Goal: Task Accomplishment & Management: Use online tool/utility

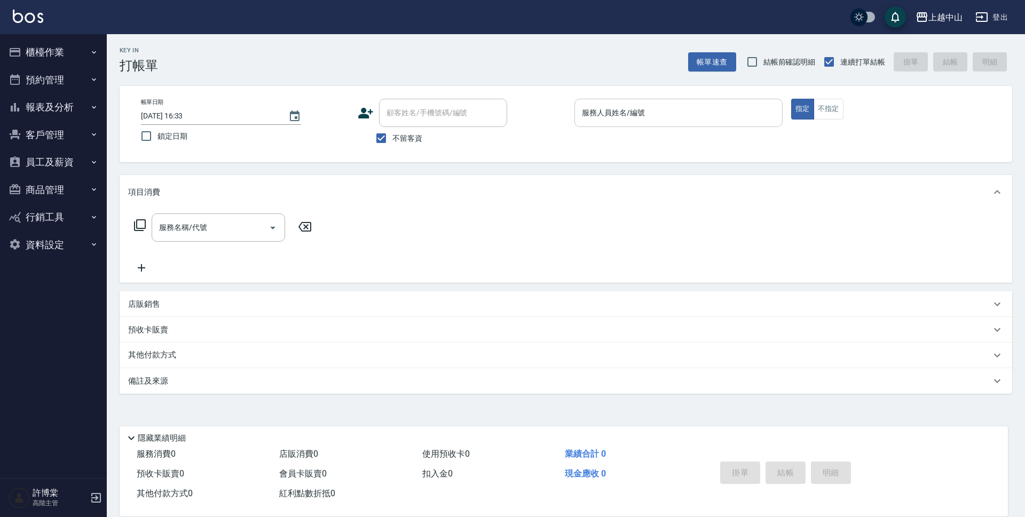
click at [753, 109] on input "服務人員姓名/編號" at bounding box center [678, 113] width 199 height 19
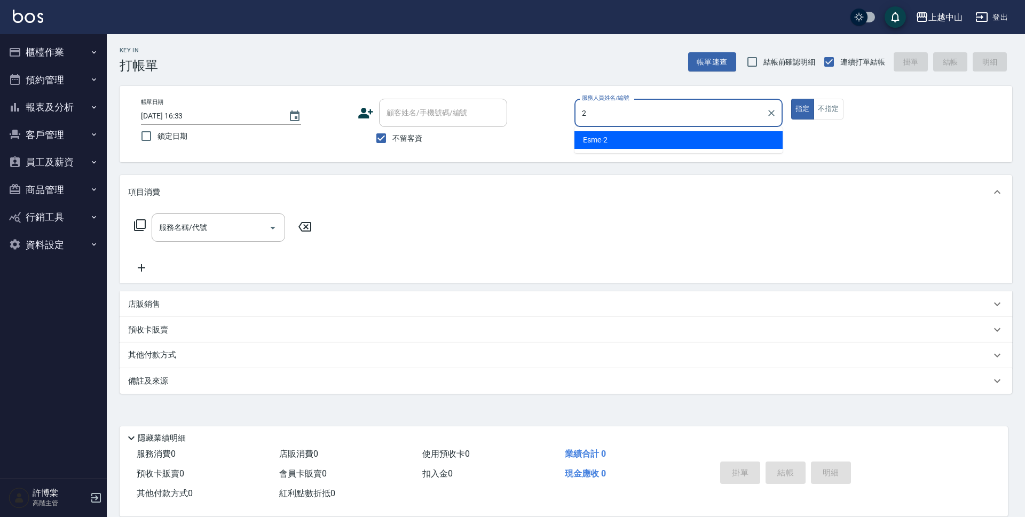
type input "Esme-2"
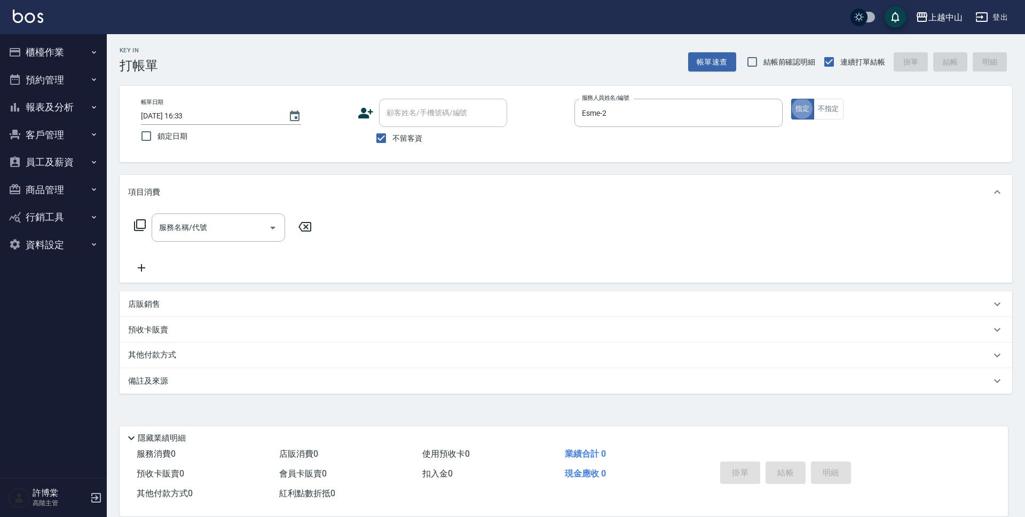
type button "true"
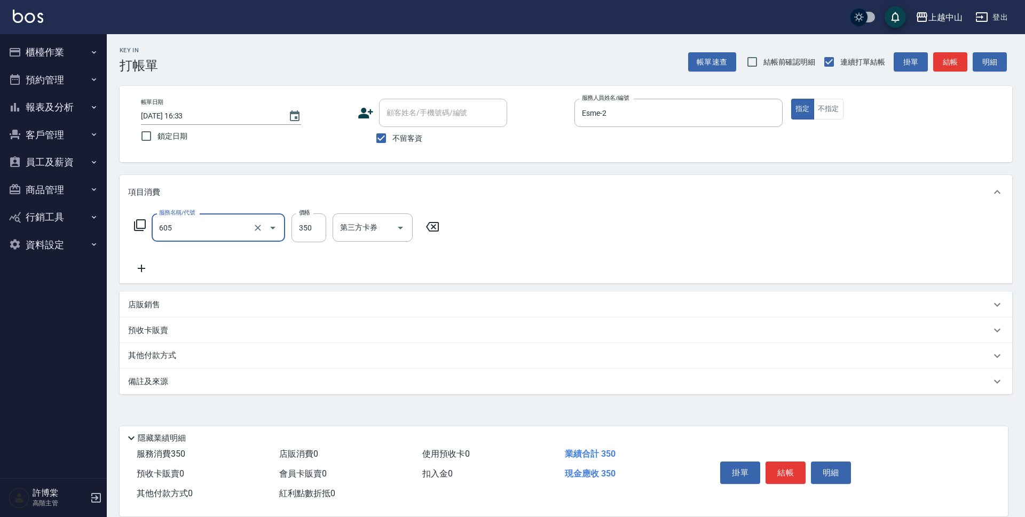
type input "洗髮 (女)(605)"
click at [378, 136] on input "不留客資" at bounding box center [381, 138] width 22 height 22
checkbox input "false"
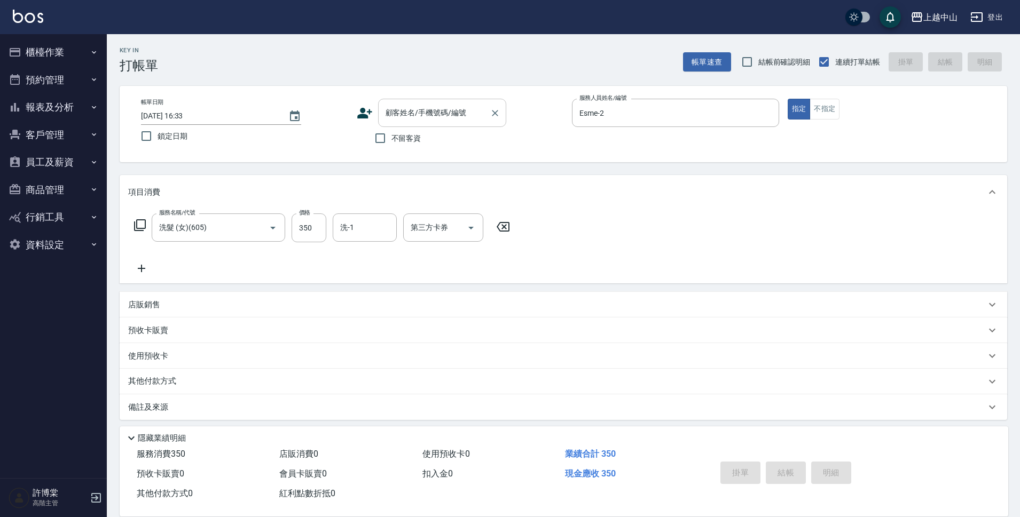
click at [405, 123] on div "顧客姓名/手機號碼/編號" at bounding box center [442, 113] width 128 height 28
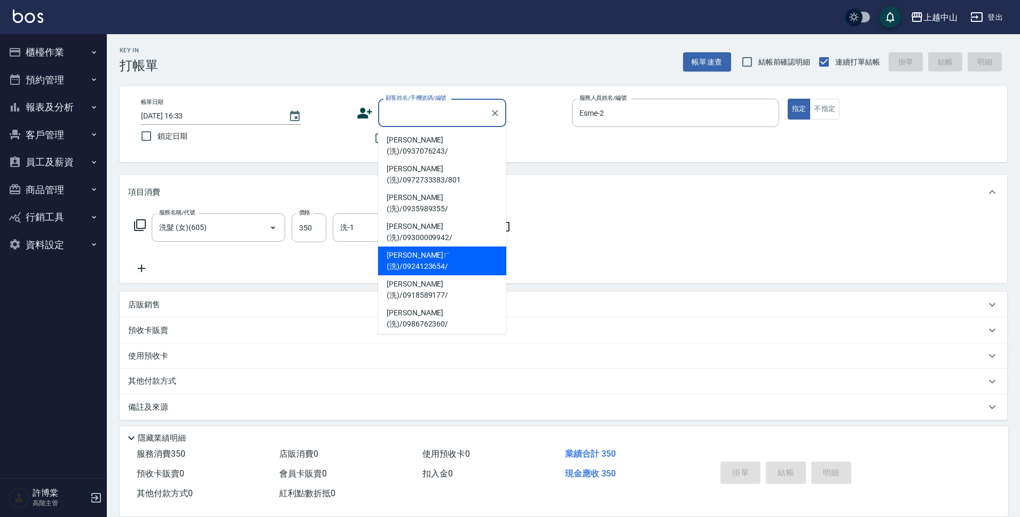
click at [425, 247] on li "[PERSON_NAME]ㄏ(洗)/0924123654/" at bounding box center [442, 261] width 128 height 29
type input "[PERSON_NAME]ㄏ(洗)/0924123654/"
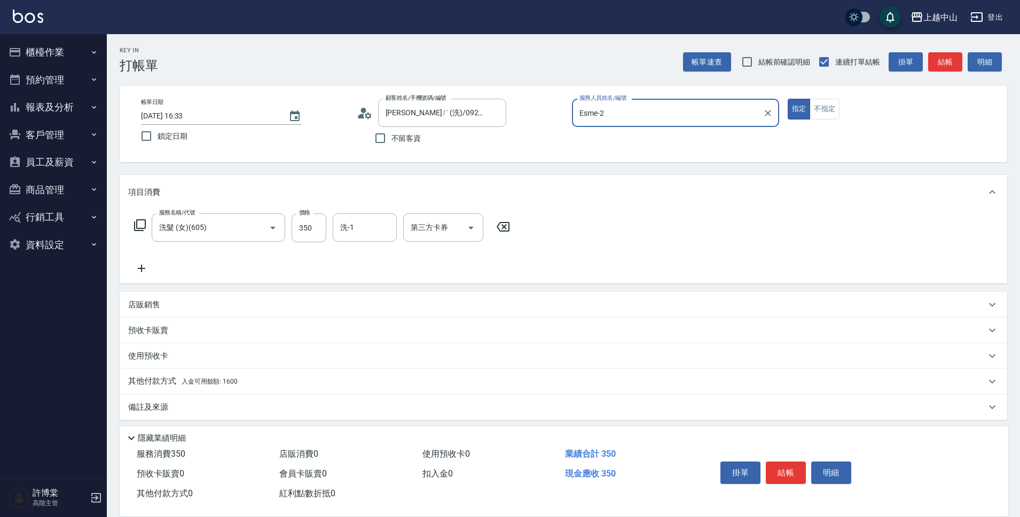
scroll to position [5, 0]
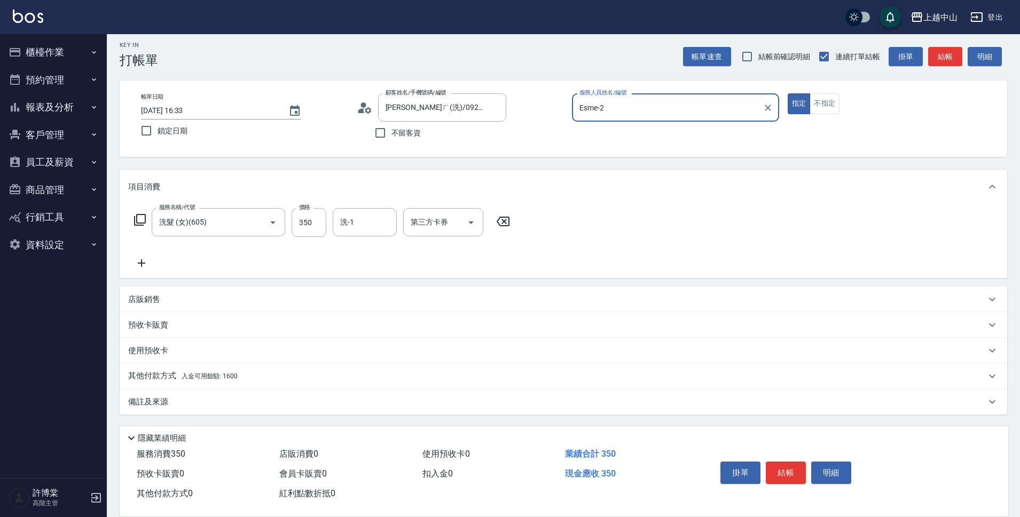
click at [230, 380] on span "入金可用餘額: 1600" at bounding box center [210, 376] width 56 height 7
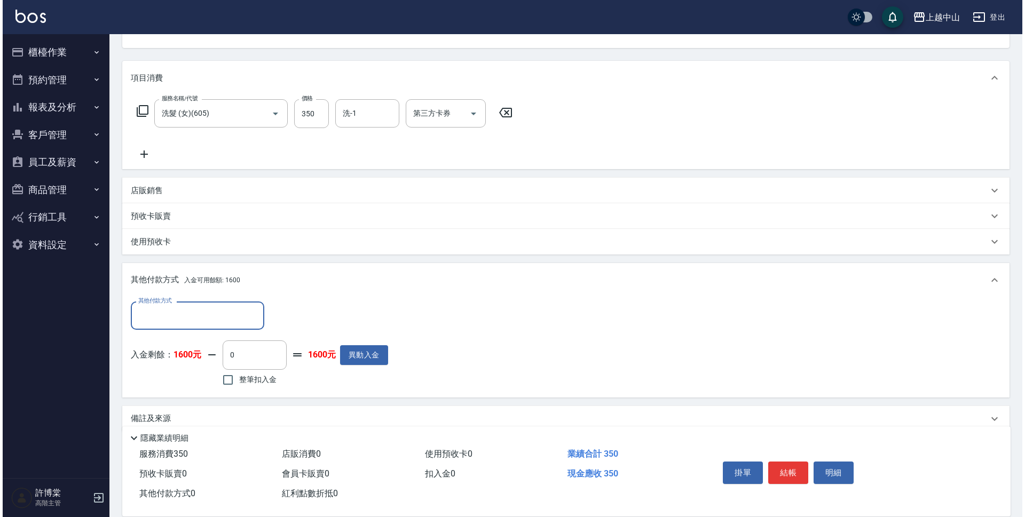
scroll to position [131, 0]
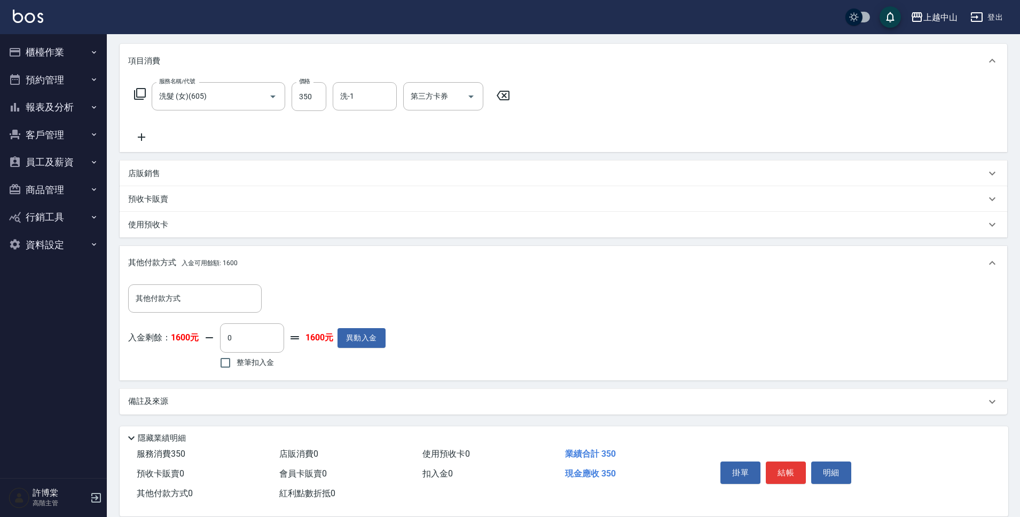
click at [200, 358] on div "入金剩餘： 1600元 0 ​ 整筆扣入金 1600元 異動入金" at bounding box center [256, 348] width 257 height 48
click at [223, 357] on input "整筆扣入金" at bounding box center [225, 363] width 22 height 22
checkbox input "true"
type input "350"
click at [825, 470] on button "明細" at bounding box center [831, 473] width 40 height 22
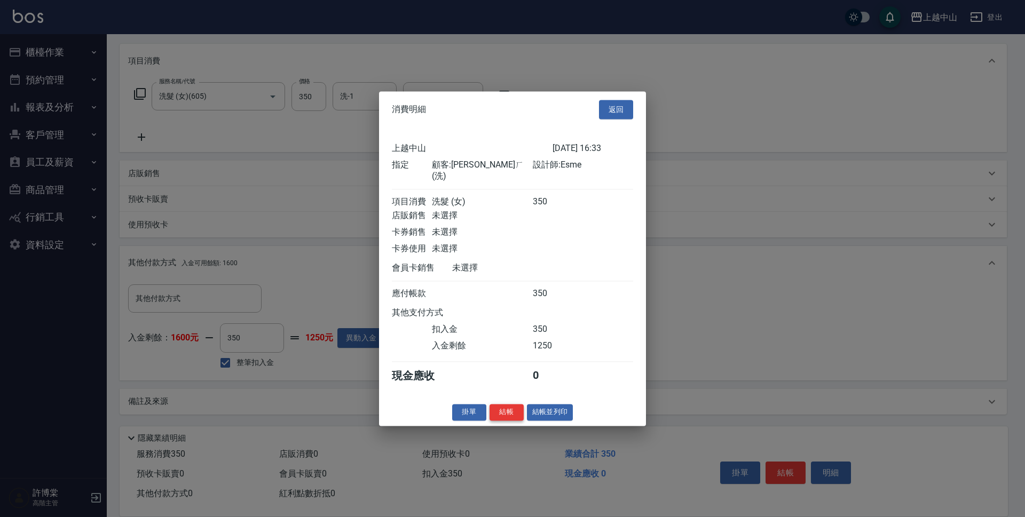
click at [504, 413] on button "結帳" at bounding box center [507, 412] width 34 height 17
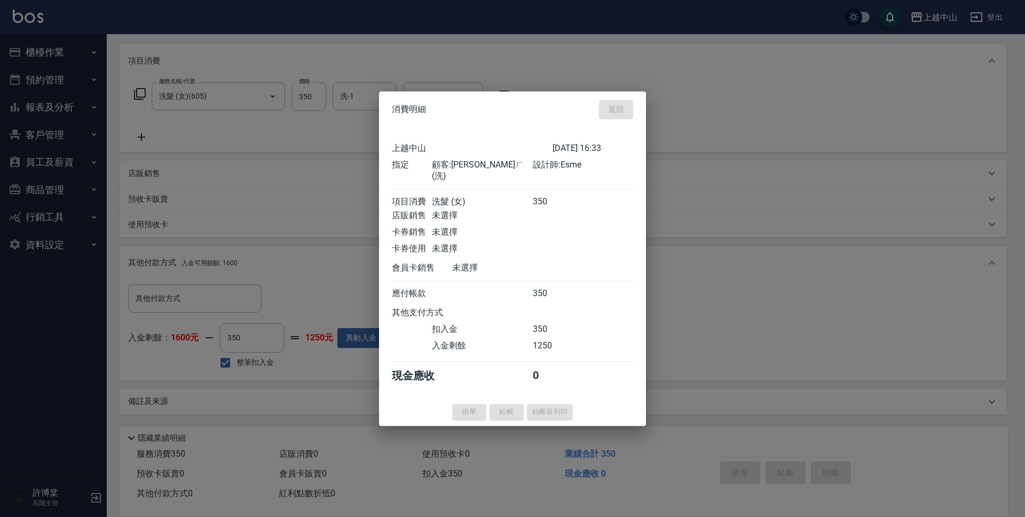
type input "[DATE] 18:23"
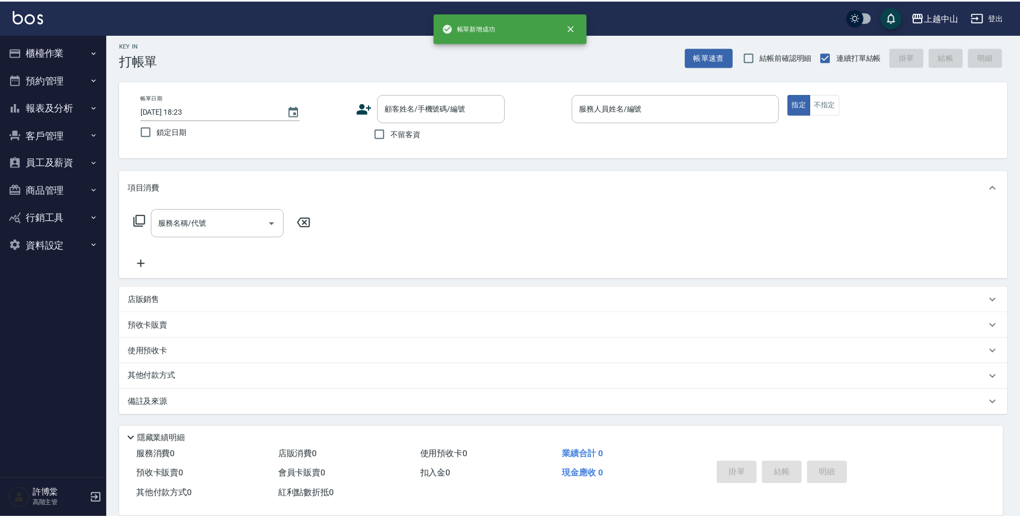
scroll to position [0, 0]
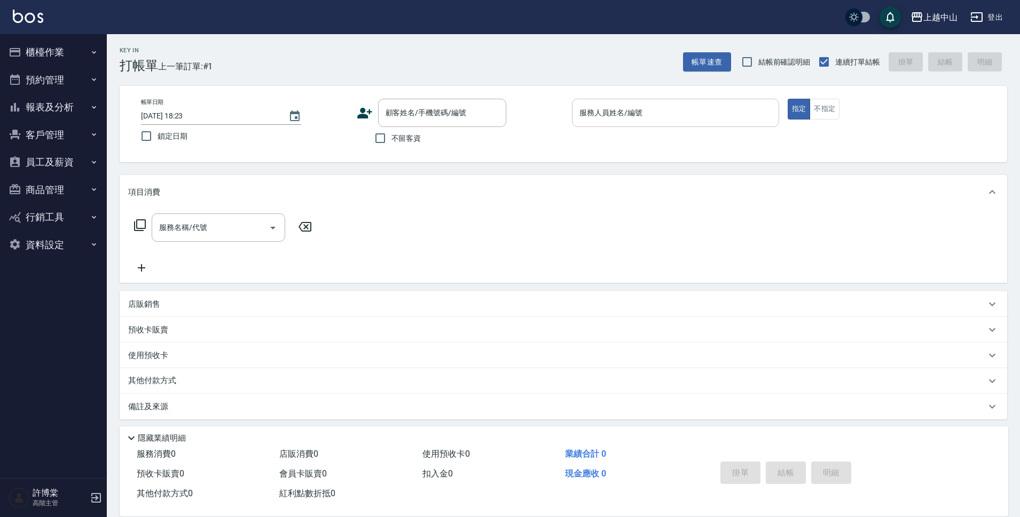
click at [709, 105] on input "服務人員姓名/編號" at bounding box center [676, 113] width 198 height 19
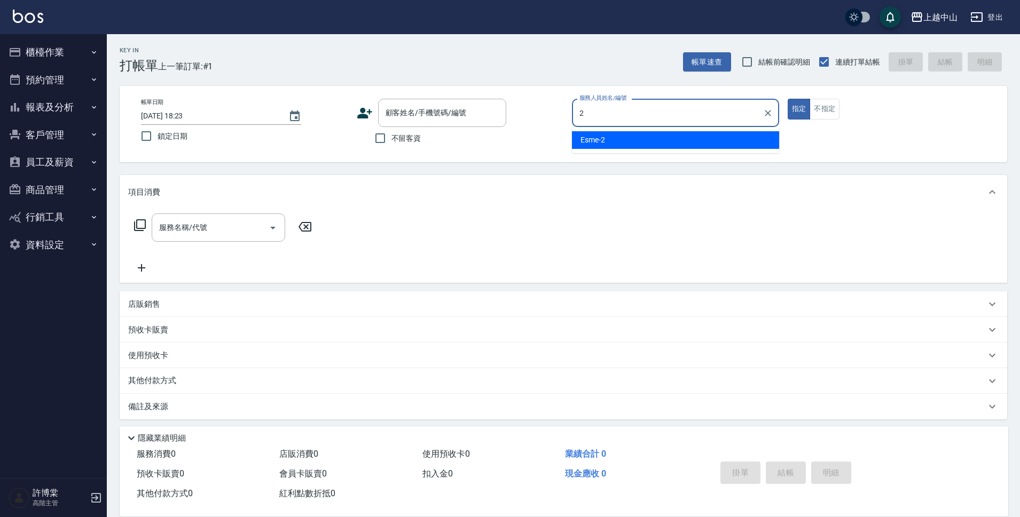
type input "Esme-2"
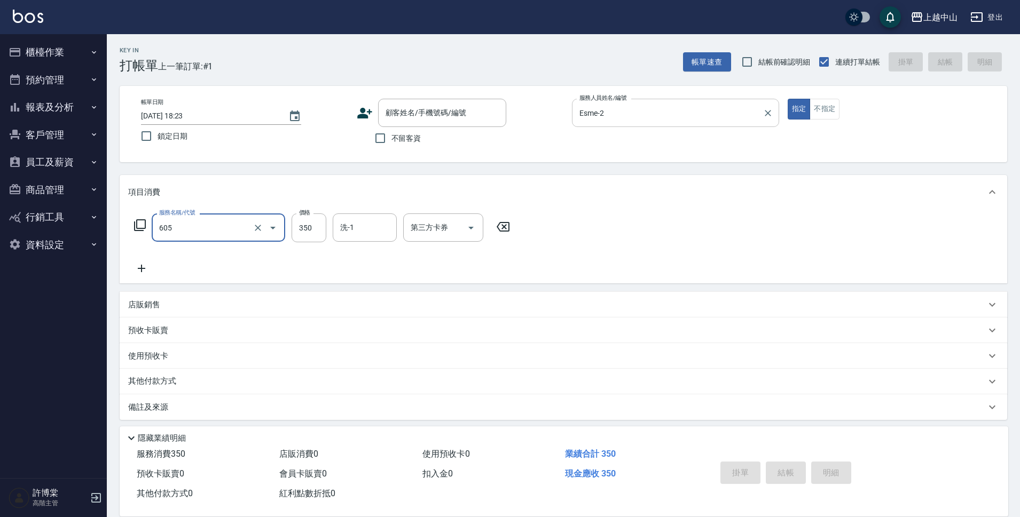
type input "洗髮 (女)(605)"
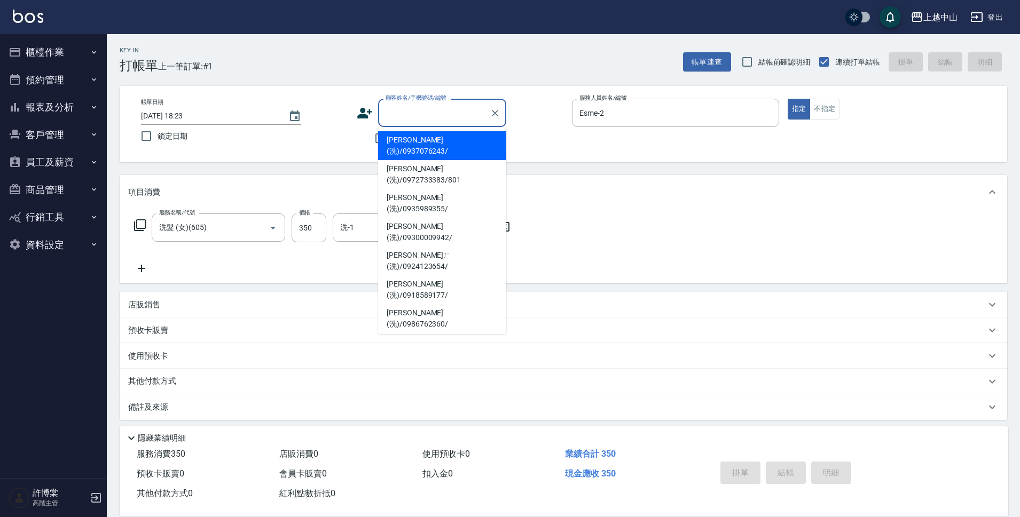
click at [416, 108] on input "顧客姓名/手機號碼/編號" at bounding box center [434, 113] width 103 height 19
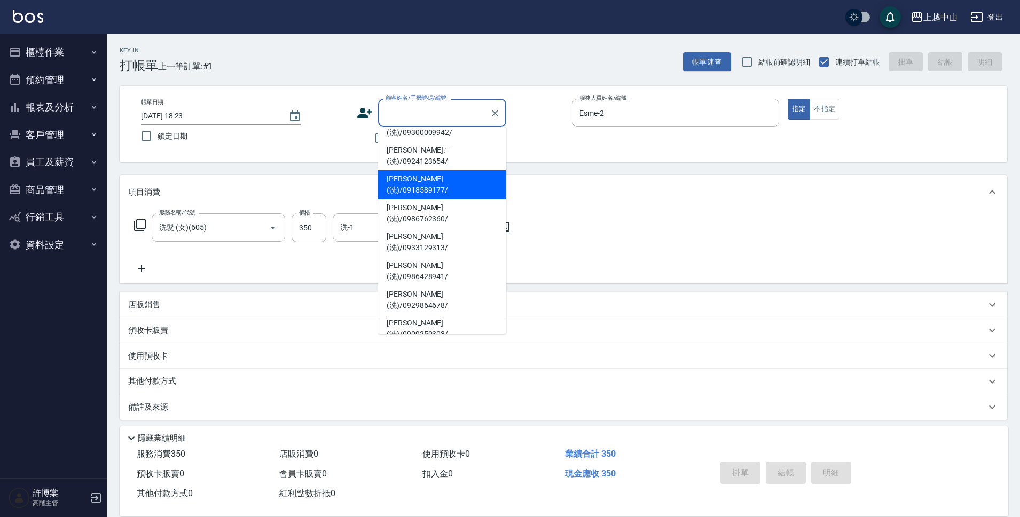
scroll to position [124, 0]
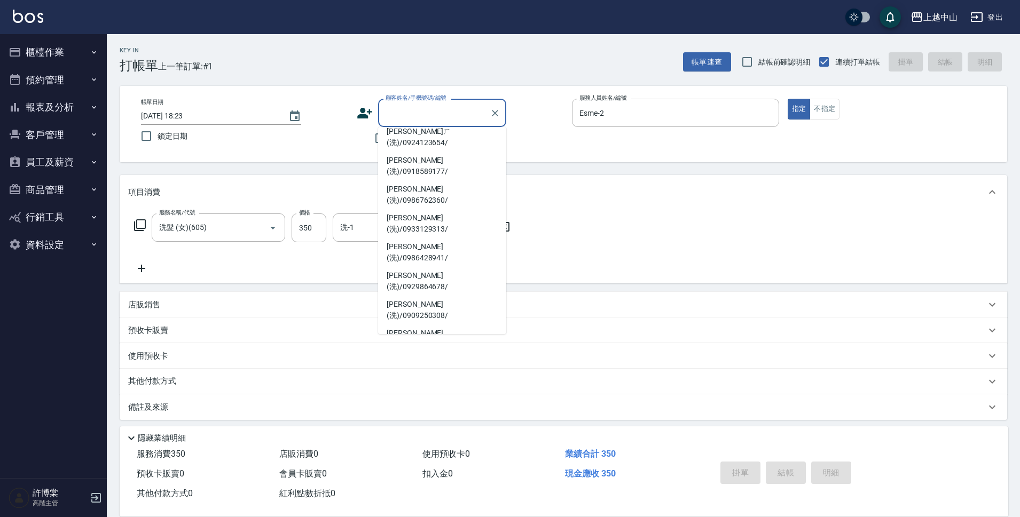
click at [474, 382] on li "[PERSON_NAME](洗)/0952334727/" at bounding box center [442, 396] width 128 height 29
type input "[PERSON_NAME](洗)/0952334727/"
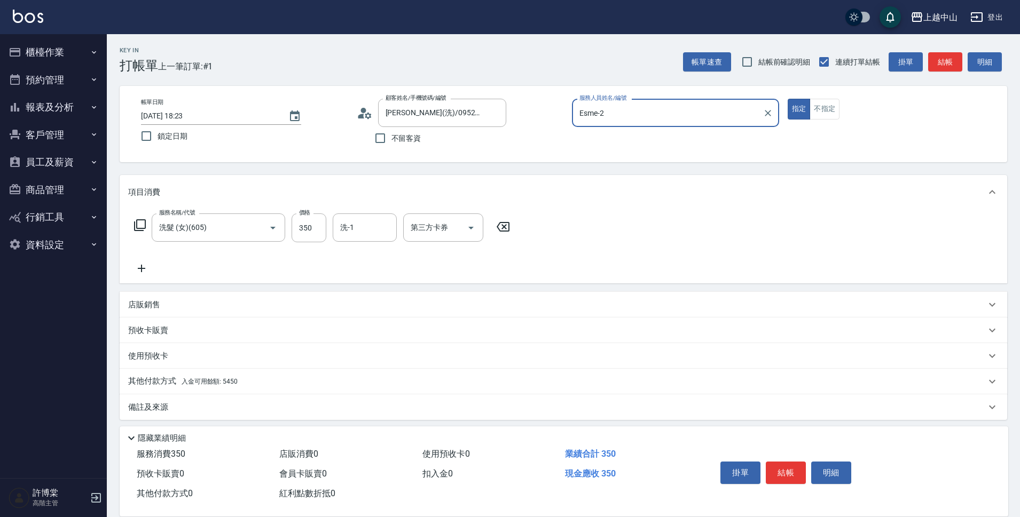
scroll to position [5, 0]
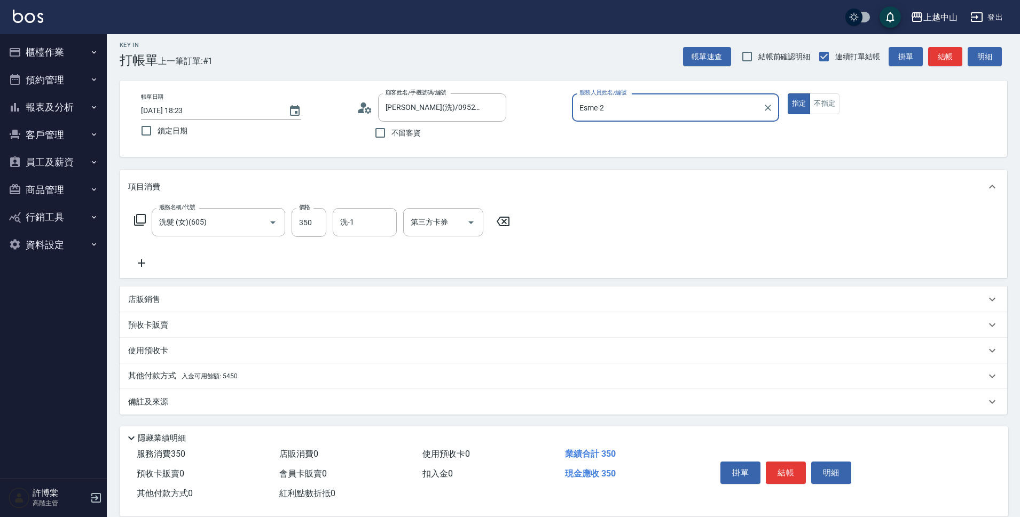
click at [227, 376] on span "入金可用餘額: 5450" at bounding box center [210, 376] width 56 height 7
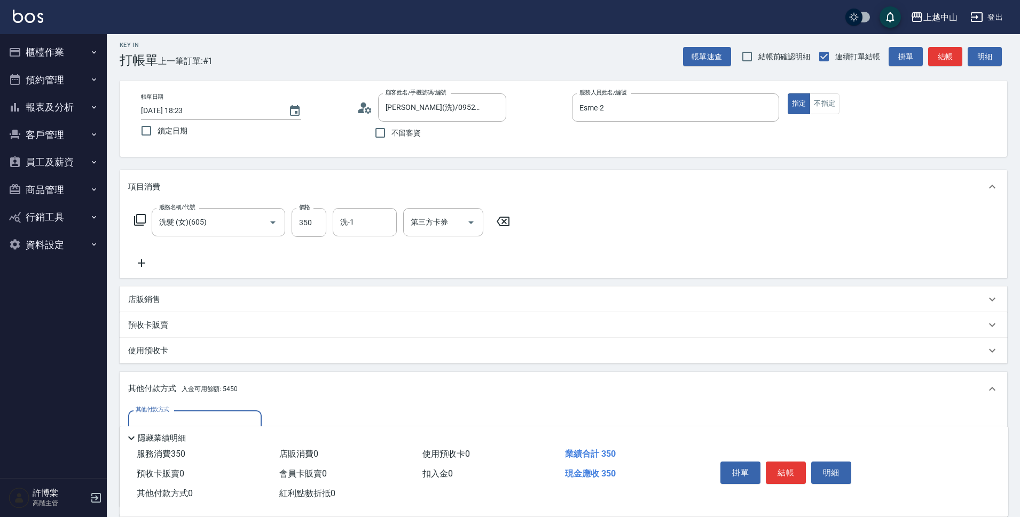
scroll to position [131, 0]
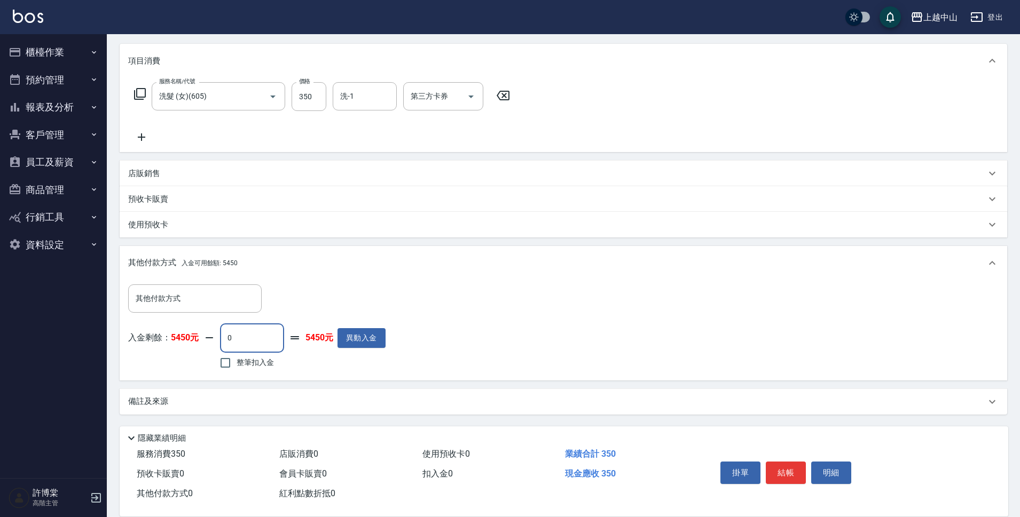
click at [235, 337] on input "0" at bounding box center [252, 338] width 64 height 29
type input "350"
click at [835, 471] on button "明細" at bounding box center [831, 473] width 40 height 22
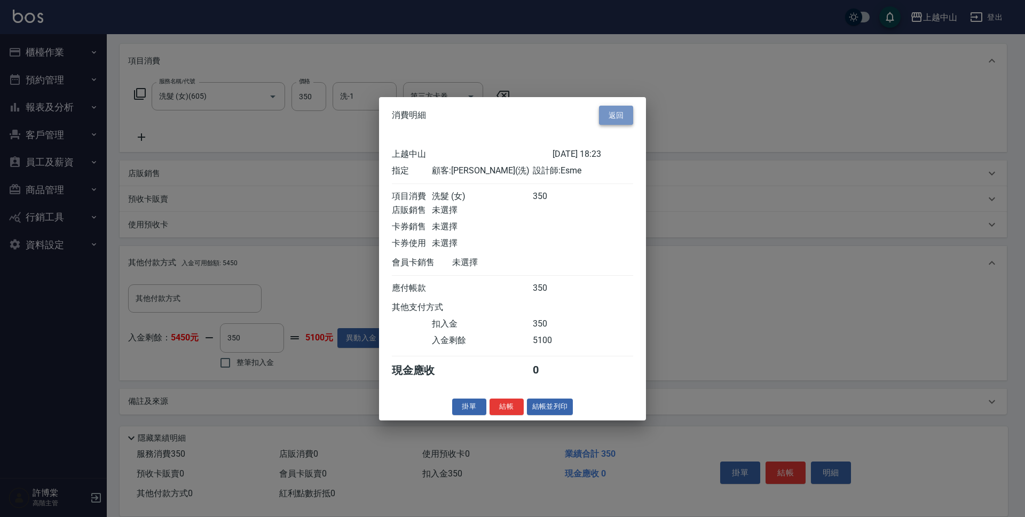
click at [615, 105] on button "返回" at bounding box center [616, 115] width 34 height 20
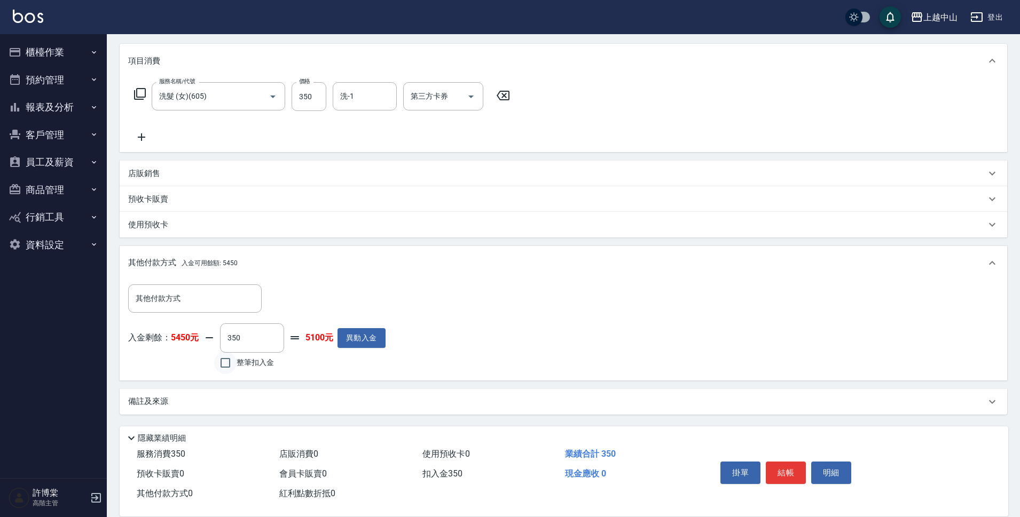
click at [232, 366] on input "整筆扣入金" at bounding box center [225, 363] width 22 height 22
checkbox input "true"
click at [848, 470] on button "明細" at bounding box center [831, 473] width 40 height 22
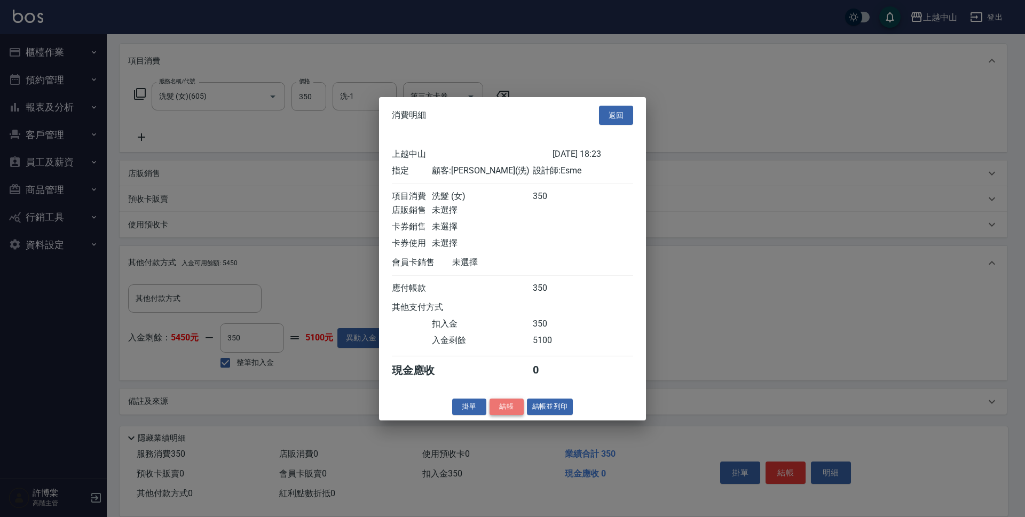
click at [515, 415] on button "結帳" at bounding box center [507, 407] width 34 height 17
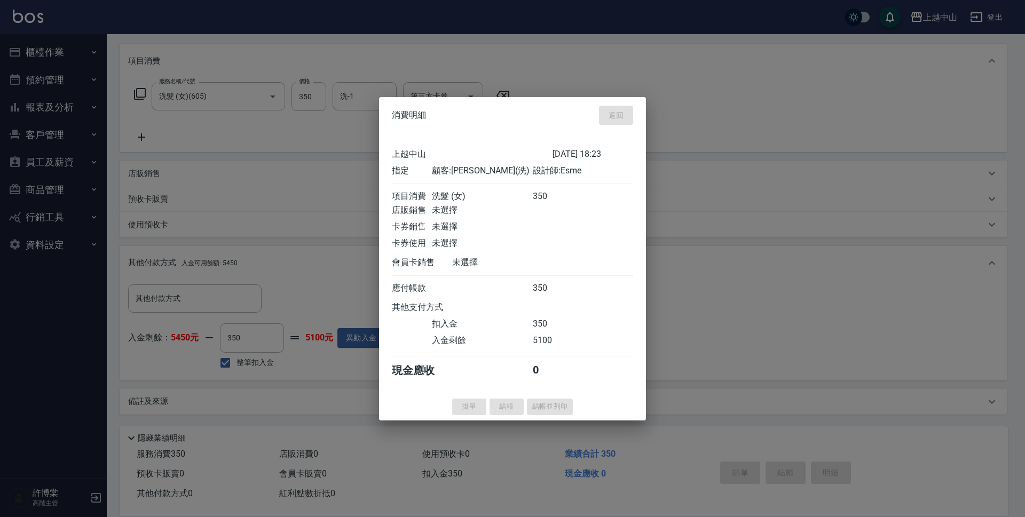
type input "[DATE] 18:24"
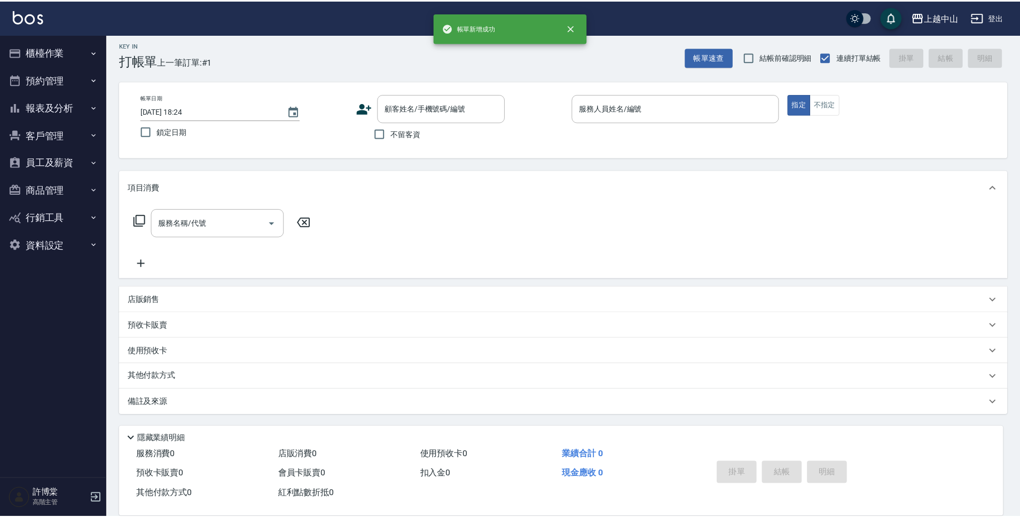
scroll to position [0, 0]
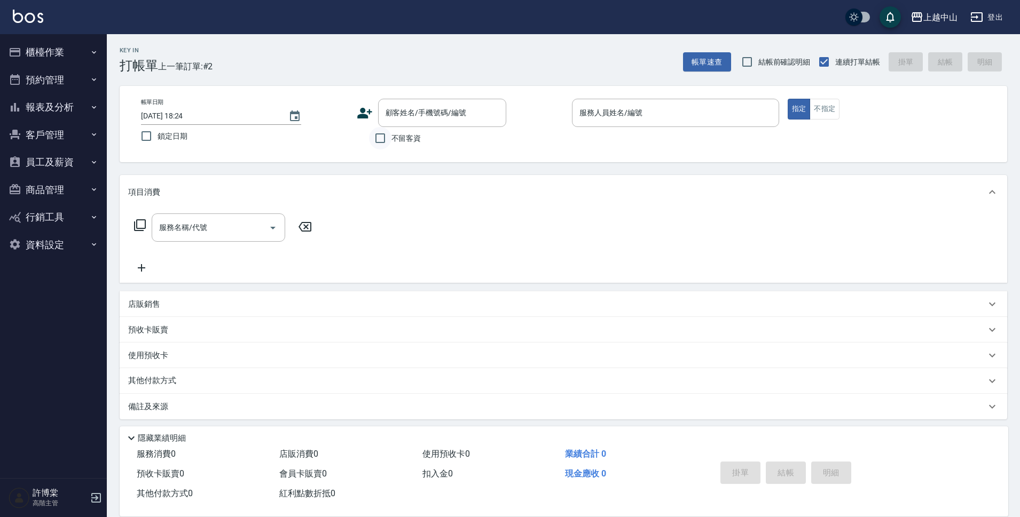
click at [381, 143] on input "不留客資" at bounding box center [380, 138] width 22 height 22
checkbox input "true"
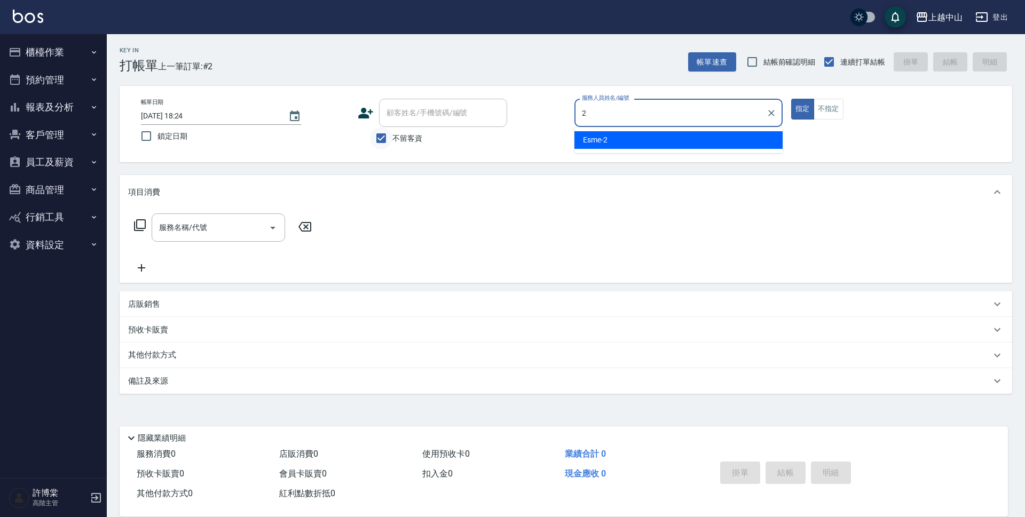
type input "Esme-2"
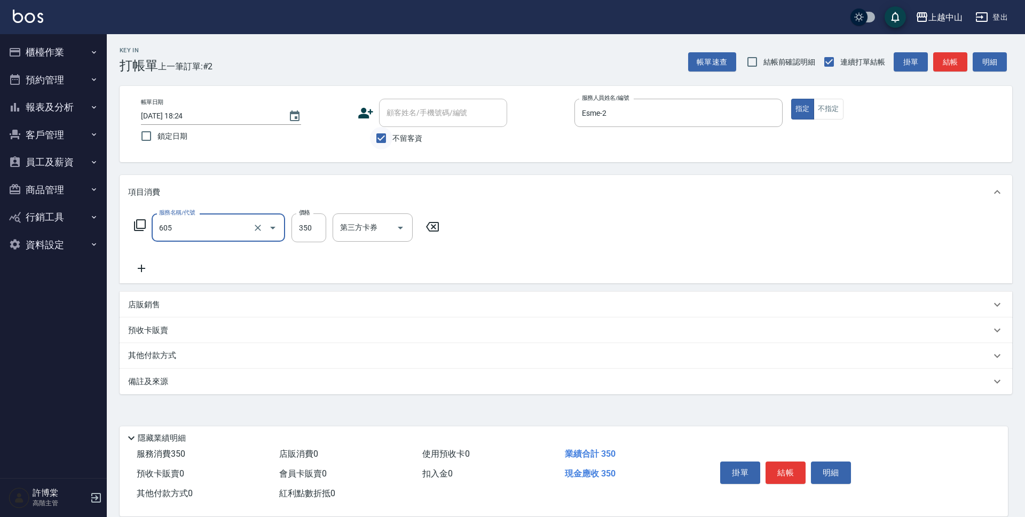
type input "洗髮 (女)(605)"
type input "400"
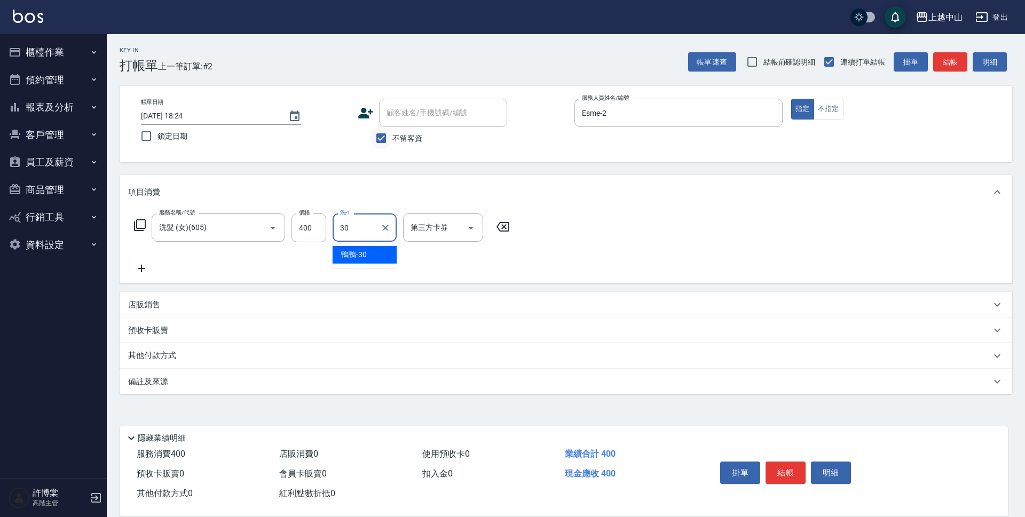
type input "鴨鴨-30"
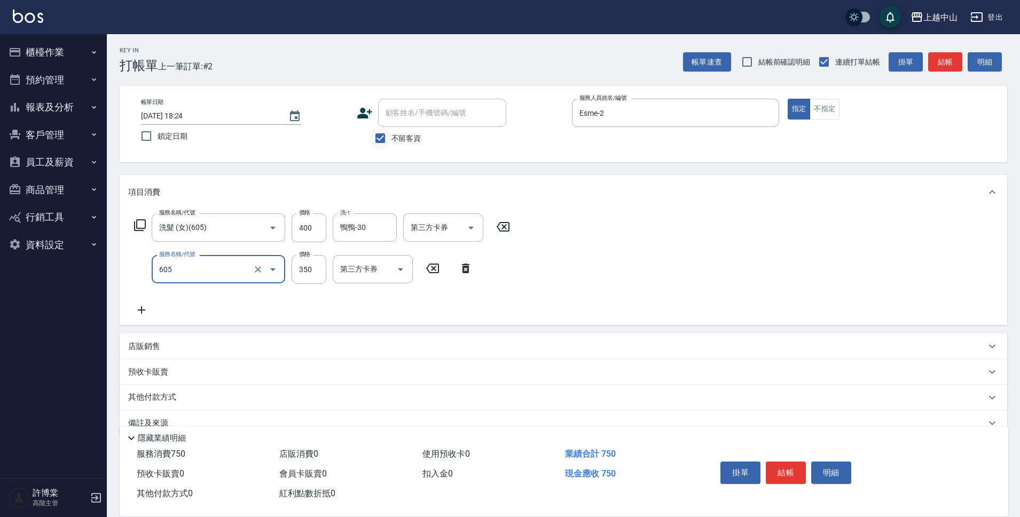
type input "洗髮 (女)(605)"
click at [320, 269] on input "350" at bounding box center [309, 269] width 35 height 29
type input "400"
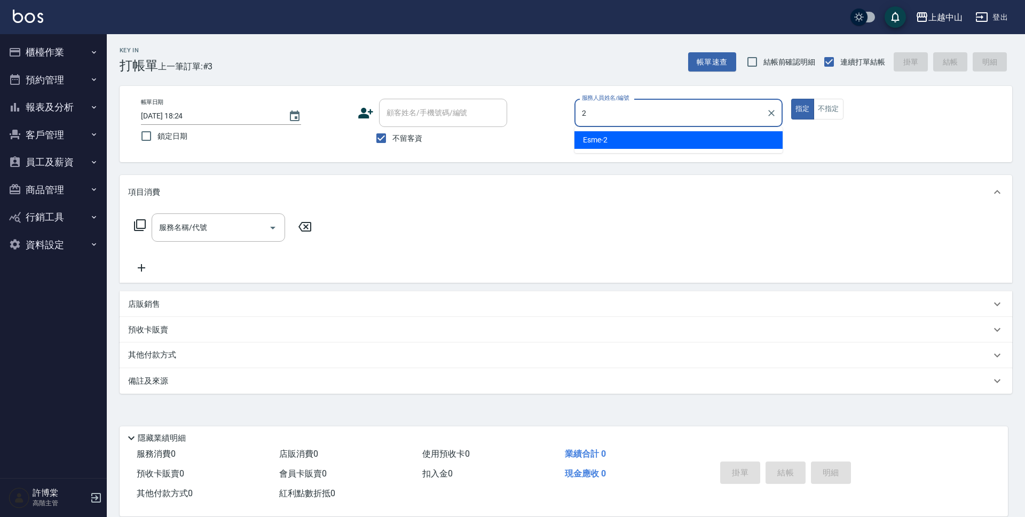
type input "Esme-2"
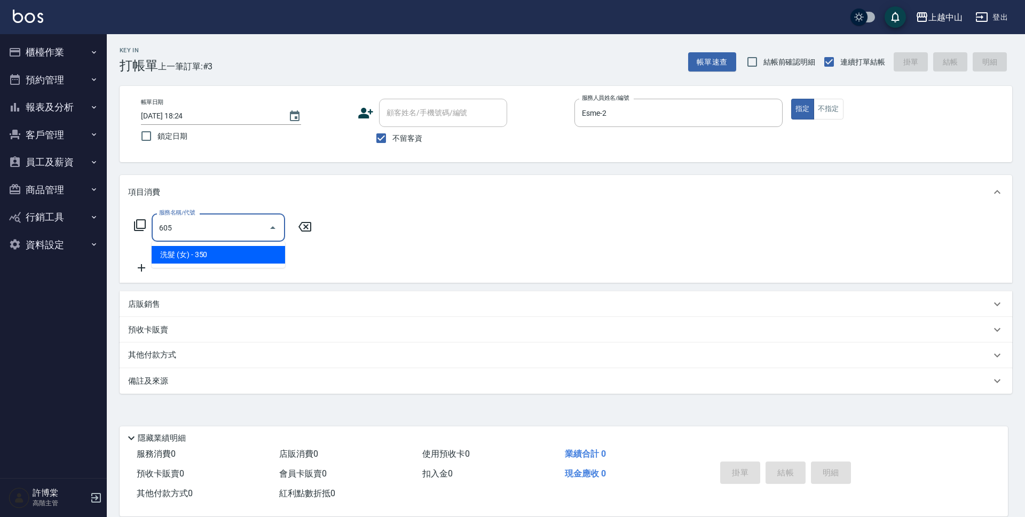
type input "洗髮 (女)(605)"
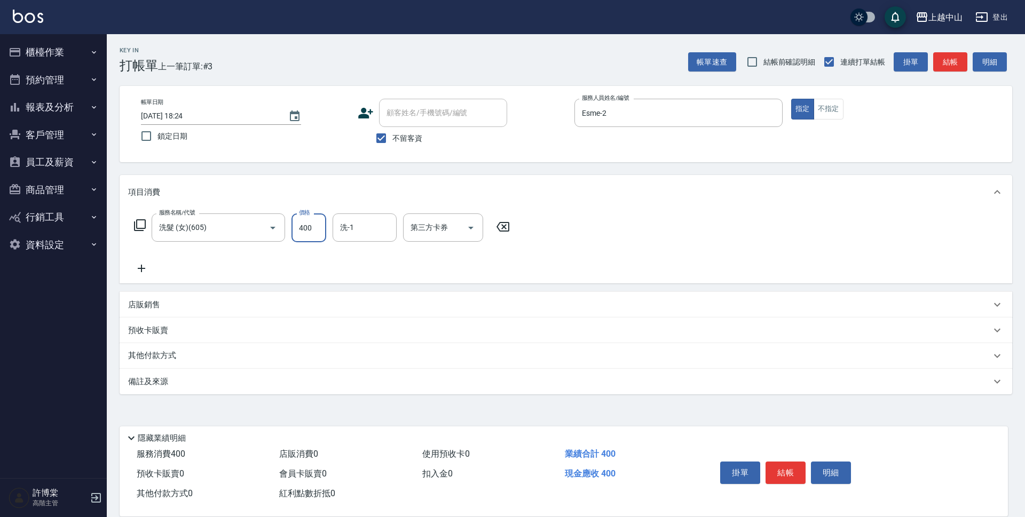
type input "400"
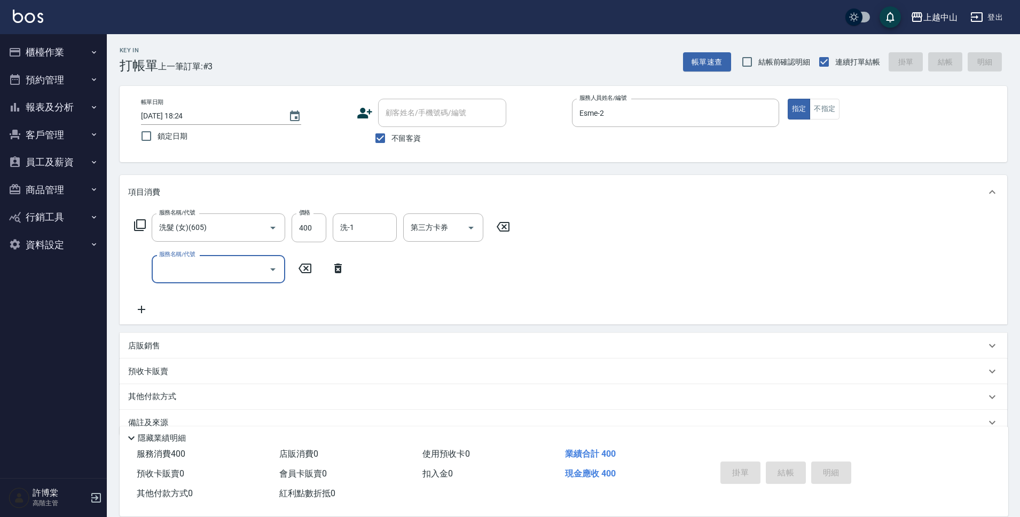
type input "[DATE] 18:51"
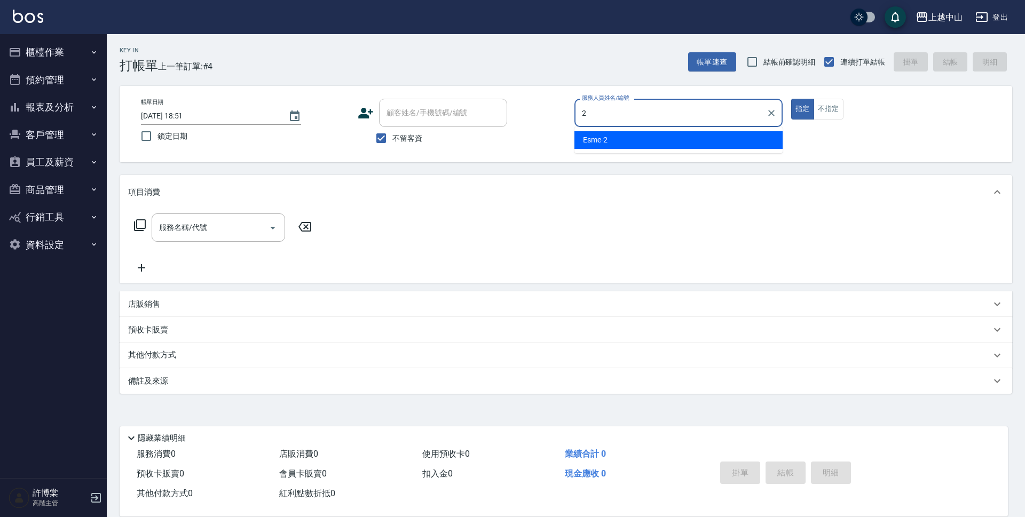
type input "Esme-2"
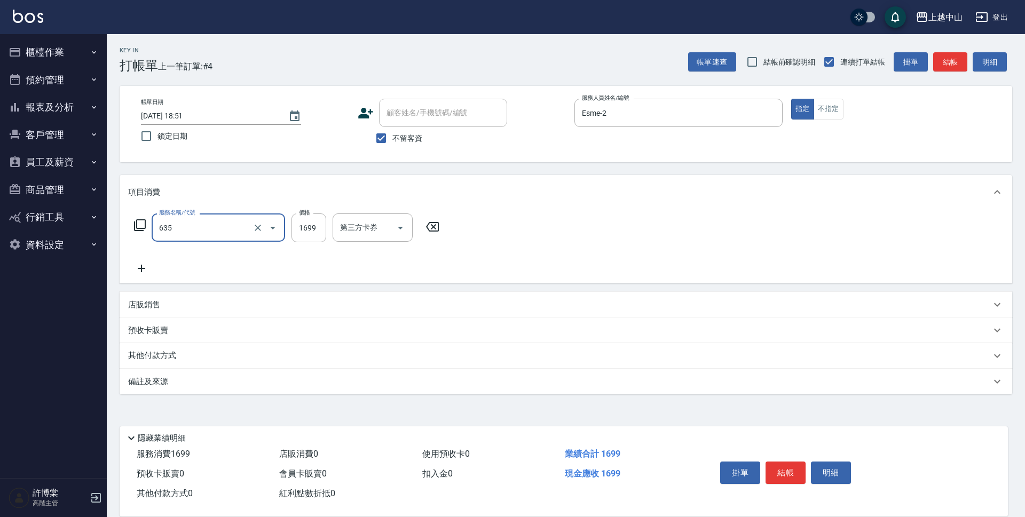
type input "兩段自備單次(635)"
type input "1999"
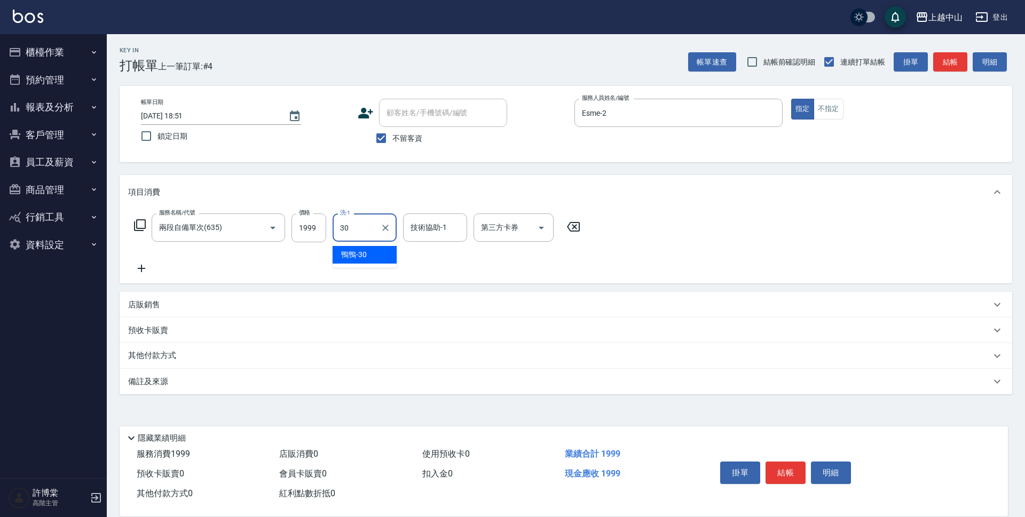
type input "鴨鴨-30"
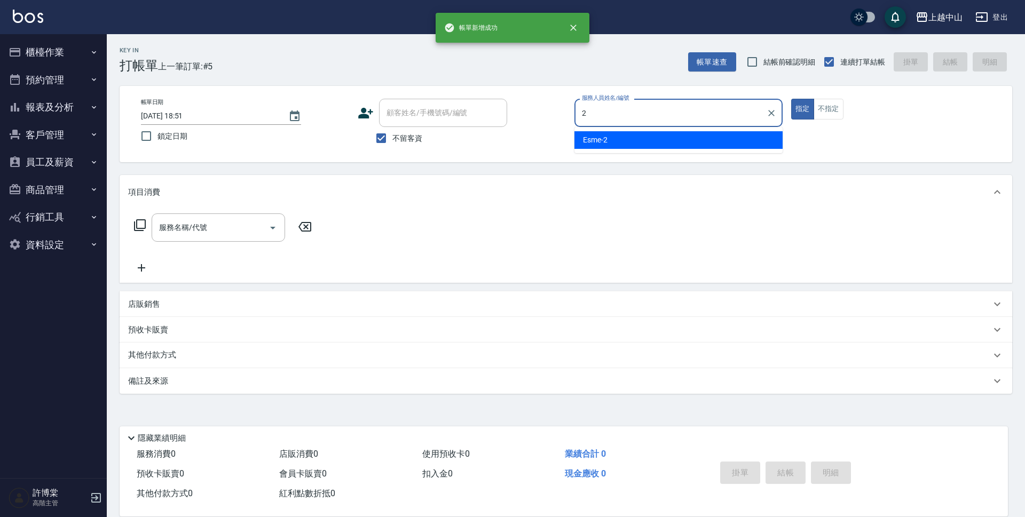
type input "Esme-2"
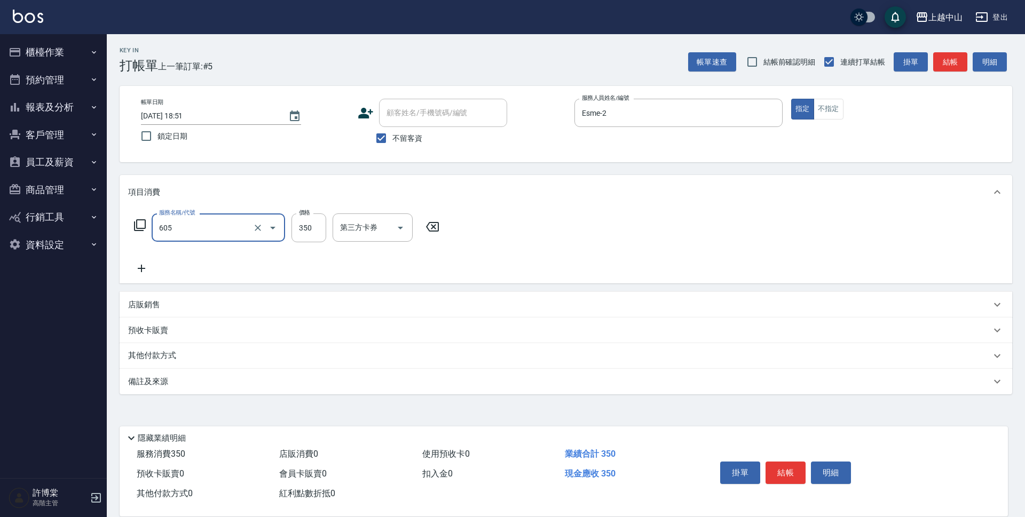
type input "洗髮 (女)(605)"
type input "500"
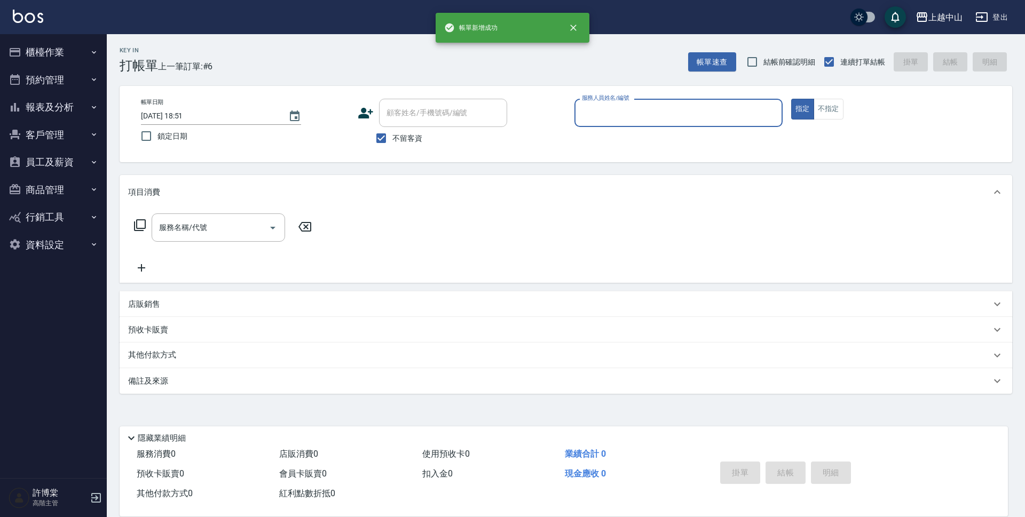
type input "5"
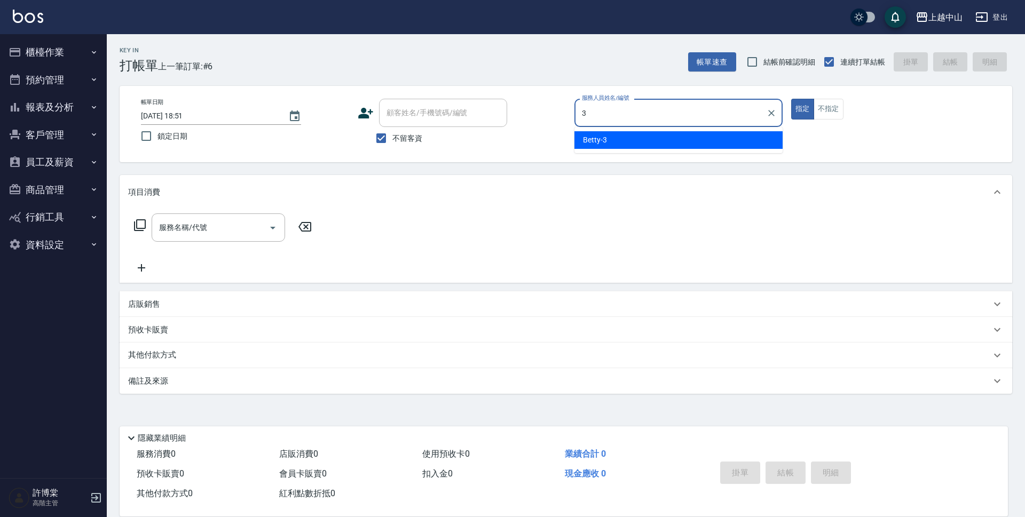
type input "Betty-3"
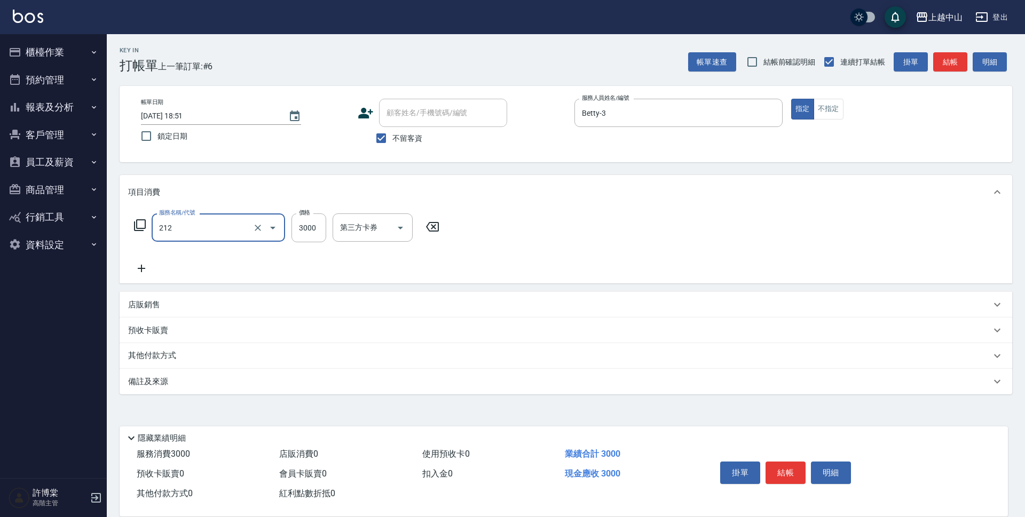
type input "溫朔燙髮3000(212)"
type input "2399"
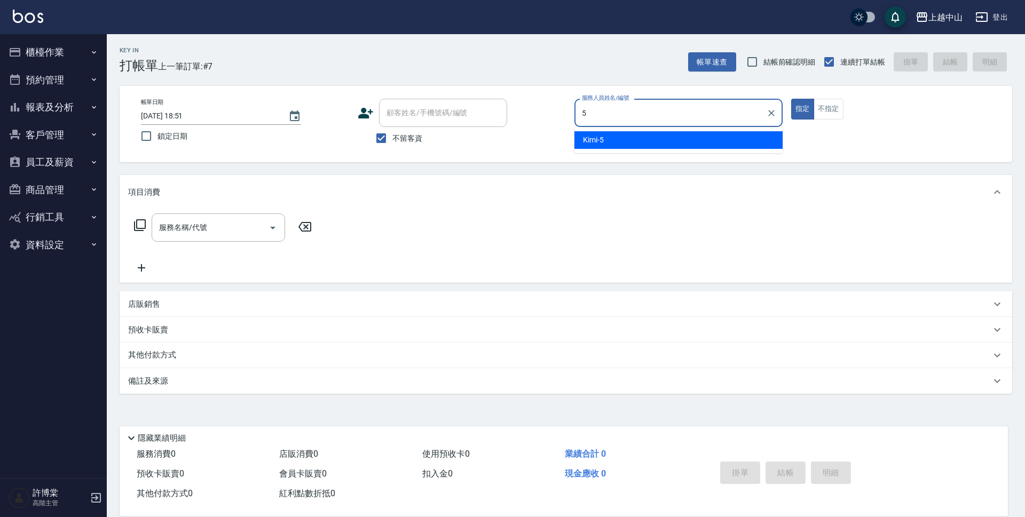
type input "Kimi-5"
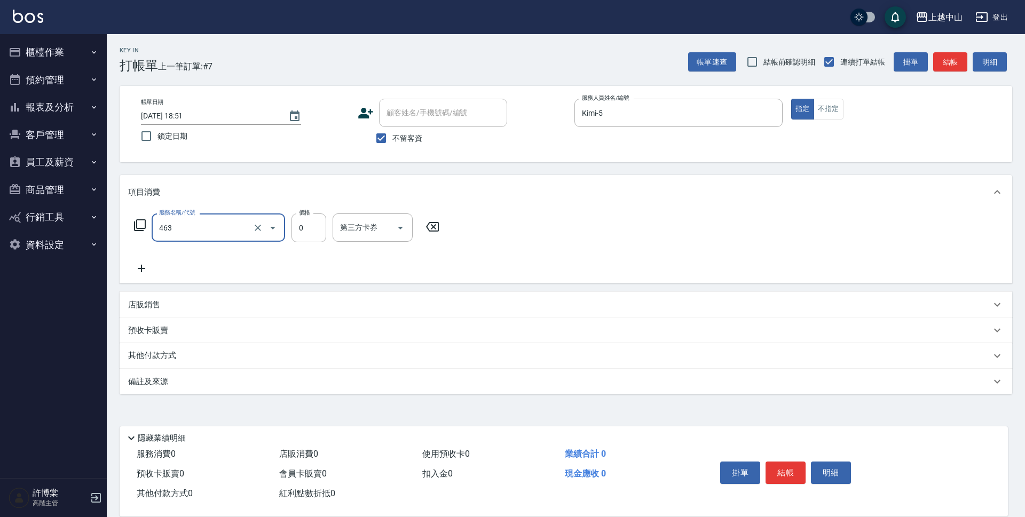
type input "護髮卡使用(463)"
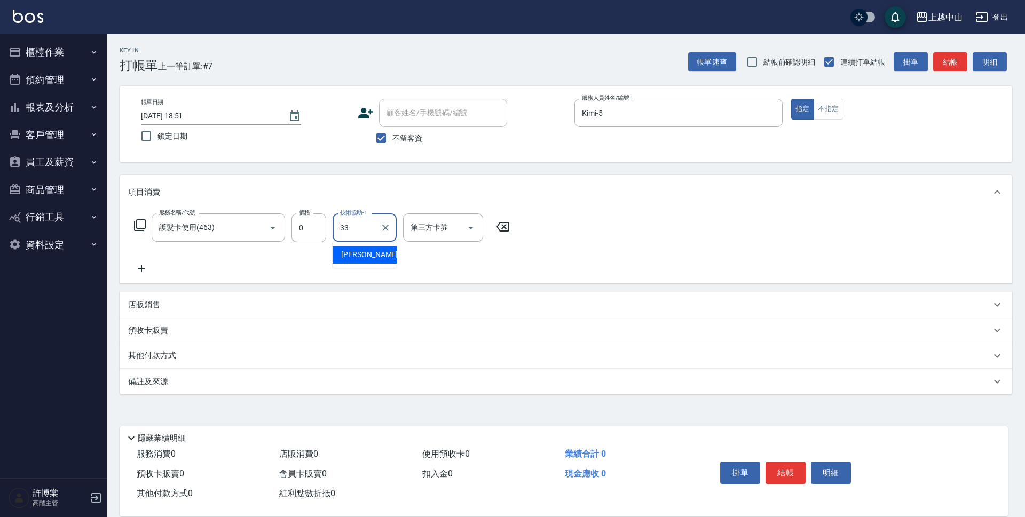
type input "[PERSON_NAME]-33"
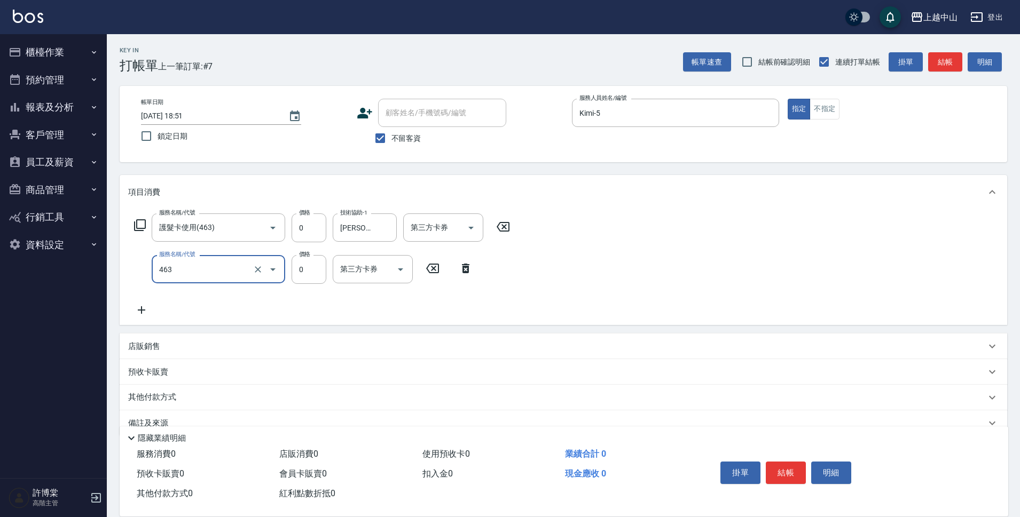
type input "護髮卡使用(463)"
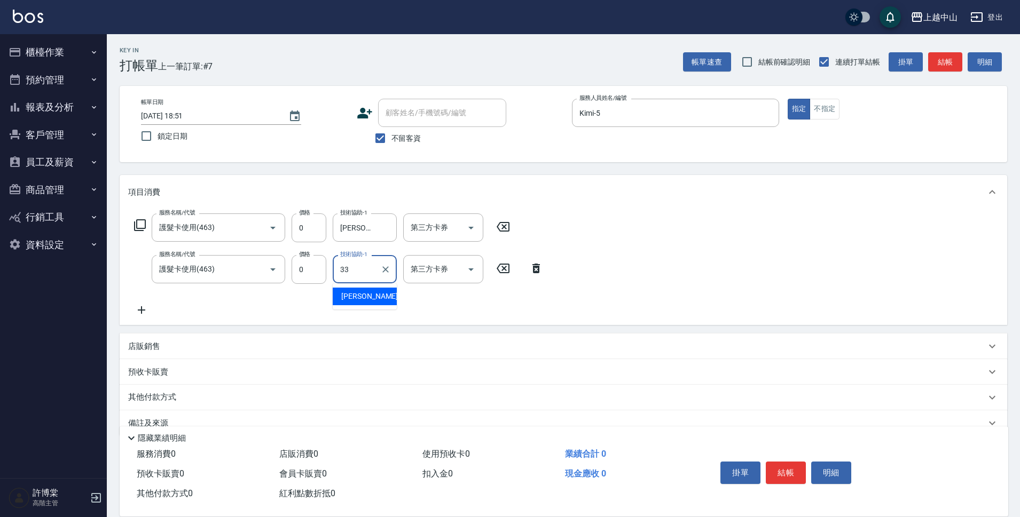
type input "[PERSON_NAME]-33"
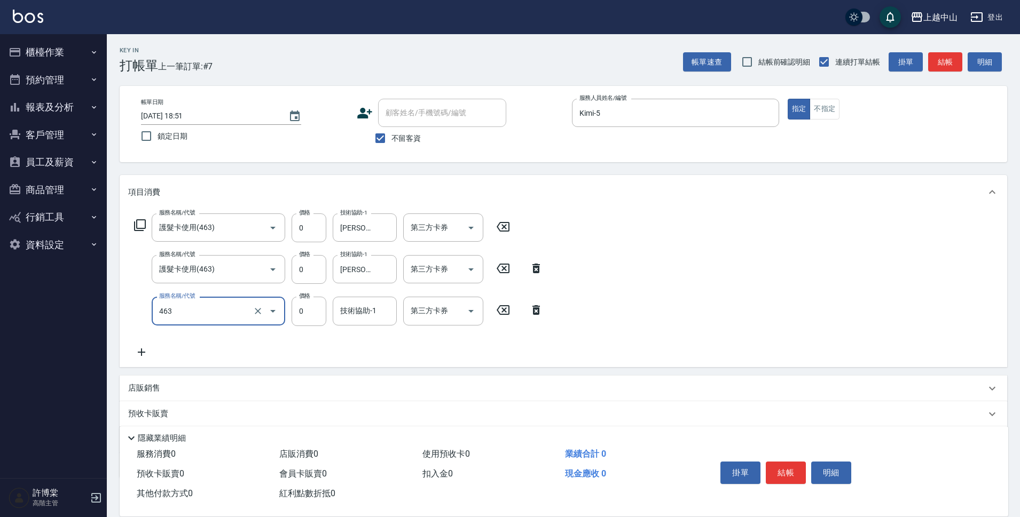
type input "護髮卡使用(463)"
type input "0"
click at [372, 312] on div "技術協助-1 技術協助-1" at bounding box center [365, 311] width 64 height 28
type input "[PERSON_NAME]-33"
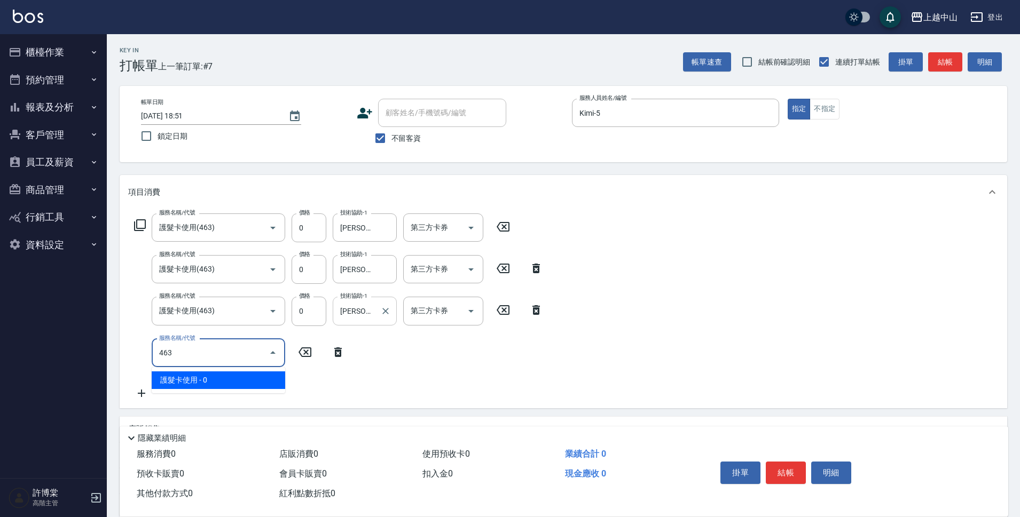
type input "護髮卡使用(463)"
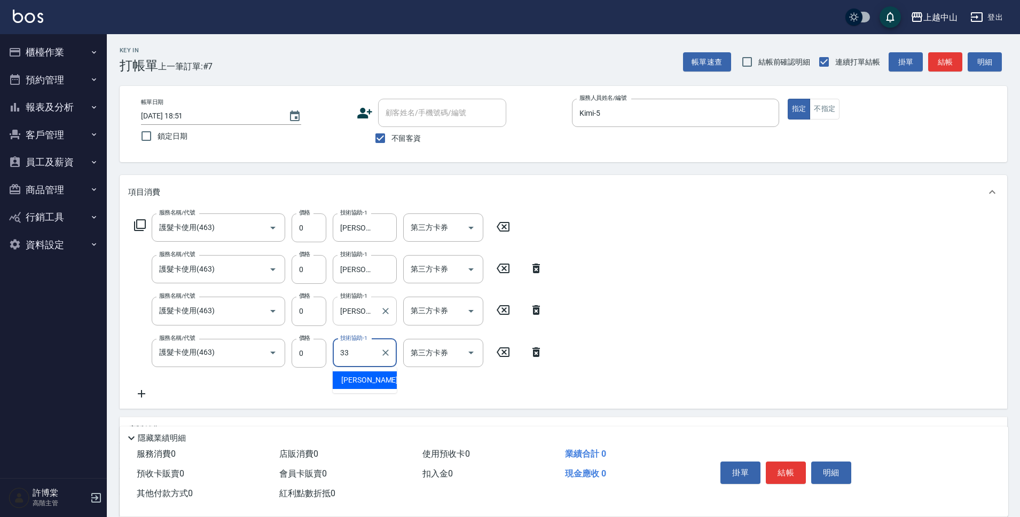
type input "[PERSON_NAME]-33"
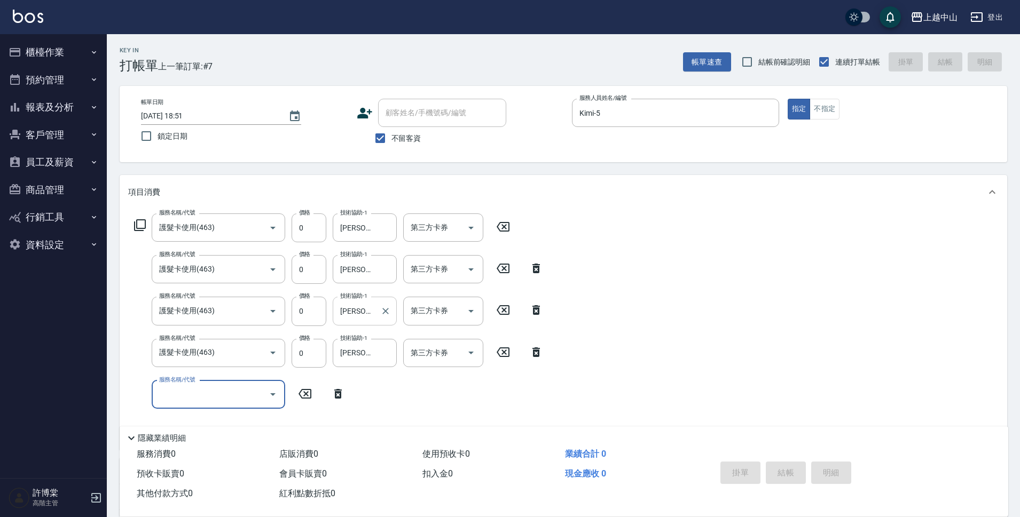
type input "[DATE] 18:52"
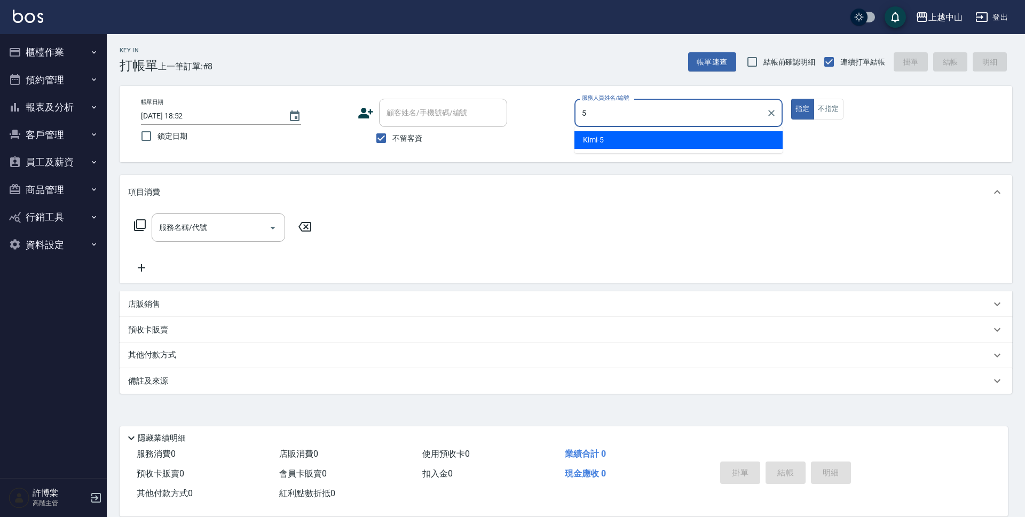
type input "Kimi-5"
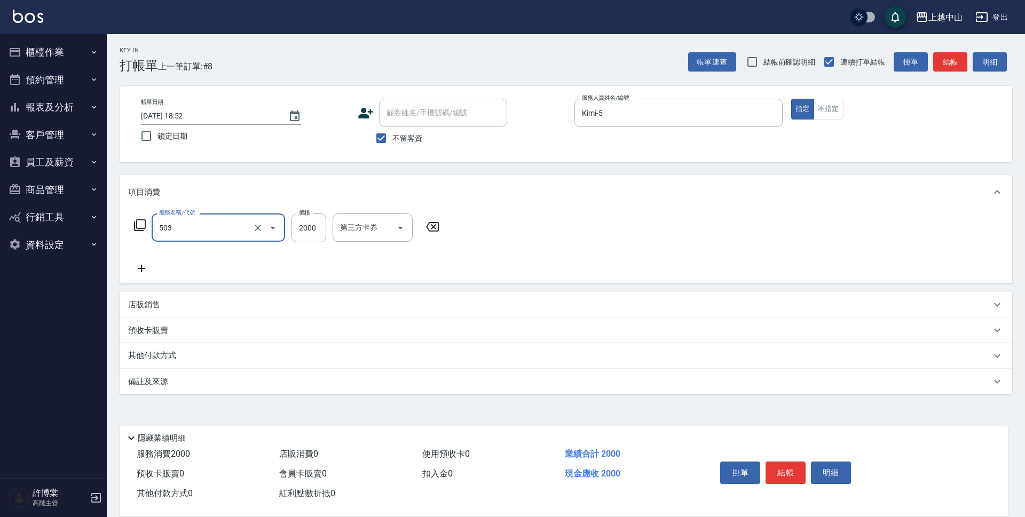
type input "染髮2000以下(503)"
type input "1300"
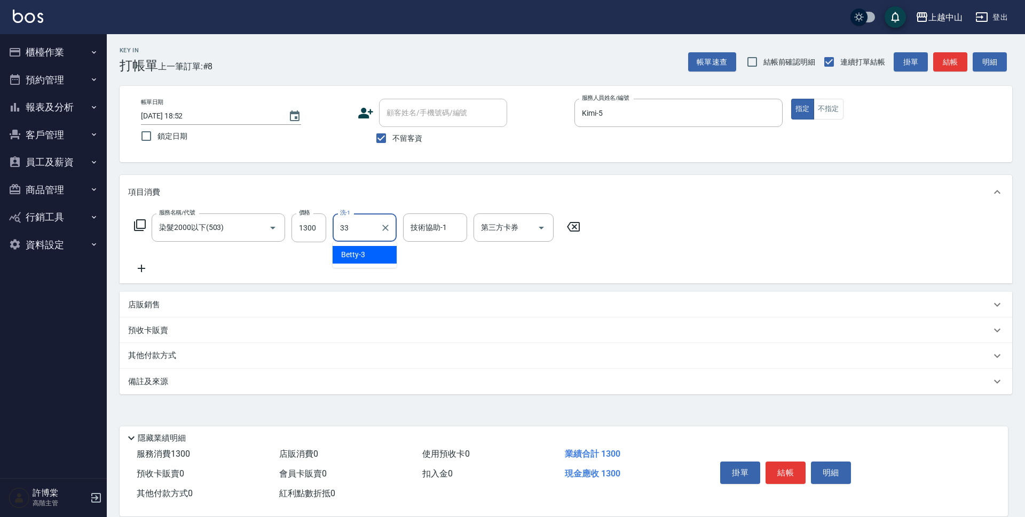
type input "[PERSON_NAME]-33"
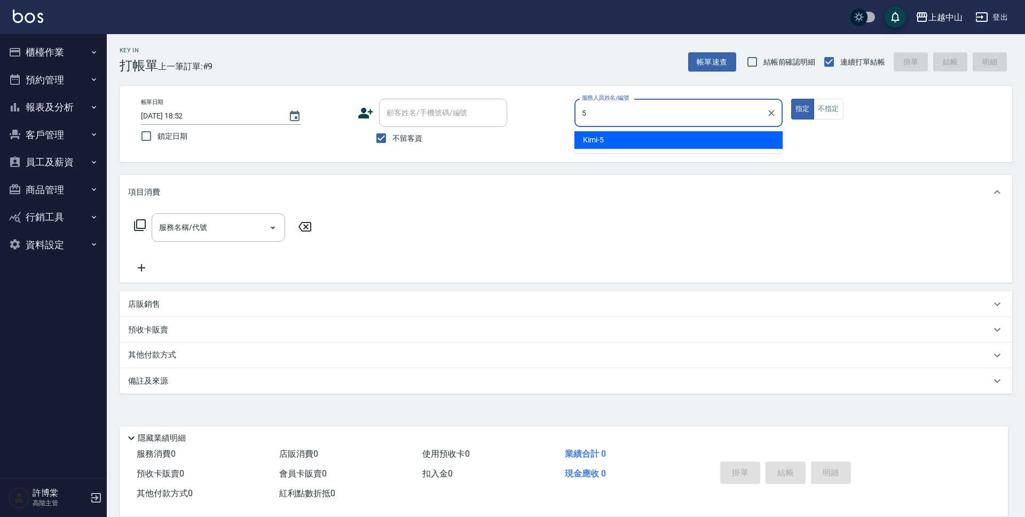
type input "Kimi-5"
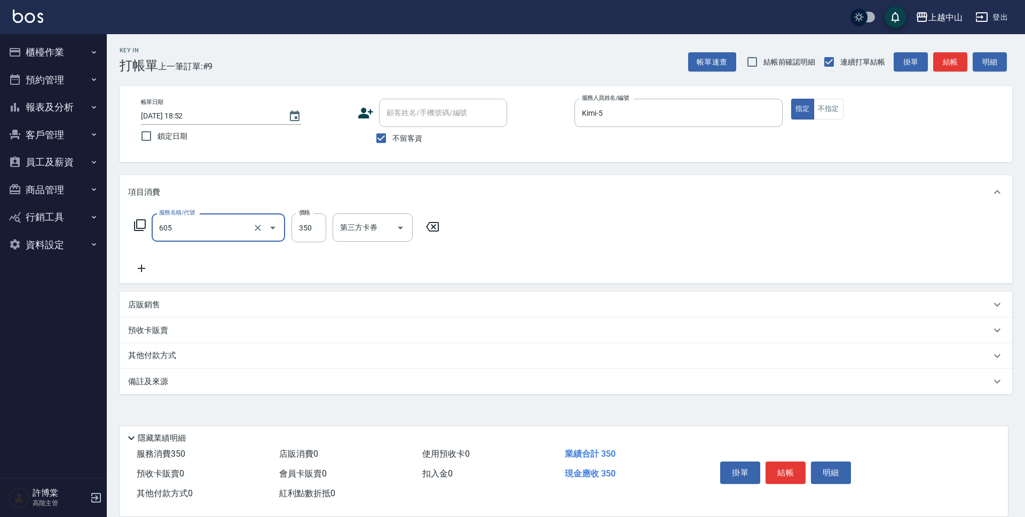
type input "洗髮 (女)(605)"
type input "500"
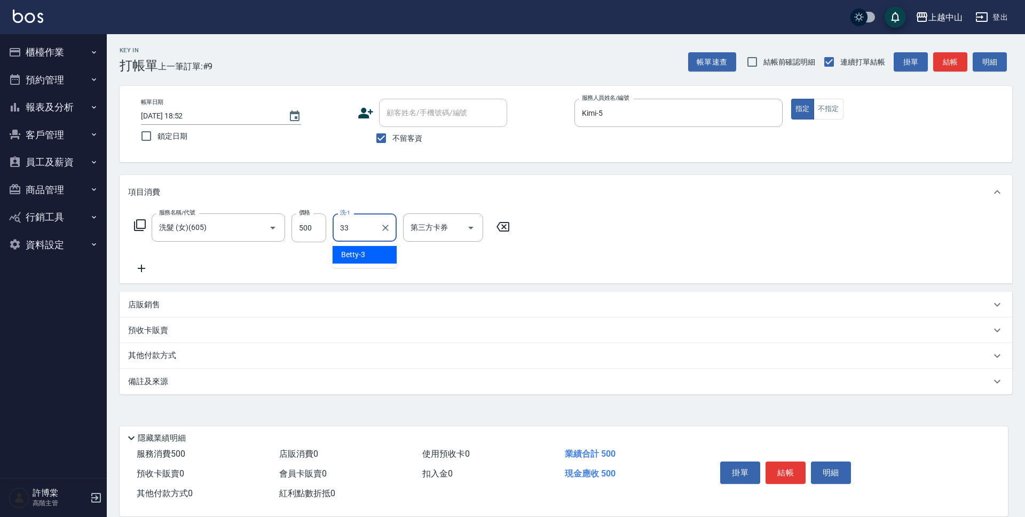
type input "[PERSON_NAME]-33"
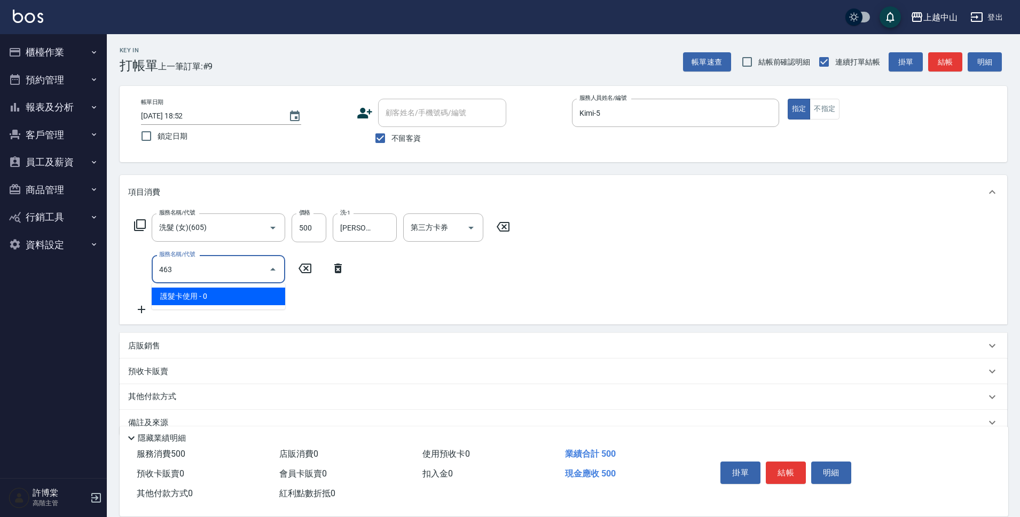
type input "護髮卡使用(463)"
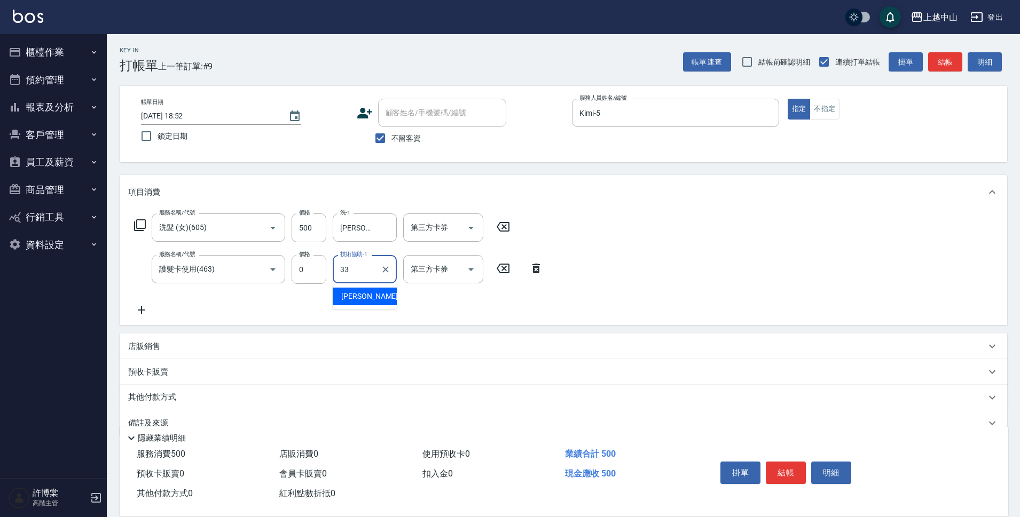
type input "[PERSON_NAME]-33"
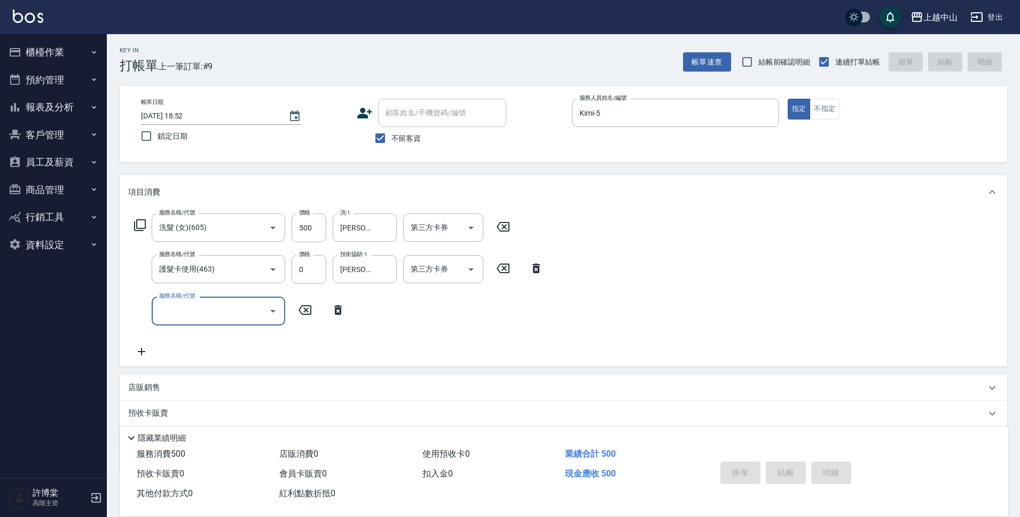
type input "[DATE] 18:53"
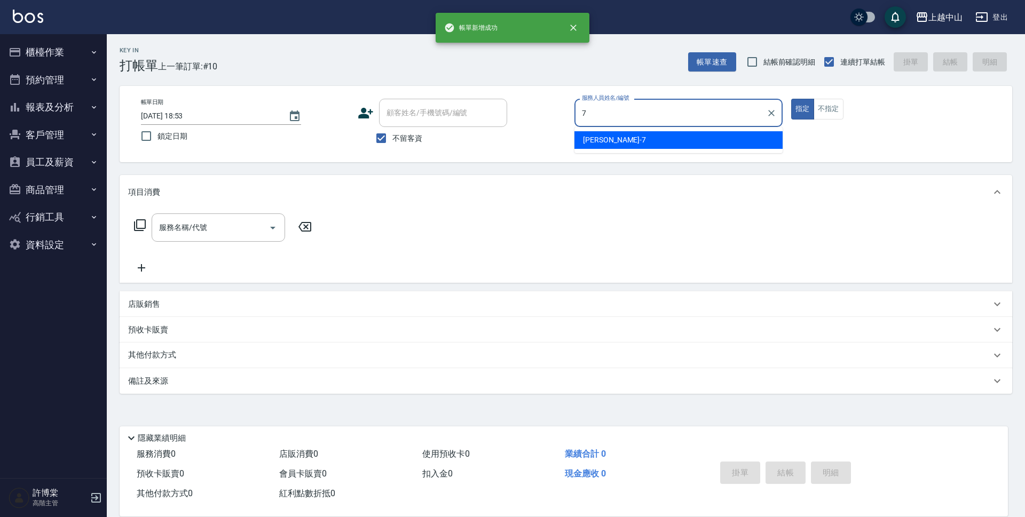
type input "[PERSON_NAME]-7"
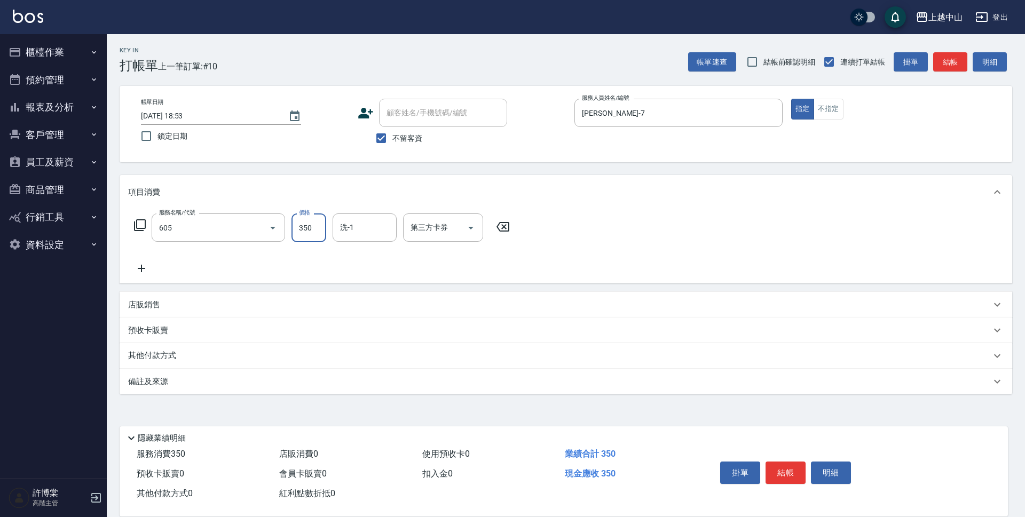
type input "洗髮 (女)(605)"
type input "400"
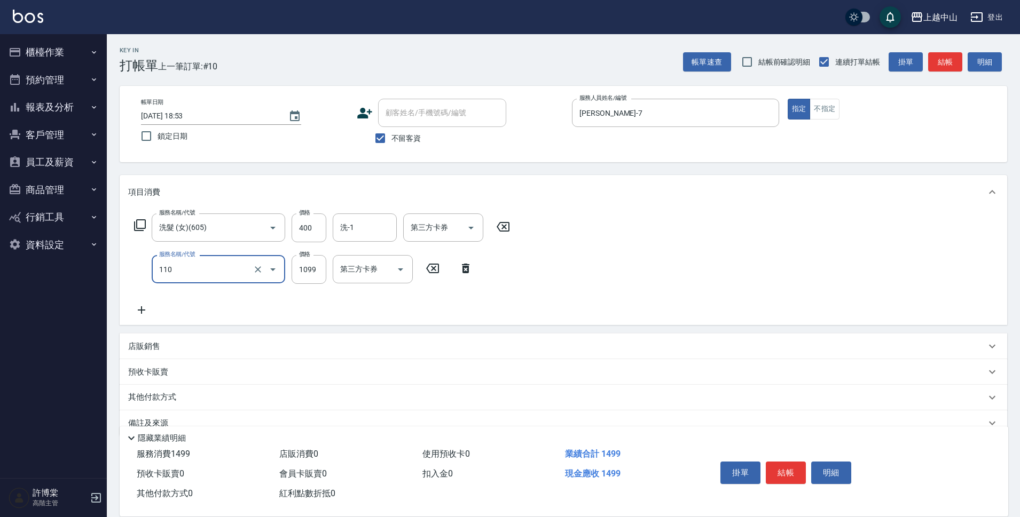
type input "洗+剪+頭皮999(110)"
type input "1700"
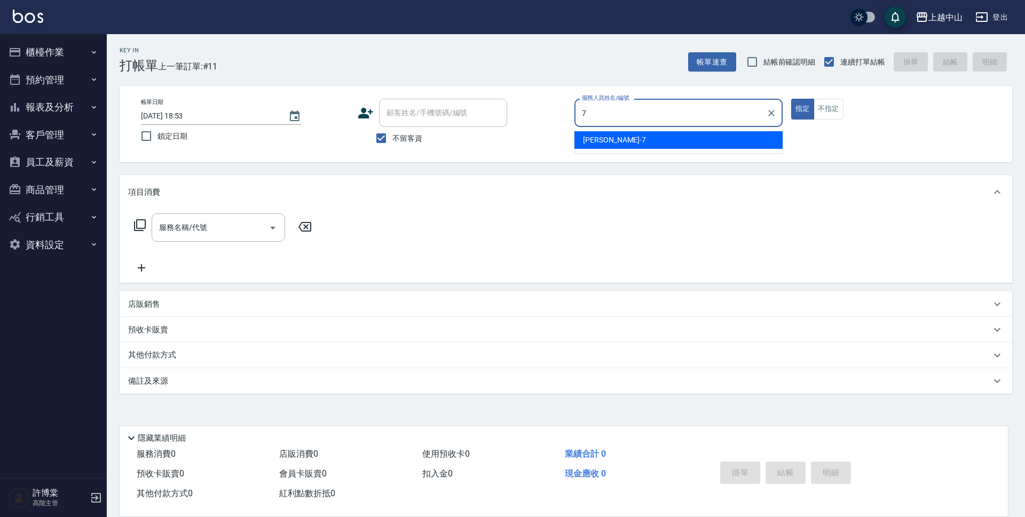
type input "[PERSON_NAME]-7"
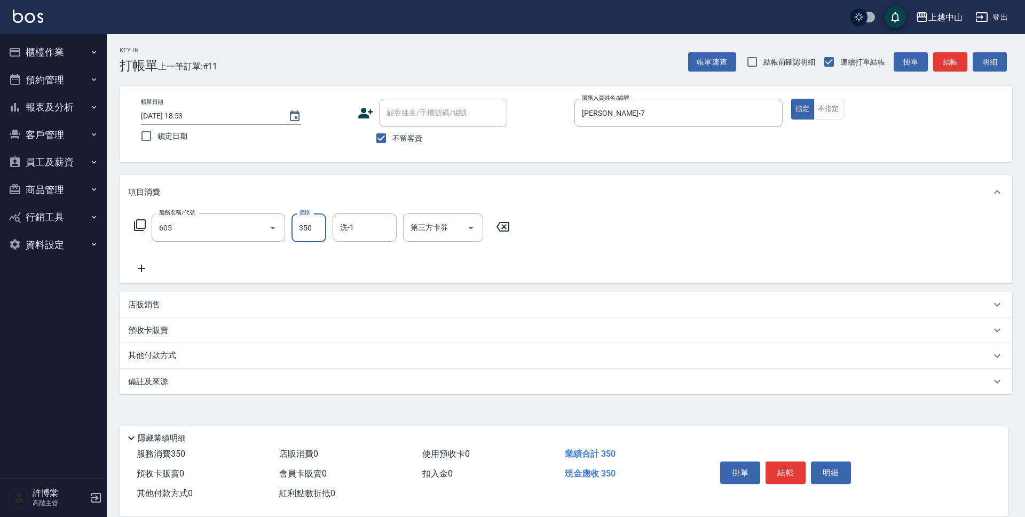
type input "洗髮 (女)(605)"
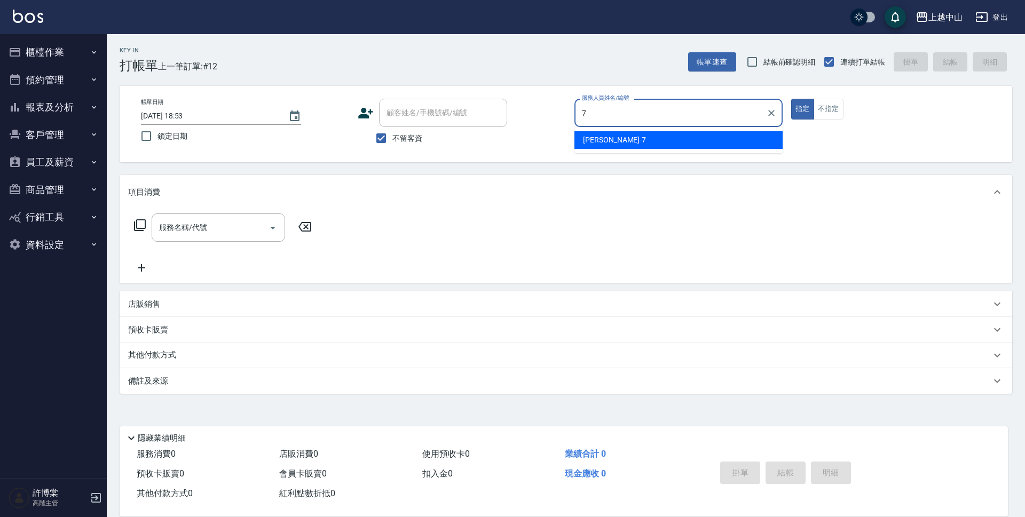
type input "[PERSON_NAME]-7"
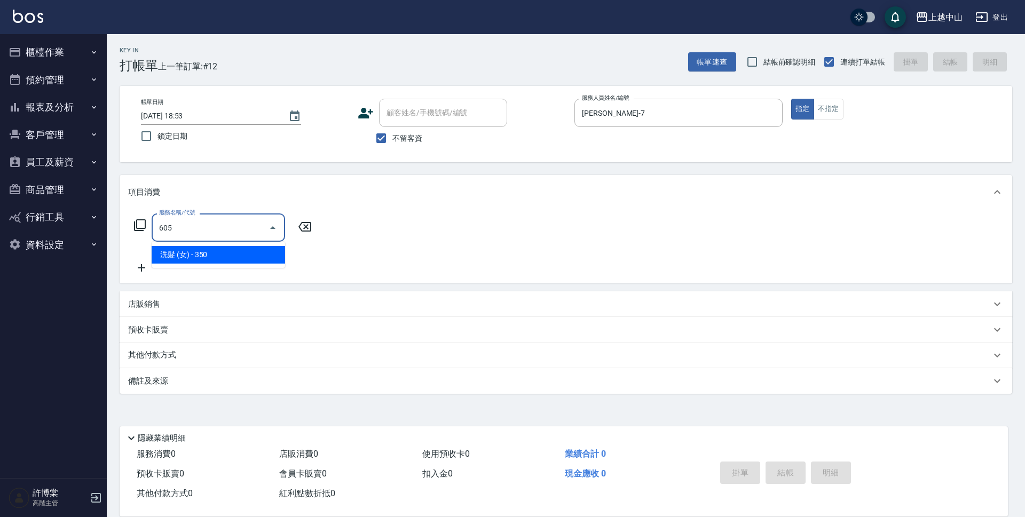
type input "洗髮 (女)(605)"
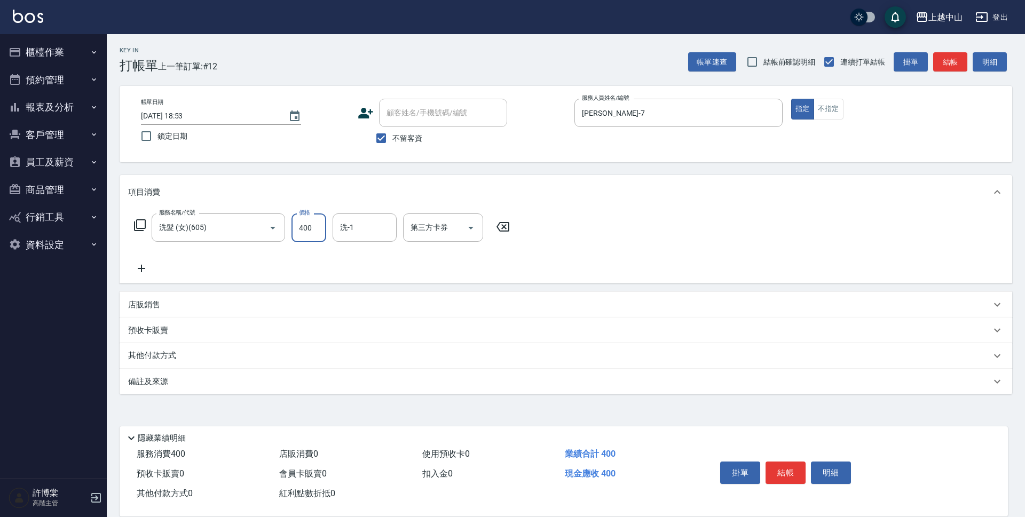
type input "400"
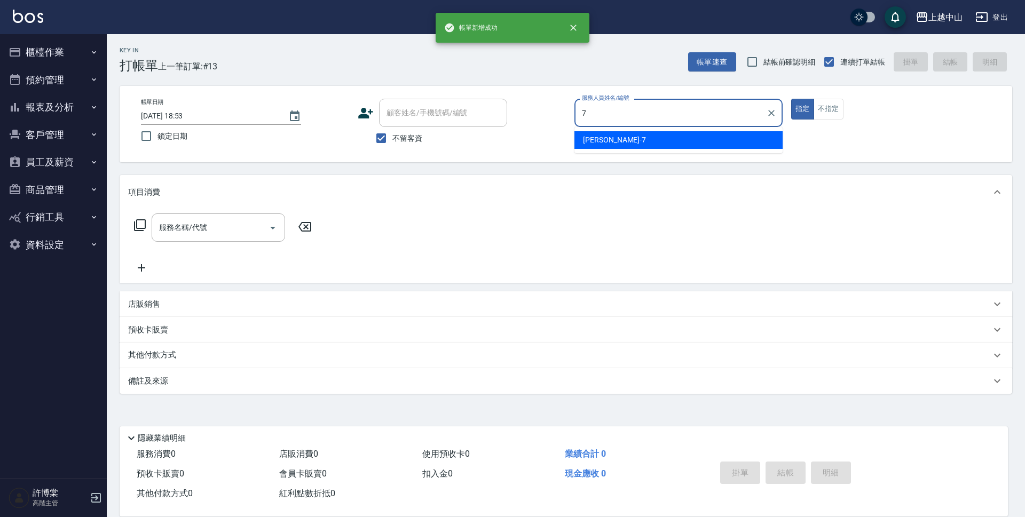
type input "[PERSON_NAME]-7"
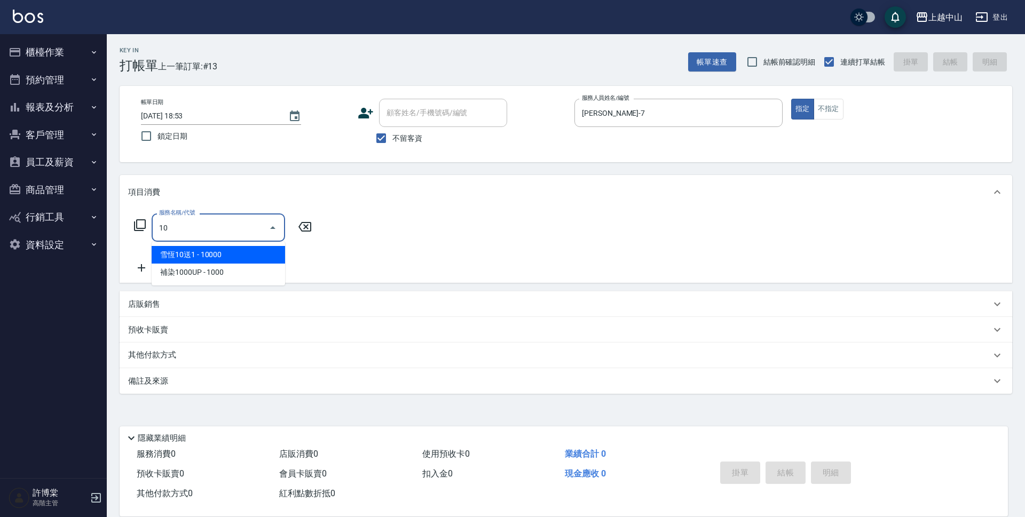
type input "1"
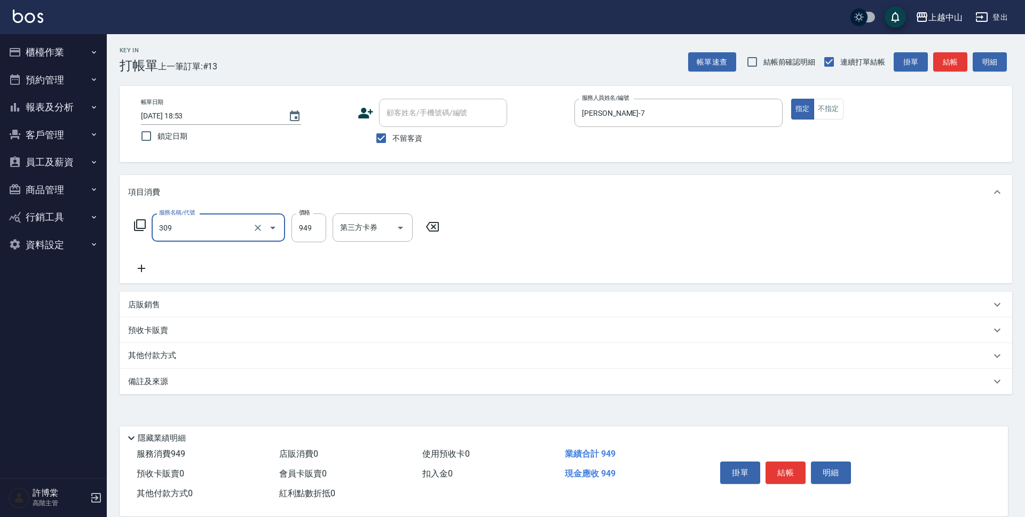
type input "森精萃舒壓調理髮浴(309)"
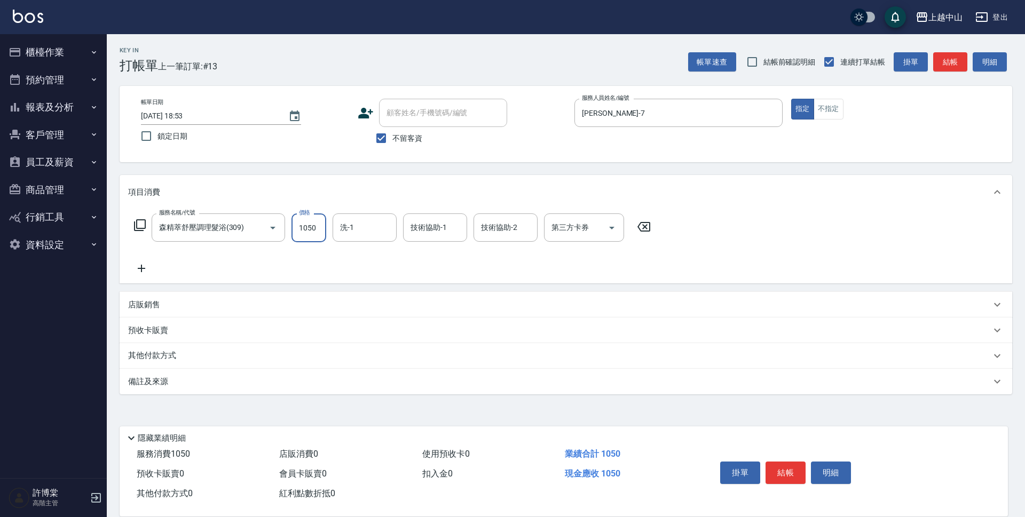
type input "1050"
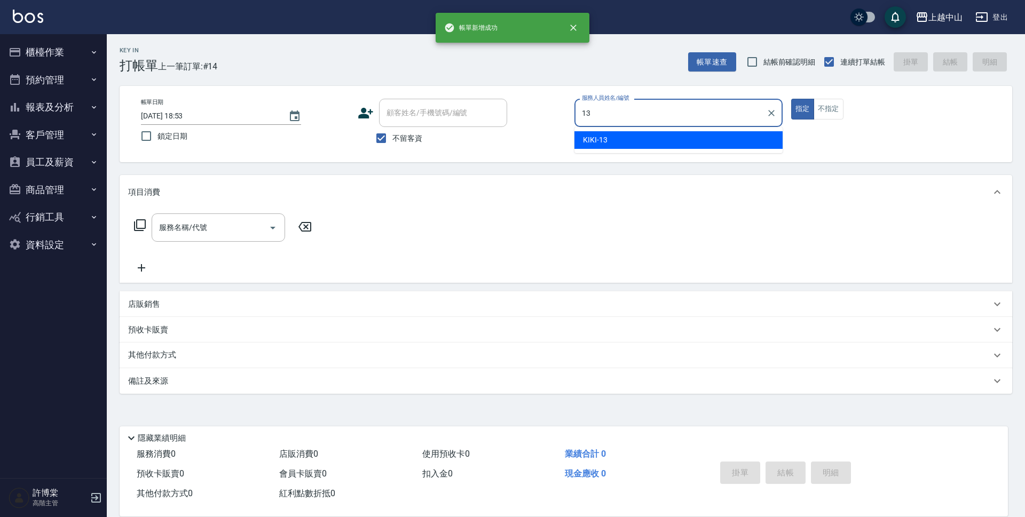
type input "KIKI-13"
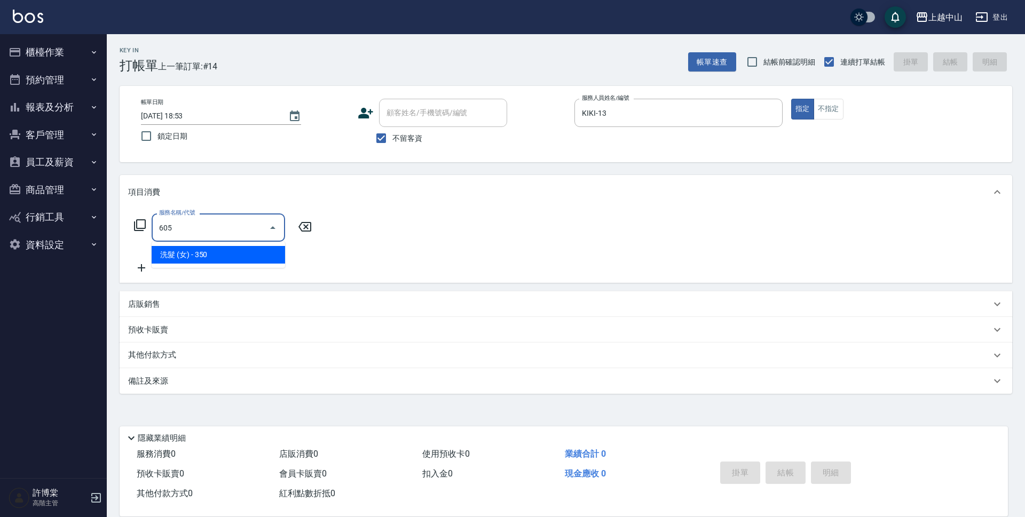
type input "洗髮 (女)(605)"
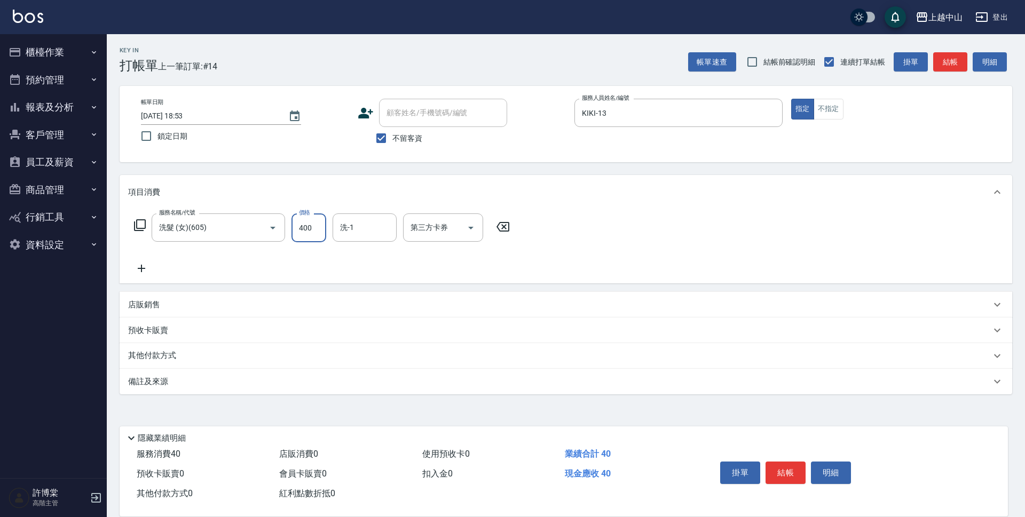
type input "400"
type input "鴨鴨-30"
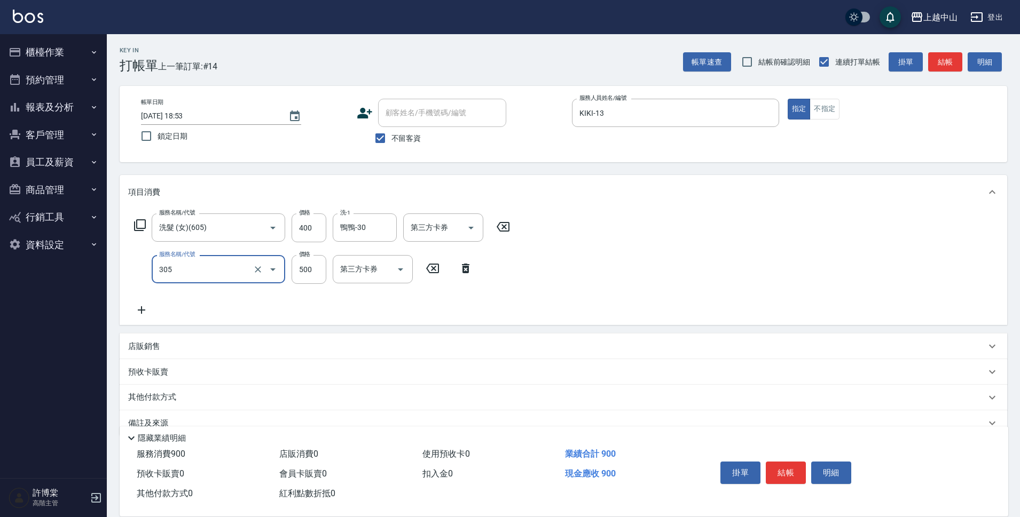
type input "剪髮(305)"
type input "500"
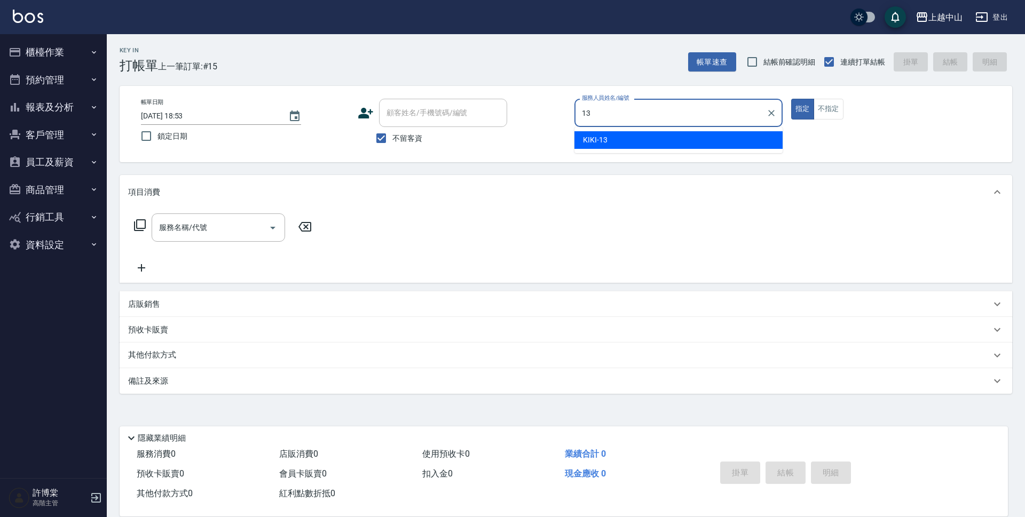
type input "KIKI-13"
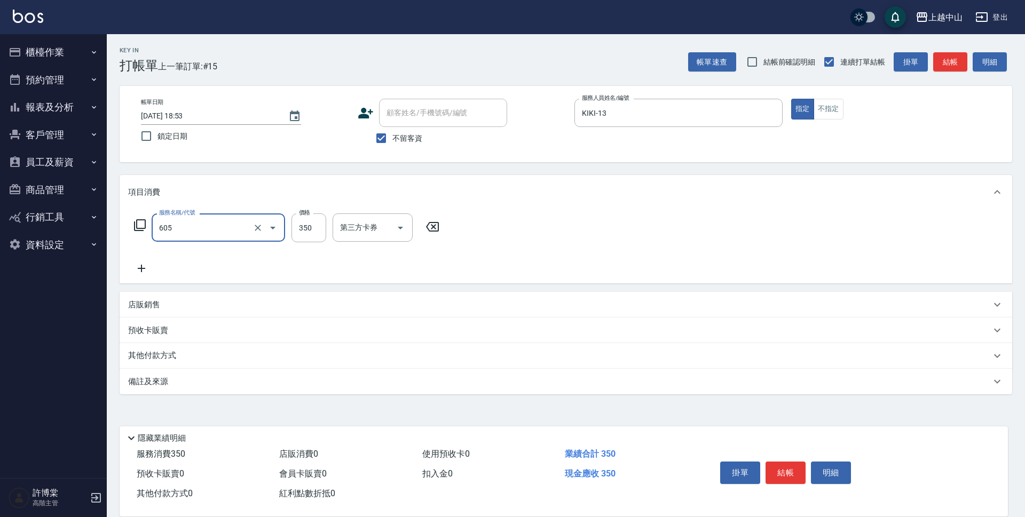
type input "洗髮 (女)(605)"
type input "400"
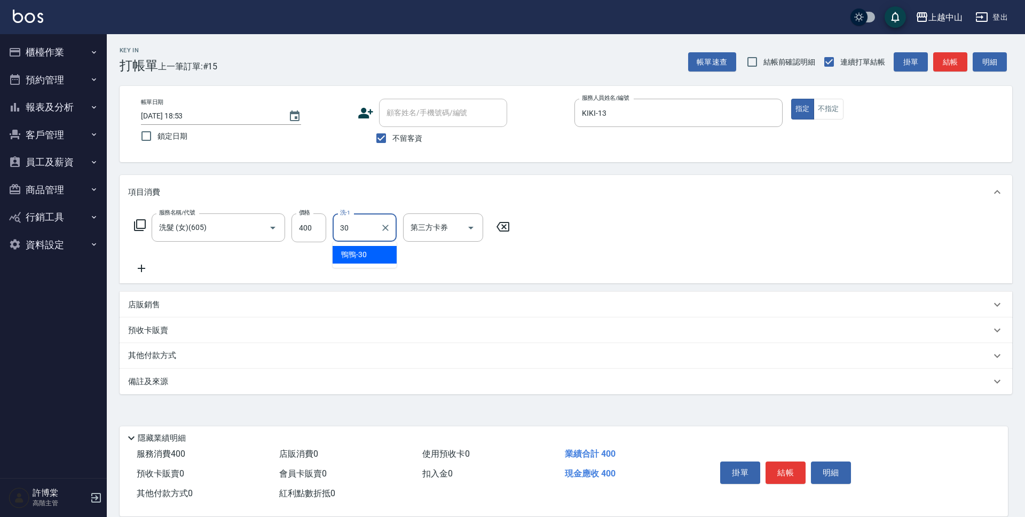
type input "鴨鴨-30"
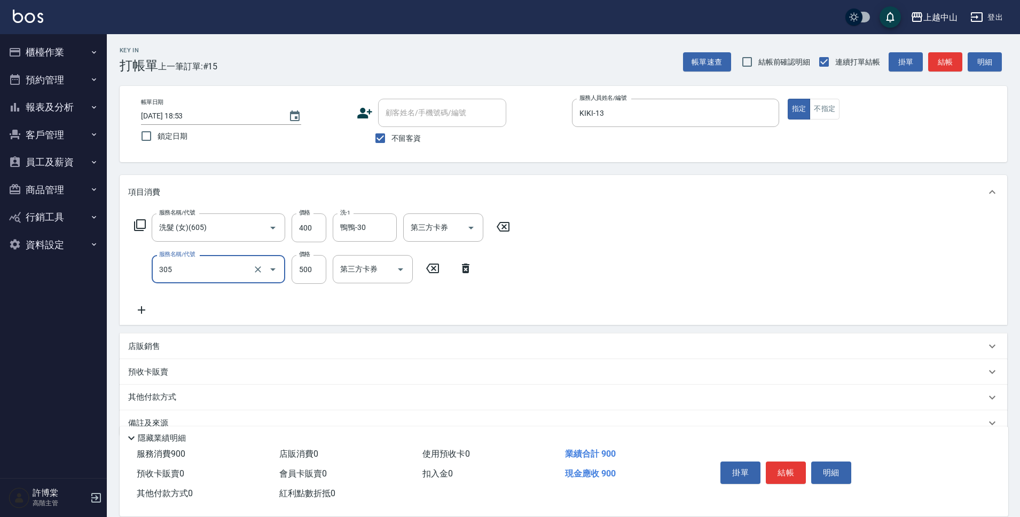
type input "剪髮(305)"
type input "100"
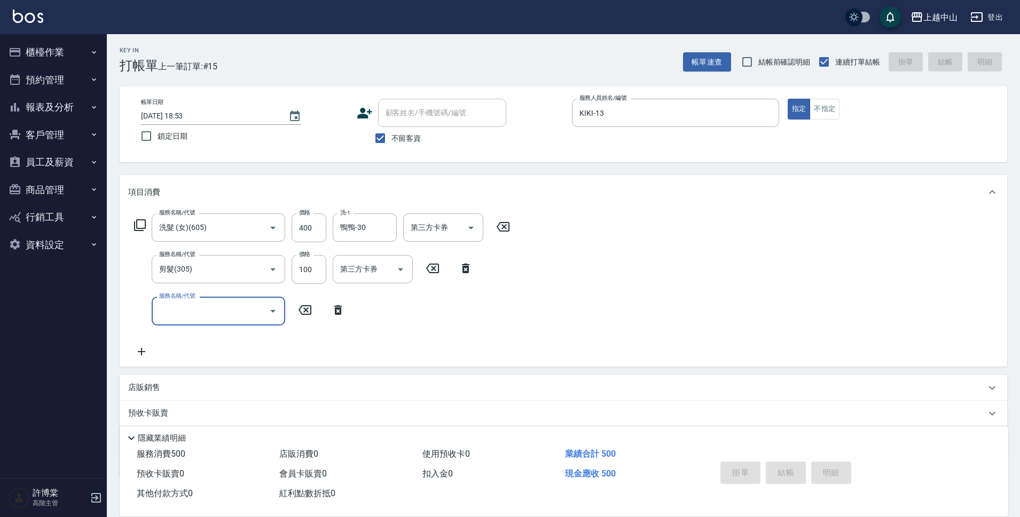
type input "[DATE] 18:54"
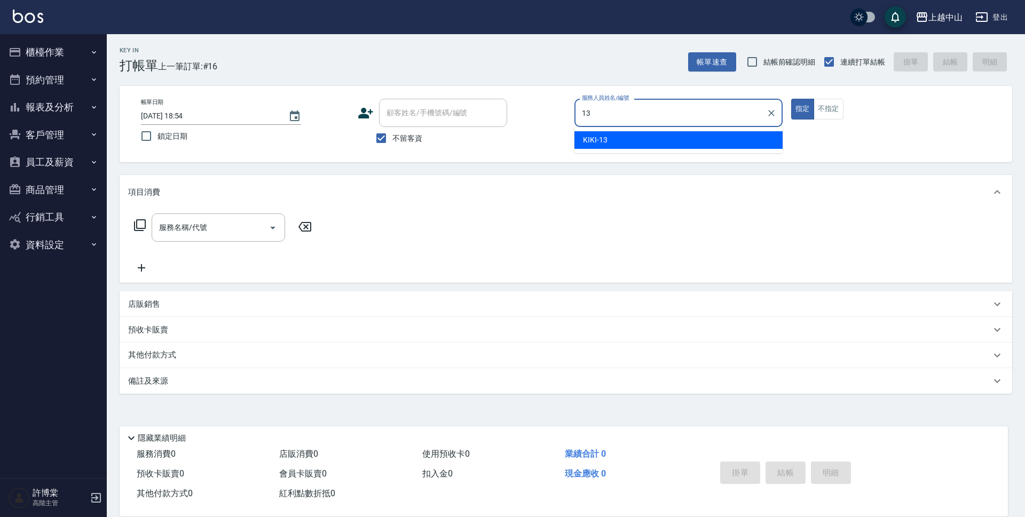
type input "KIKI-13"
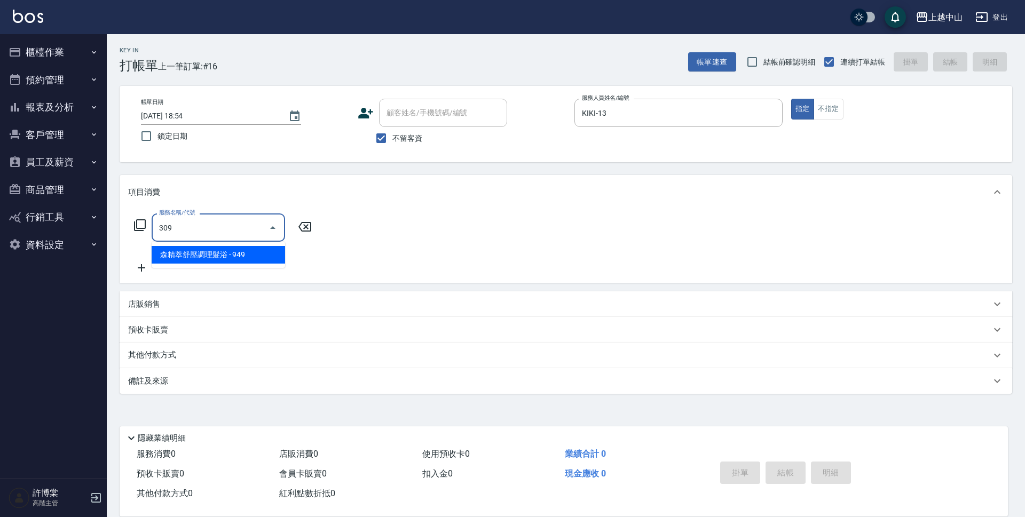
type input "森精萃舒壓調理髮浴(309)"
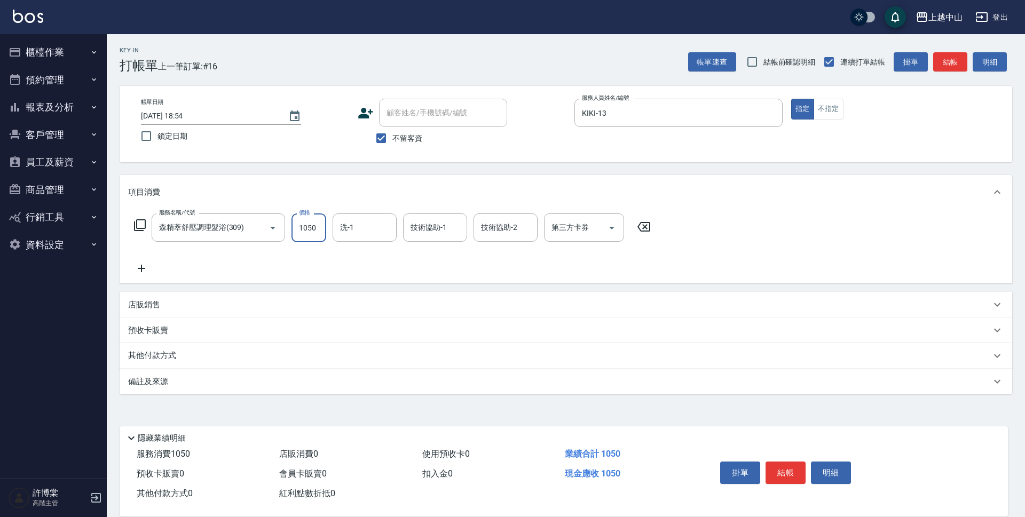
type input "1050"
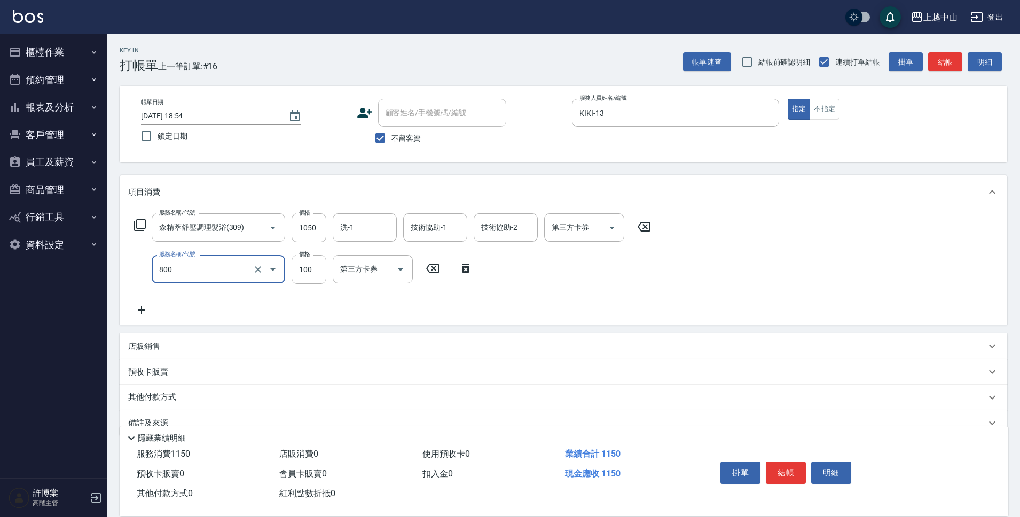
type input "梳髮(800)"
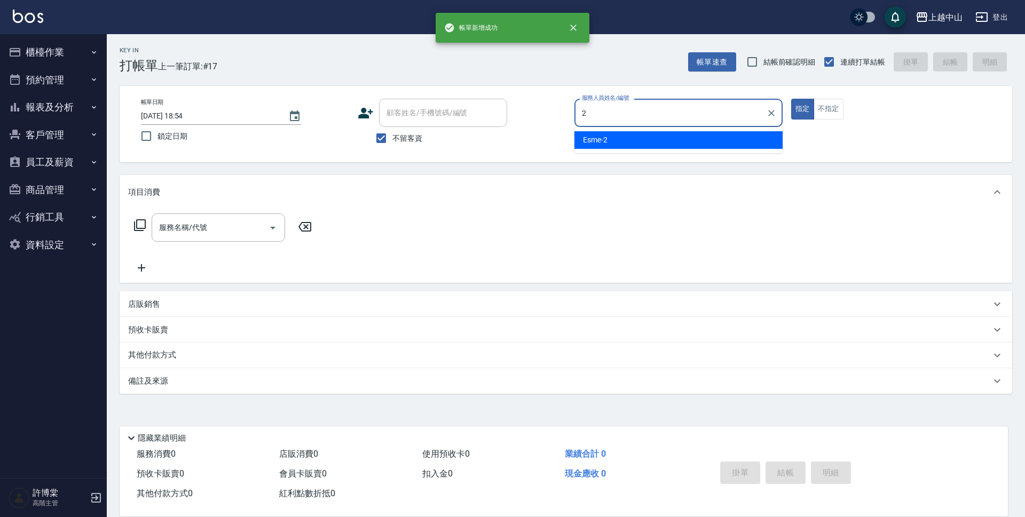
type input "Esme-2"
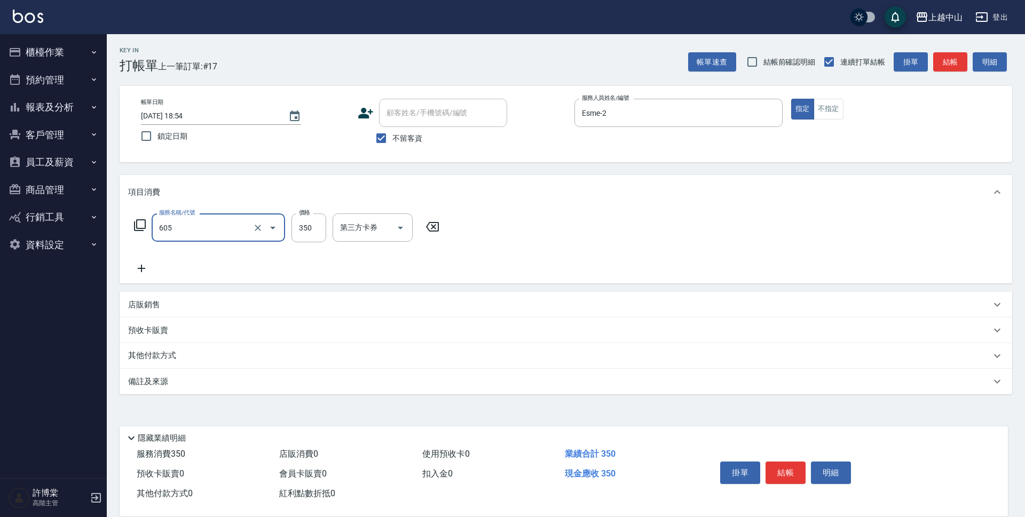
type input "洗髮 (女)(605)"
type input "500"
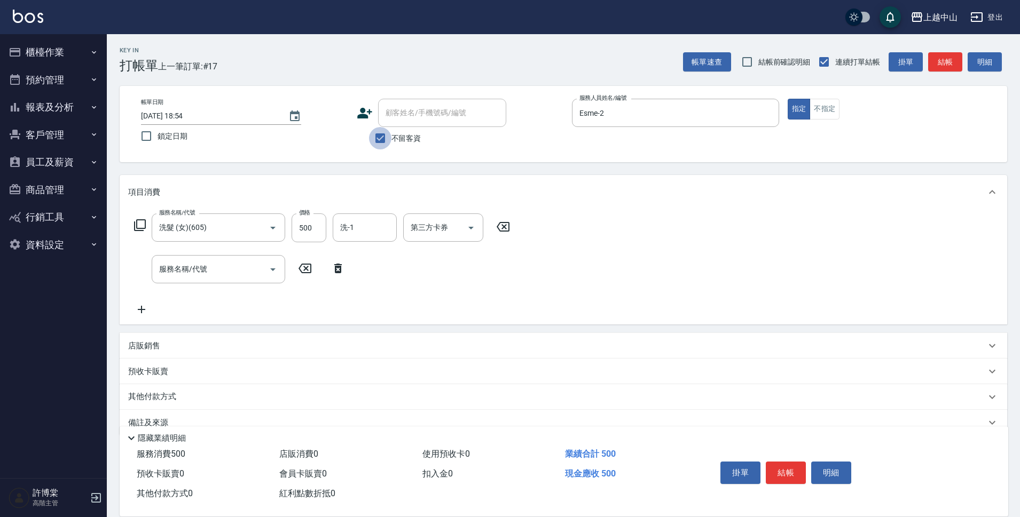
click at [372, 140] on input "不留客資" at bounding box center [380, 138] width 22 height 22
checkbox input "false"
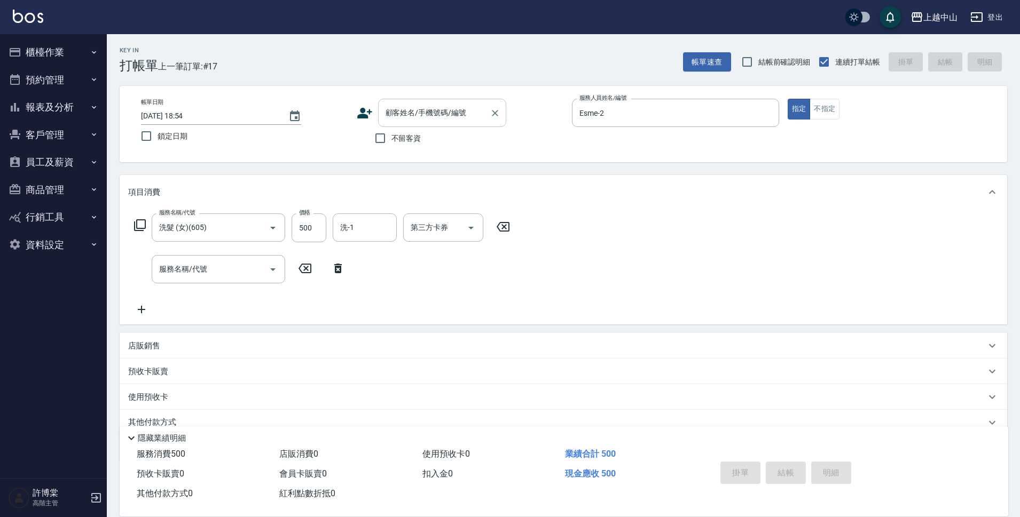
click at [389, 126] on div "顧客姓名/手機號碼/編號" at bounding box center [442, 113] width 128 height 28
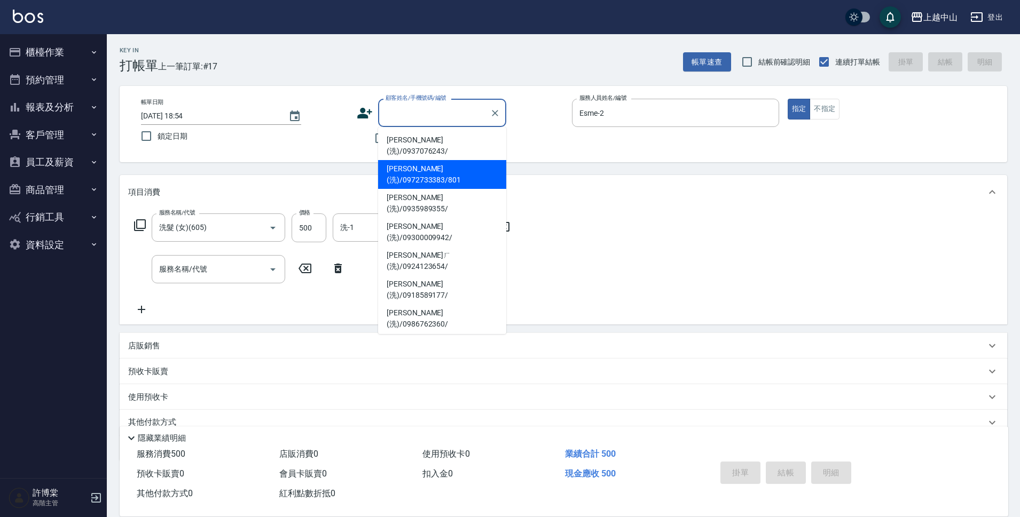
click at [417, 160] on li "[PERSON_NAME](洗)/0972733383/801" at bounding box center [442, 174] width 128 height 29
type input "[PERSON_NAME](洗)/0972733383/801"
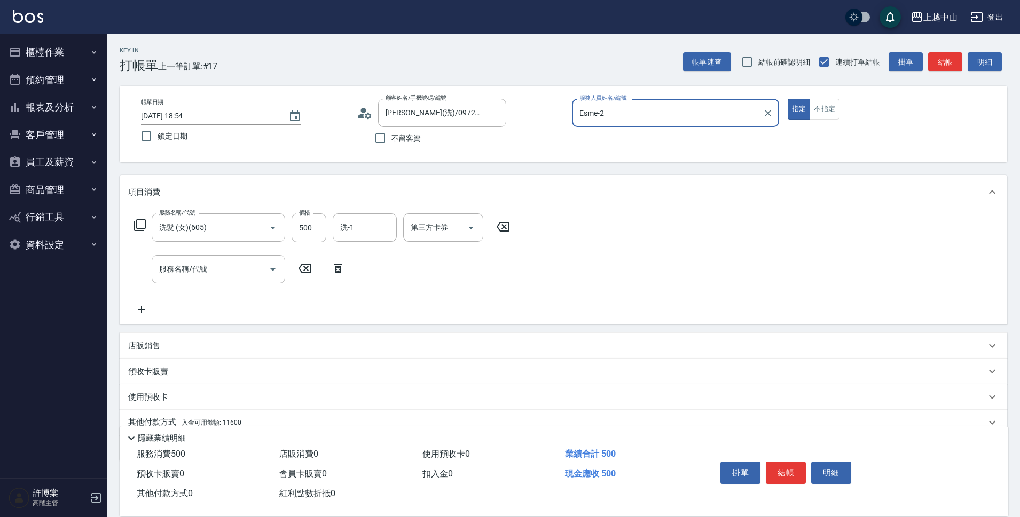
scroll to position [46, 0]
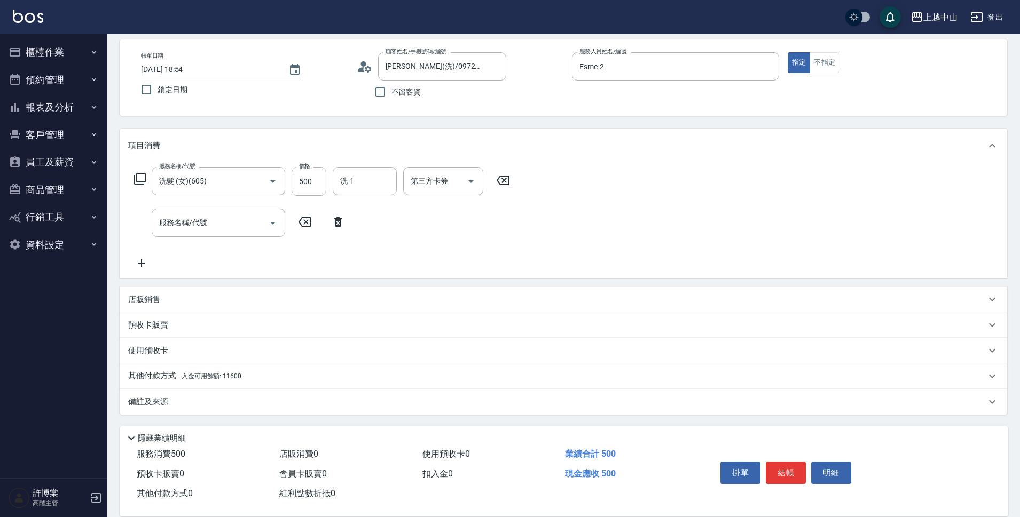
drag, startPoint x: 241, startPoint y: 374, endPoint x: 864, endPoint y: 375, distance: 622.6
click at [242, 374] on div "其他付款方式 入金可用餘額: 11600" at bounding box center [557, 377] width 858 height 12
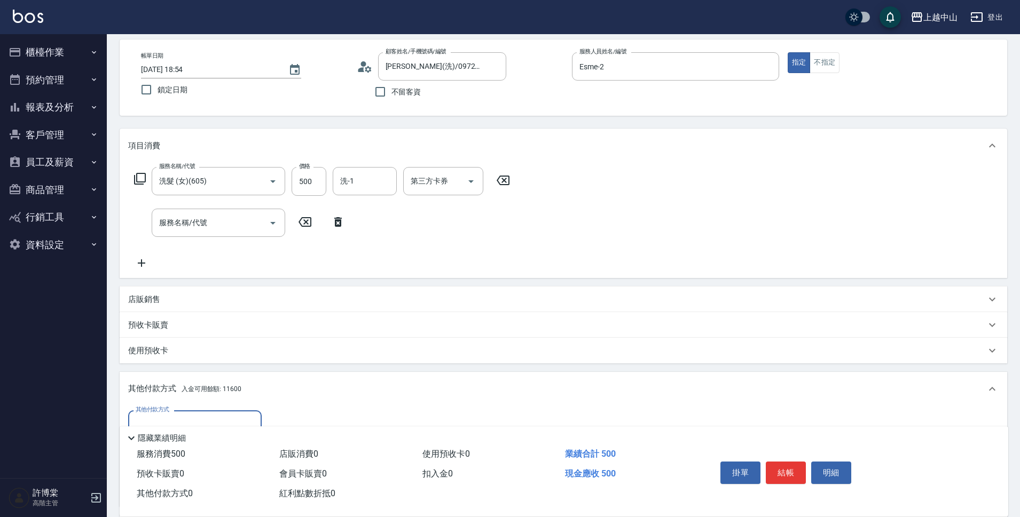
scroll to position [158, 0]
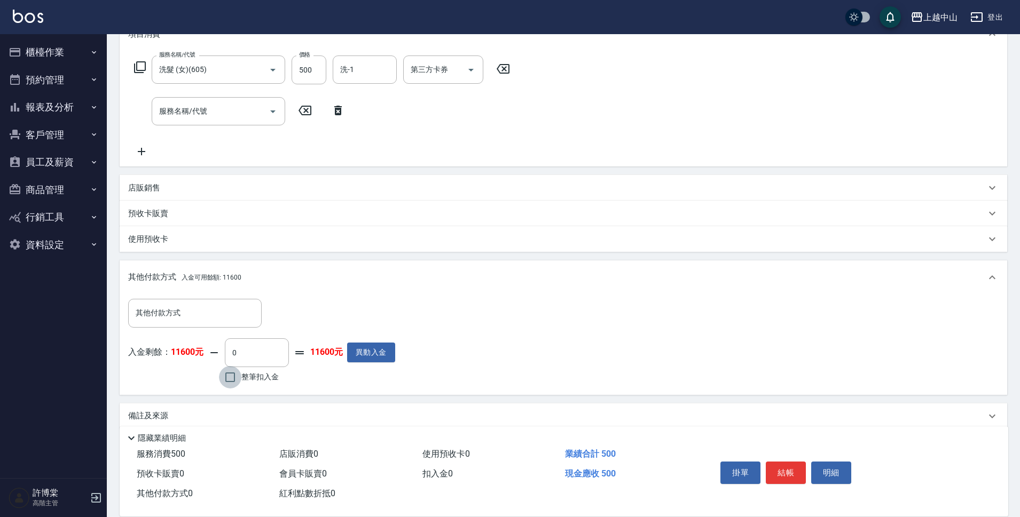
click at [238, 379] on input "整筆扣入金" at bounding box center [230, 377] width 22 height 22
checkbox input "true"
type input "500"
click at [787, 476] on button "結帳" at bounding box center [786, 473] width 40 height 22
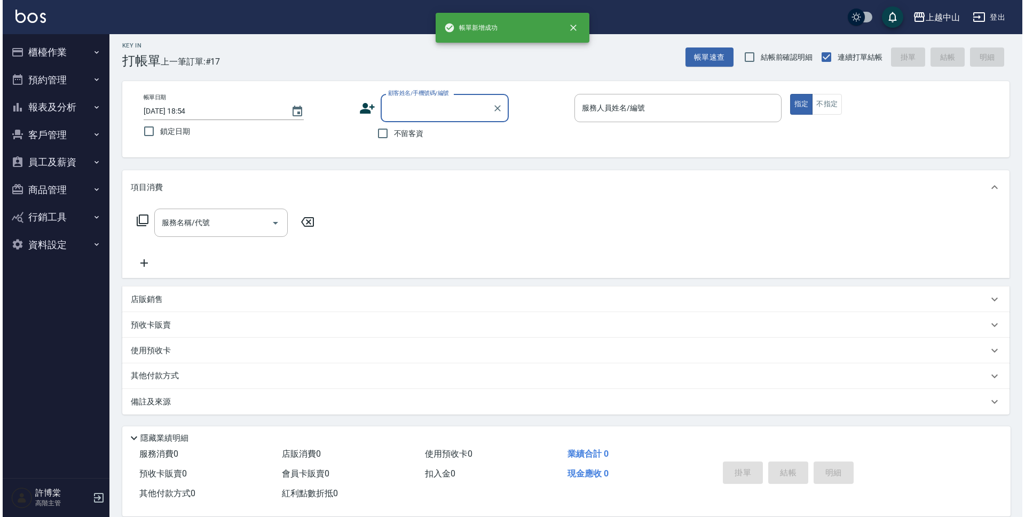
scroll to position [0, 0]
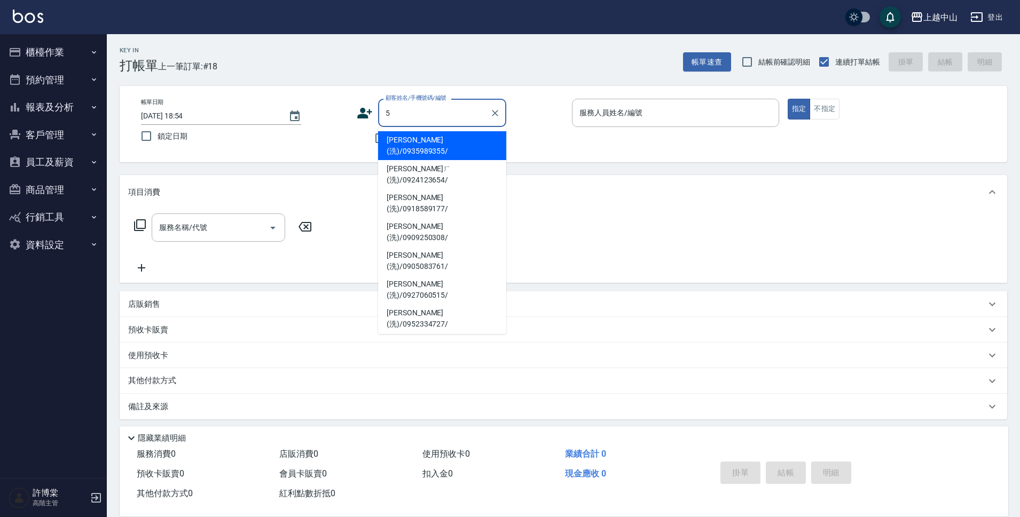
type input "[PERSON_NAME](洗)/0935989355/"
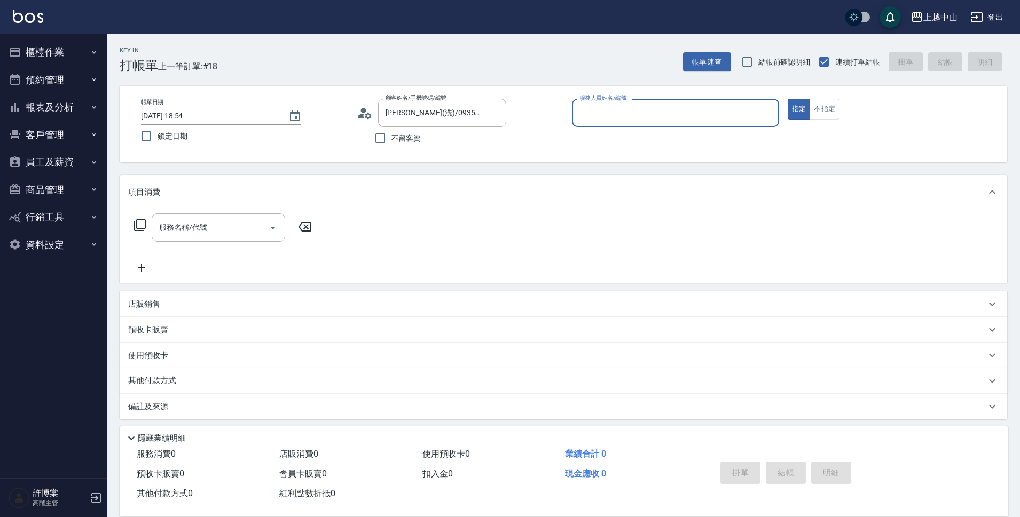
click at [788, 99] on button "指定" at bounding box center [799, 109] width 23 height 21
type input "NINI-4"
click at [383, 140] on input "不留客資" at bounding box center [380, 138] width 22 height 22
checkbox input "true"
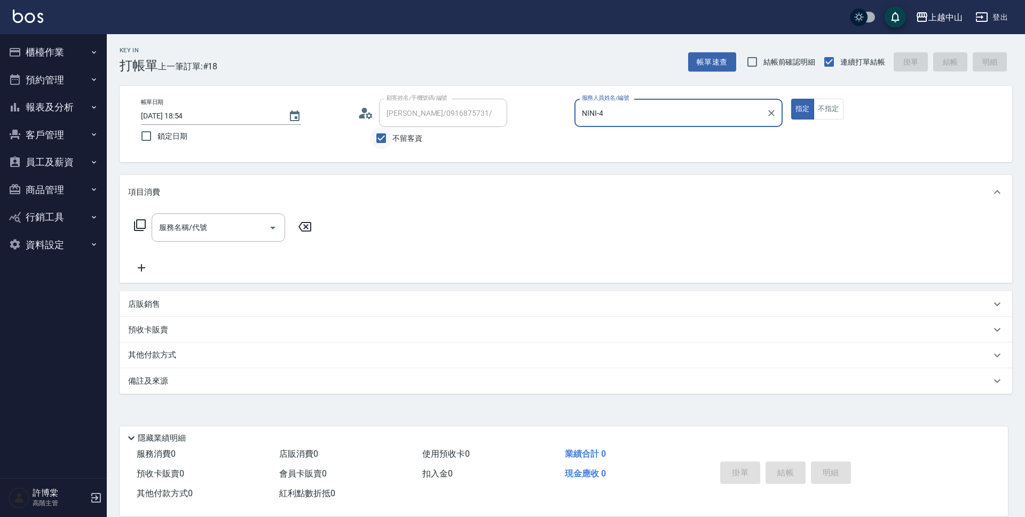
type input "[PERSON_NAME](洗)/0987974064/"
click at [625, 109] on input "NINI-4" at bounding box center [670, 113] width 183 height 19
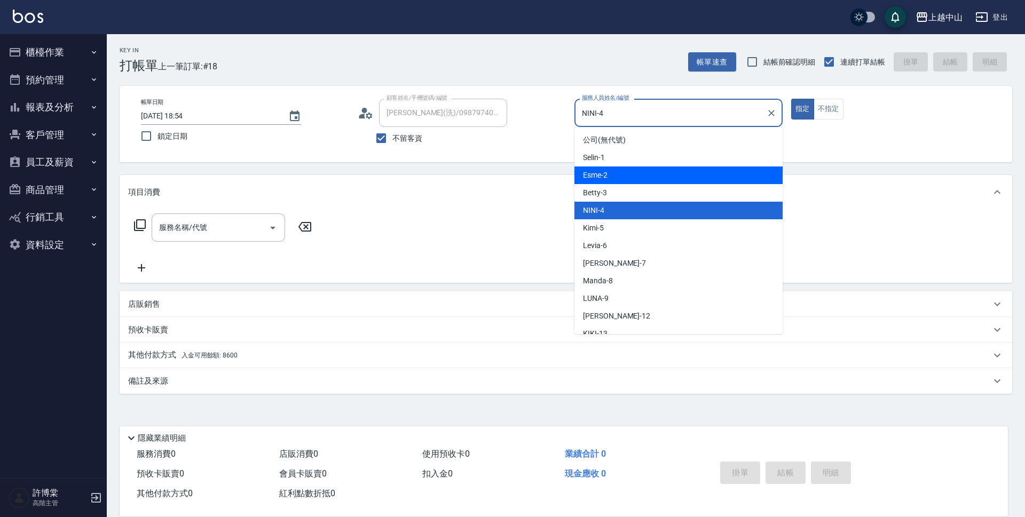
click at [647, 176] on div "Esme -2" at bounding box center [679, 176] width 208 height 18
type input "Esme-2"
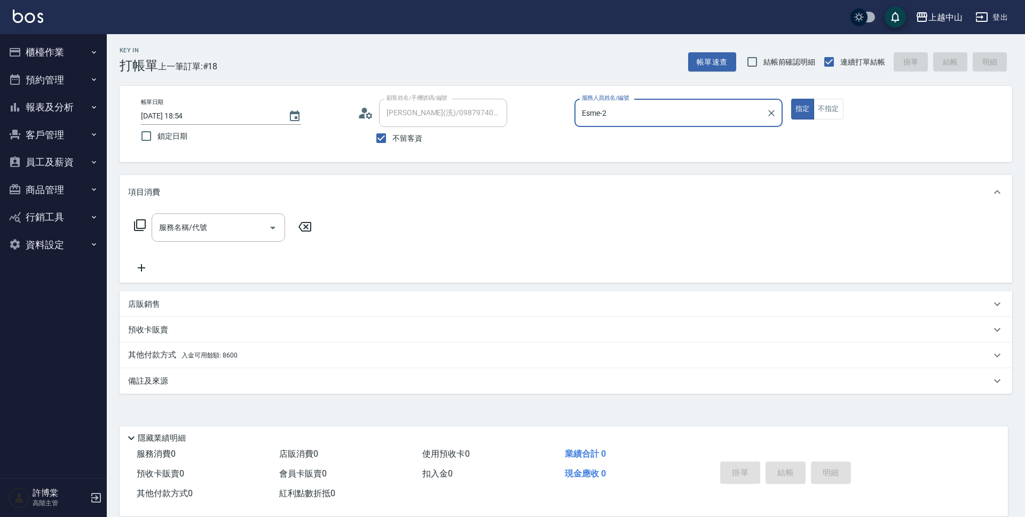
click at [791, 99] on button "指定" at bounding box center [802, 109] width 23 height 21
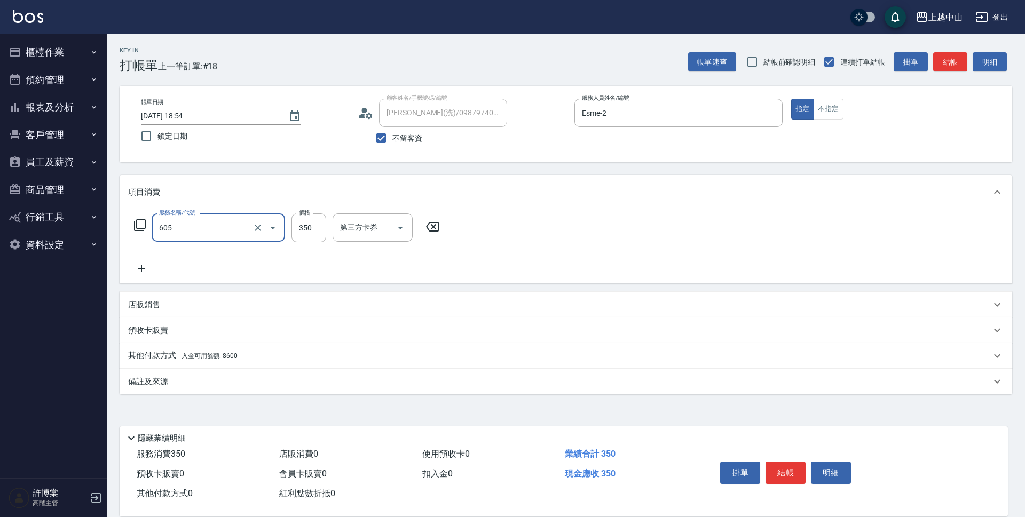
type input "洗髮 (女)(605)"
type input "400"
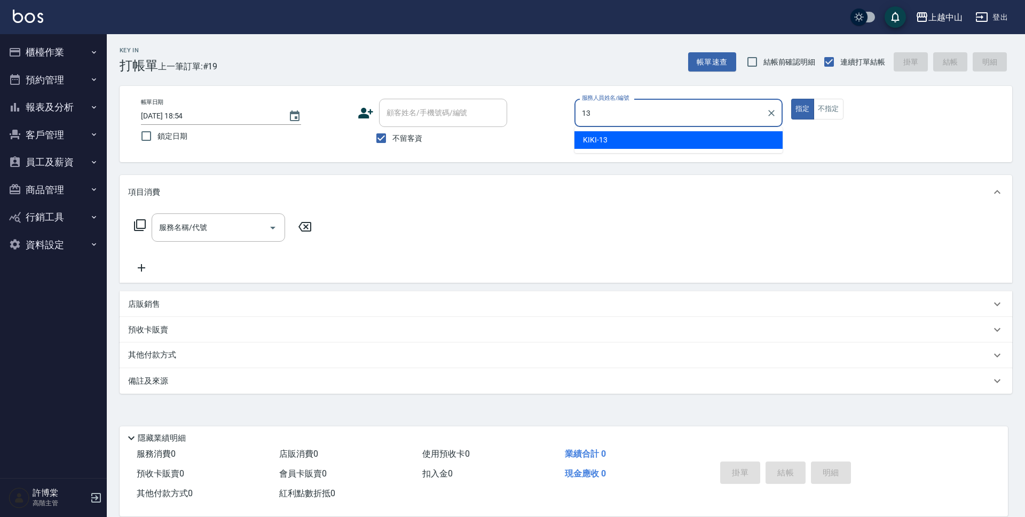
type input "KIKI-13"
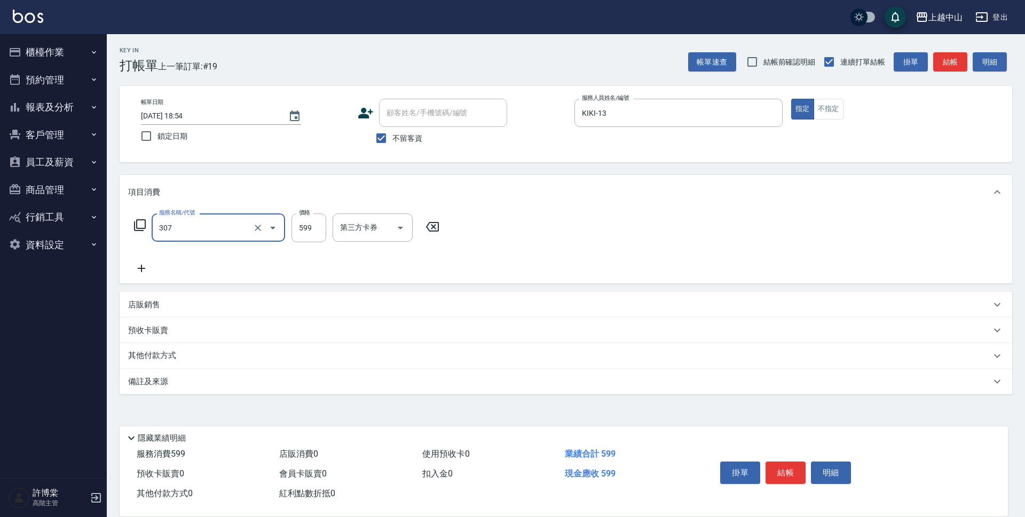
type input "森精萃角質調理髮浴(307)"
type input "750"
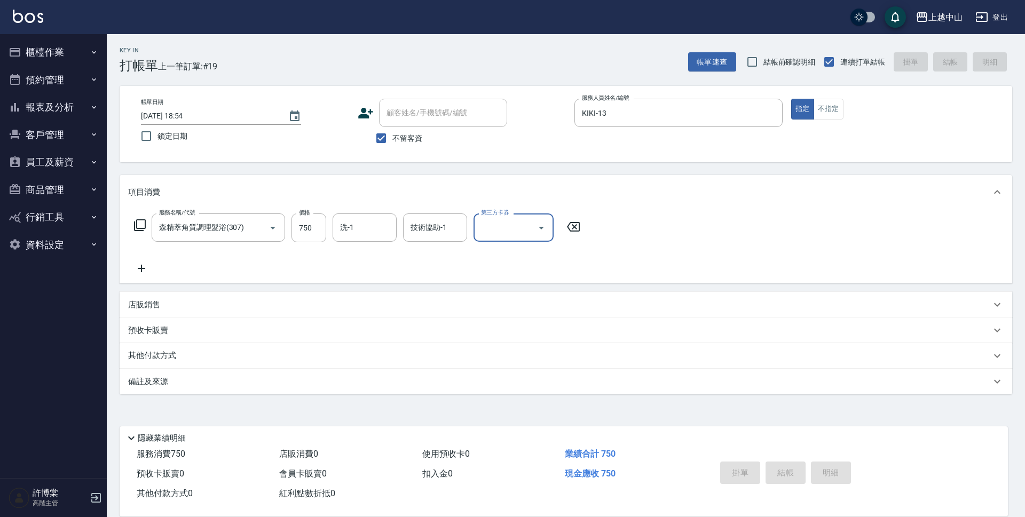
type input "[DATE] 18:55"
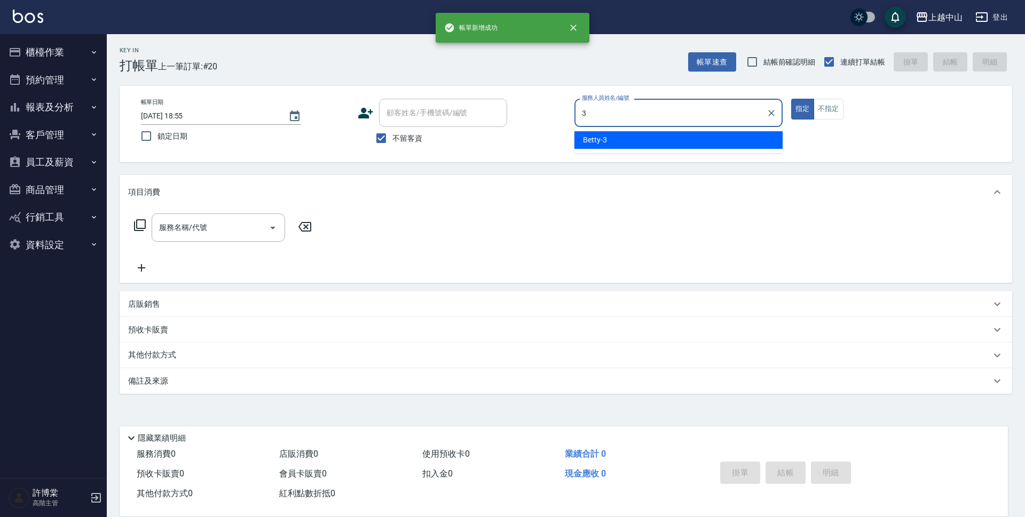
type input "Betty-3"
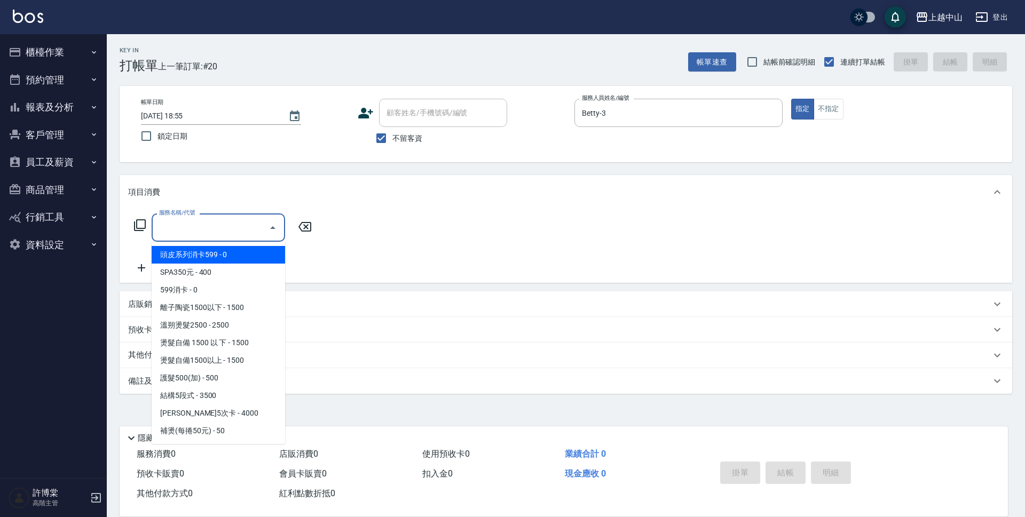
type input "5"
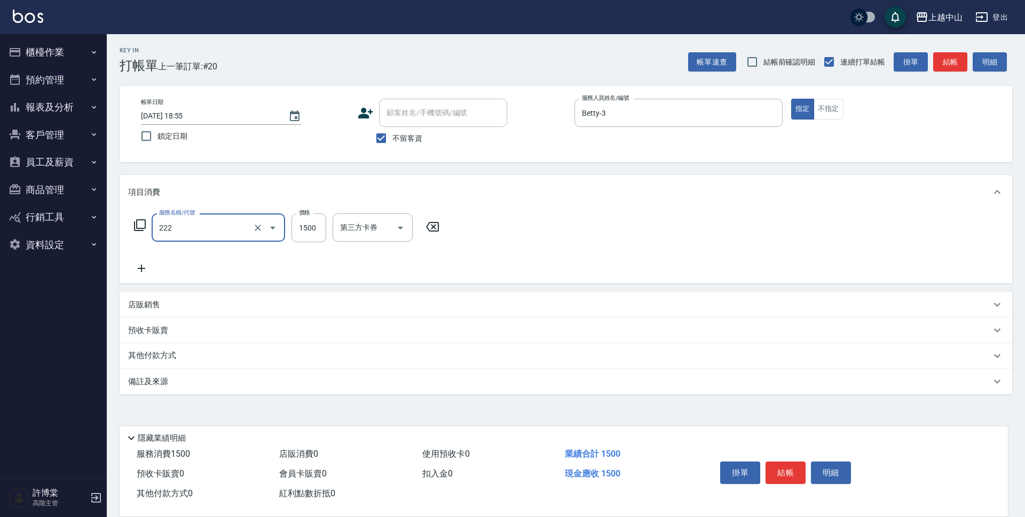
type input "燙髮自備1500以上(222)"
click at [224, 239] on div "燙髮自備1500以上(222) 服務名稱/代號" at bounding box center [218, 228] width 133 height 28
type input "1400"
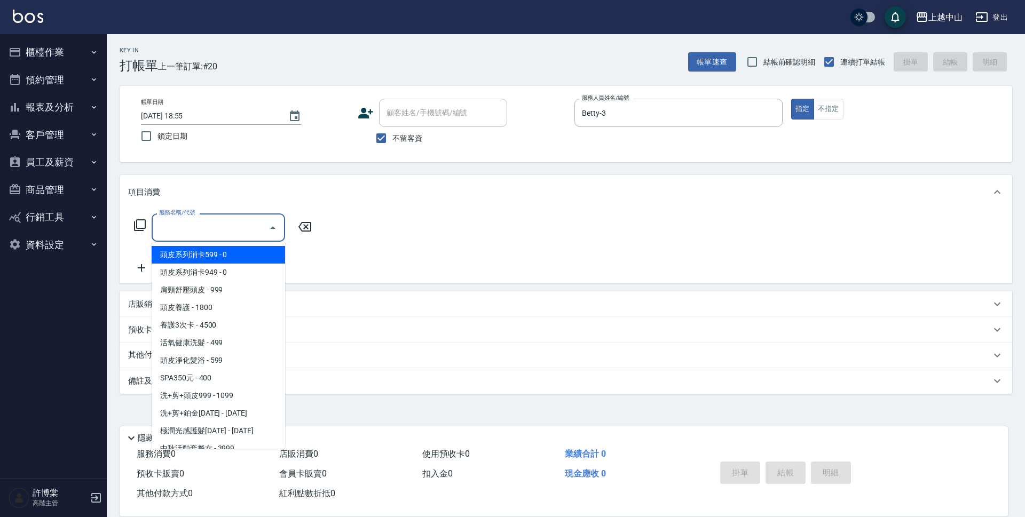
type input "5"
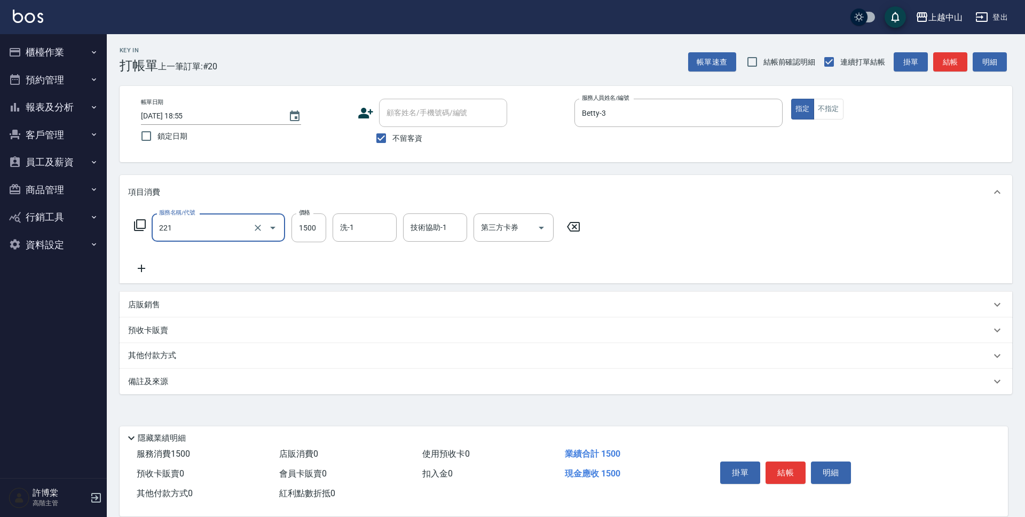
type input "燙髮自備 1500 以 下(221)"
type input "1400"
type input "鴨鴨-30"
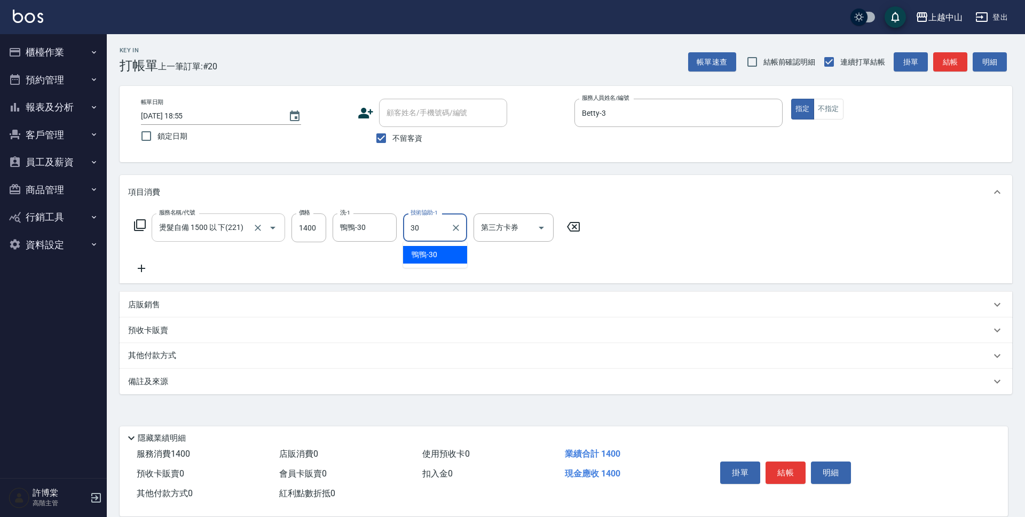
type input "鴨鴨-30"
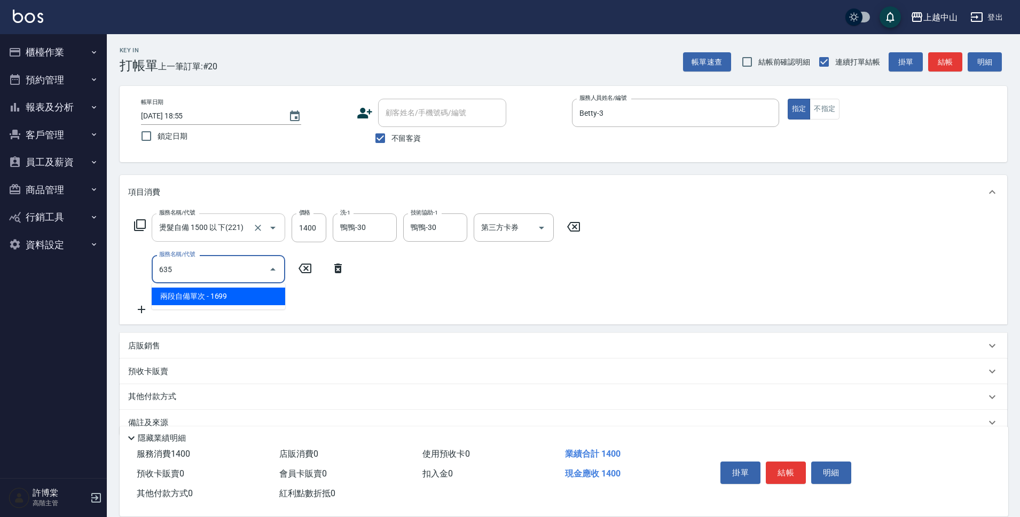
type input "兩段自備單次(635)"
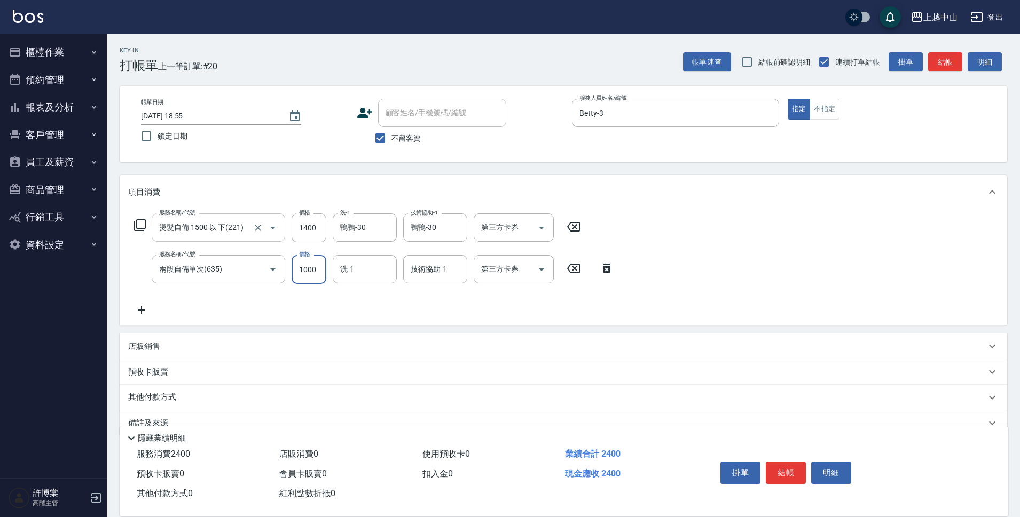
type input "1000"
click at [383, 273] on input "洗-1" at bounding box center [364, 269] width 54 height 19
type input "鴨鴨-30"
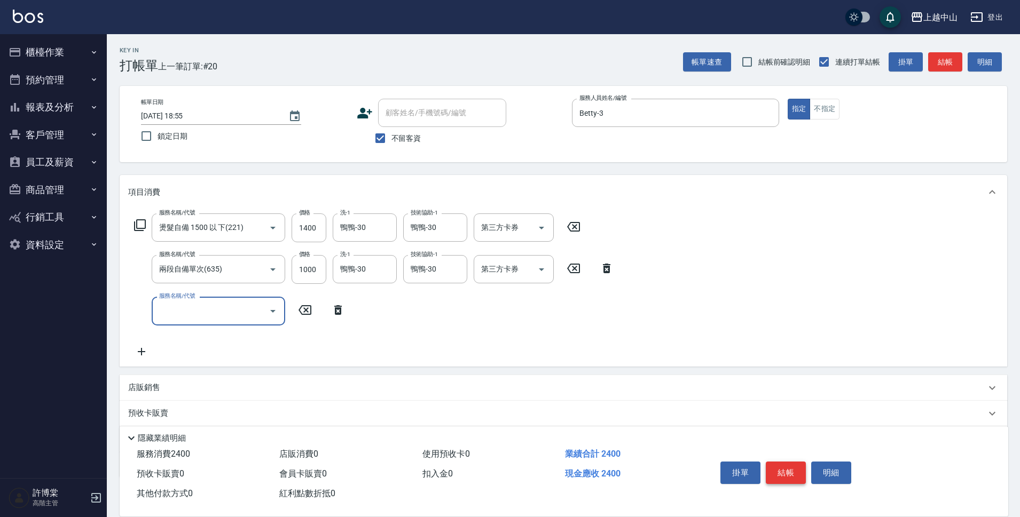
click at [773, 468] on button "結帳" at bounding box center [786, 473] width 40 height 22
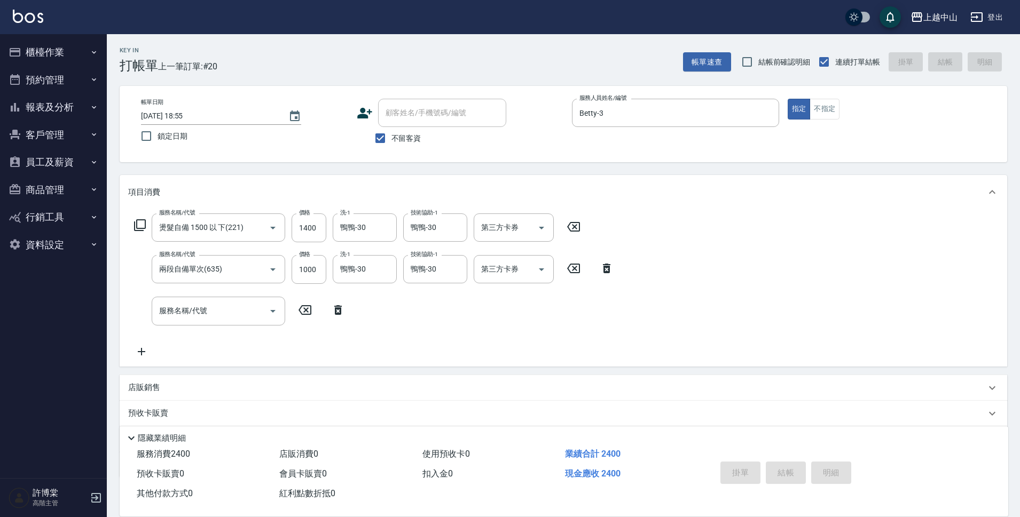
type input "[DATE] 18:56"
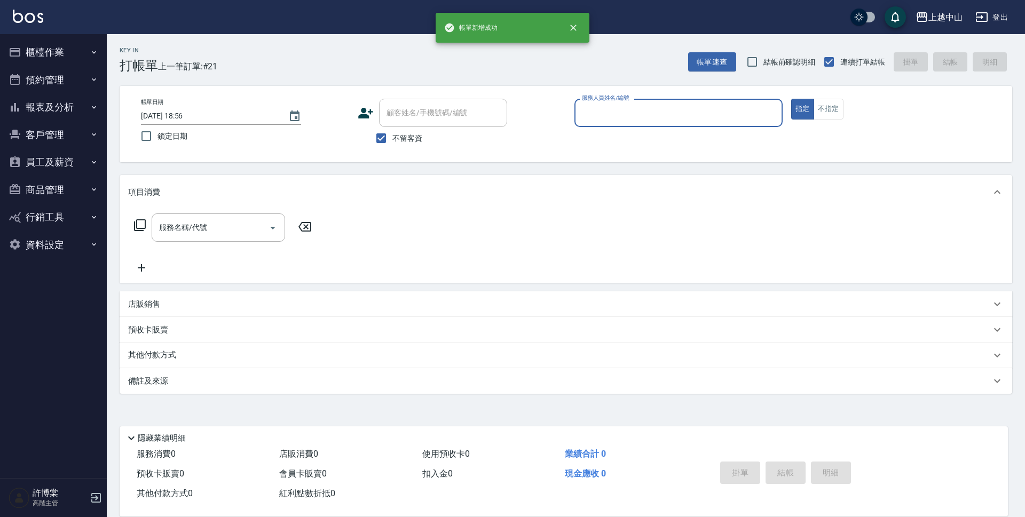
click at [80, 132] on button "客戶管理" at bounding box center [53, 135] width 98 height 28
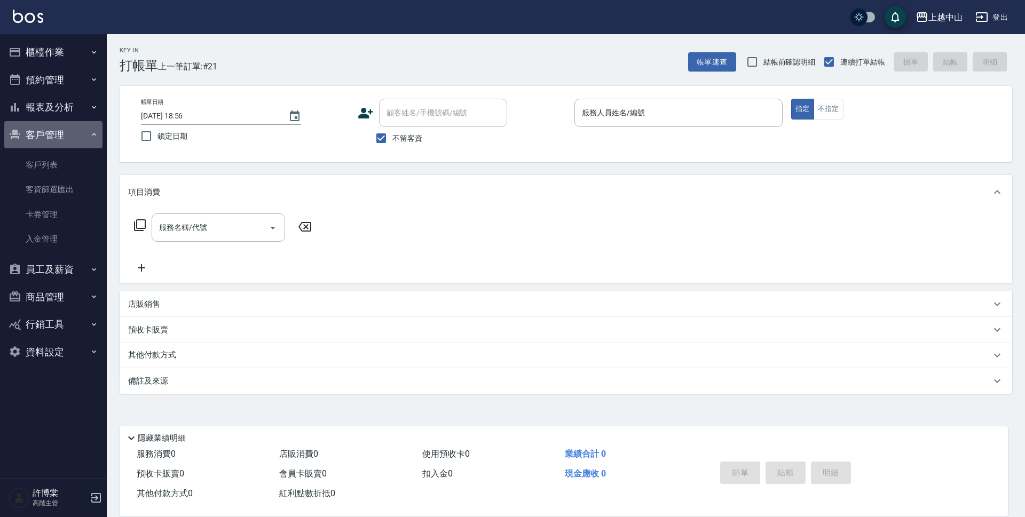
click at [80, 132] on button "客戶管理" at bounding box center [53, 135] width 98 height 28
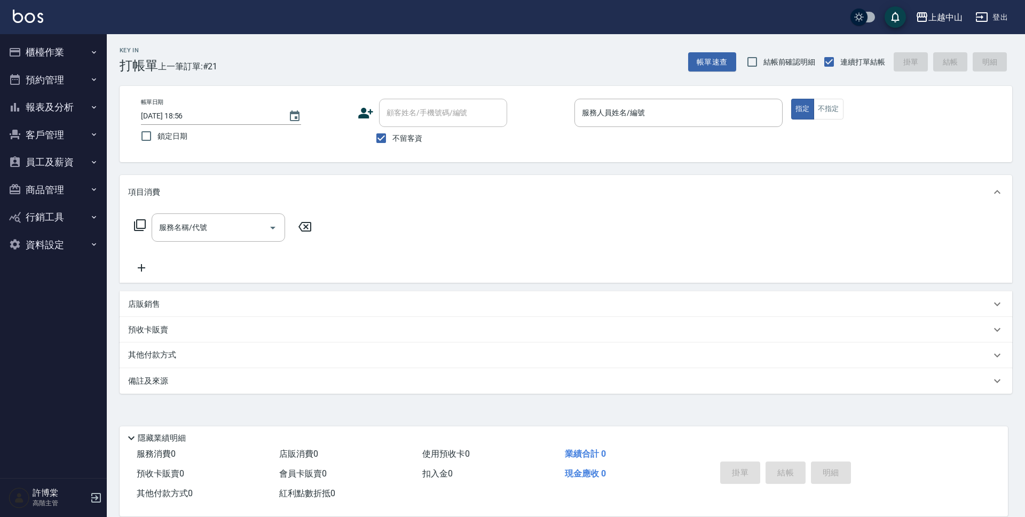
click at [80, 112] on button "報表及分析" at bounding box center [53, 107] width 98 height 28
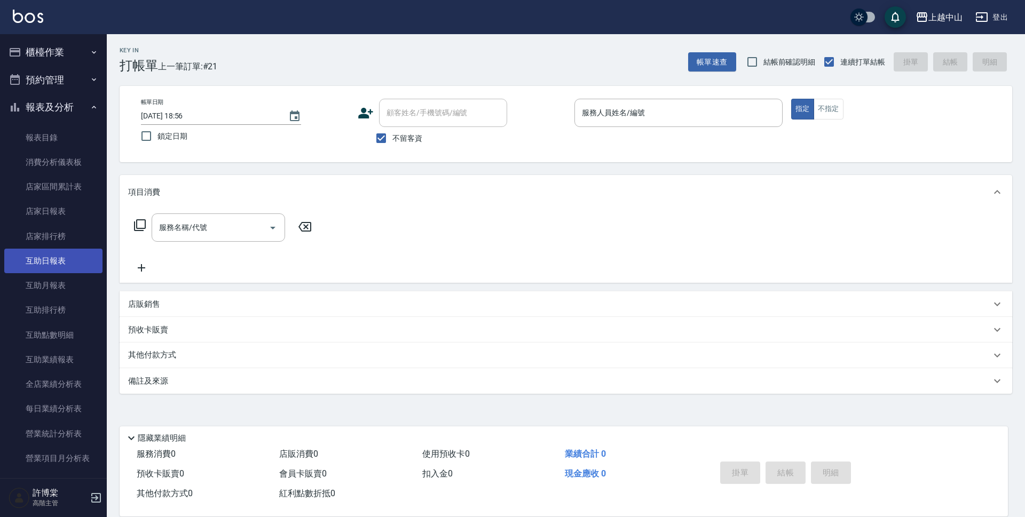
click at [63, 269] on link "互助日報表" at bounding box center [53, 261] width 98 height 25
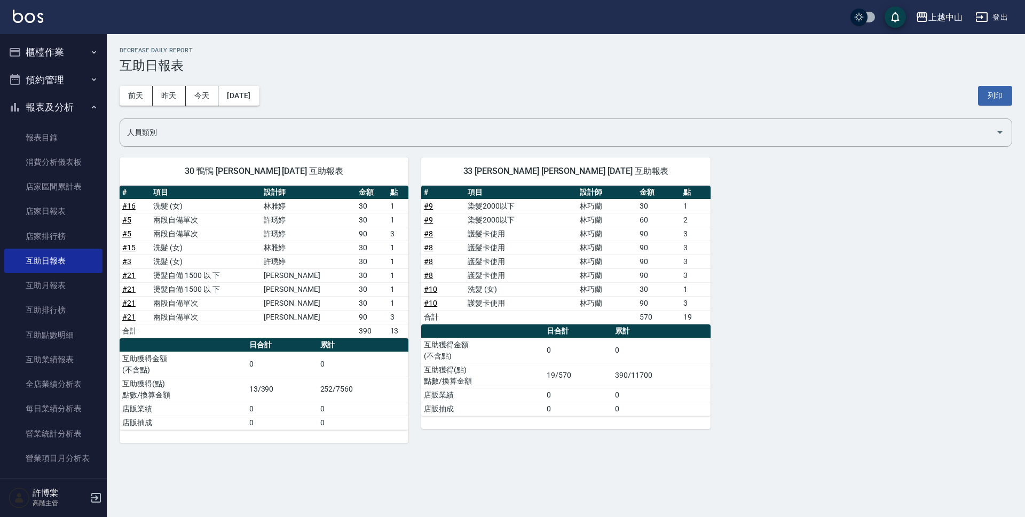
click at [46, 112] on button "報表及分析" at bounding box center [53, 107] width 98 height 28
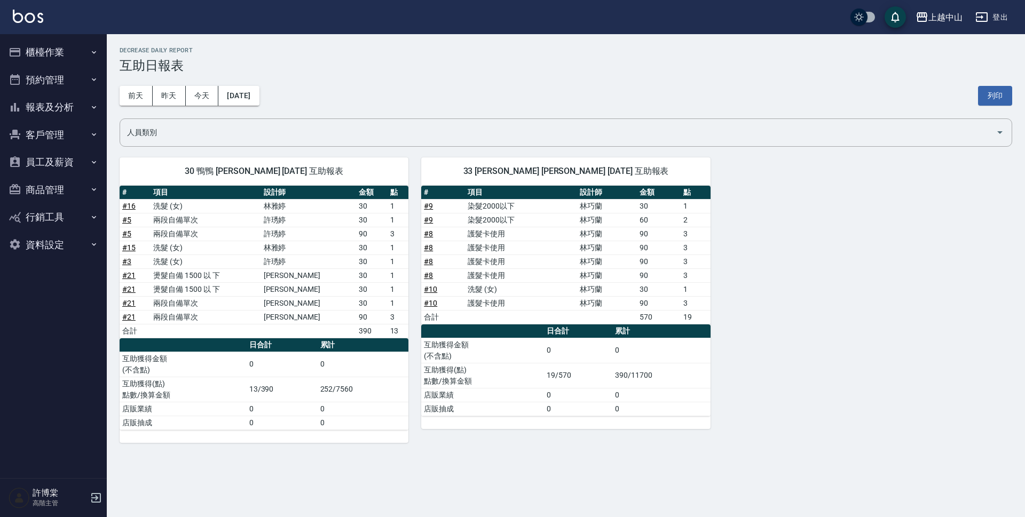
click at [54, 57] on button "櫃檯作業" at bounding box center [53, 52] width 98 height 28
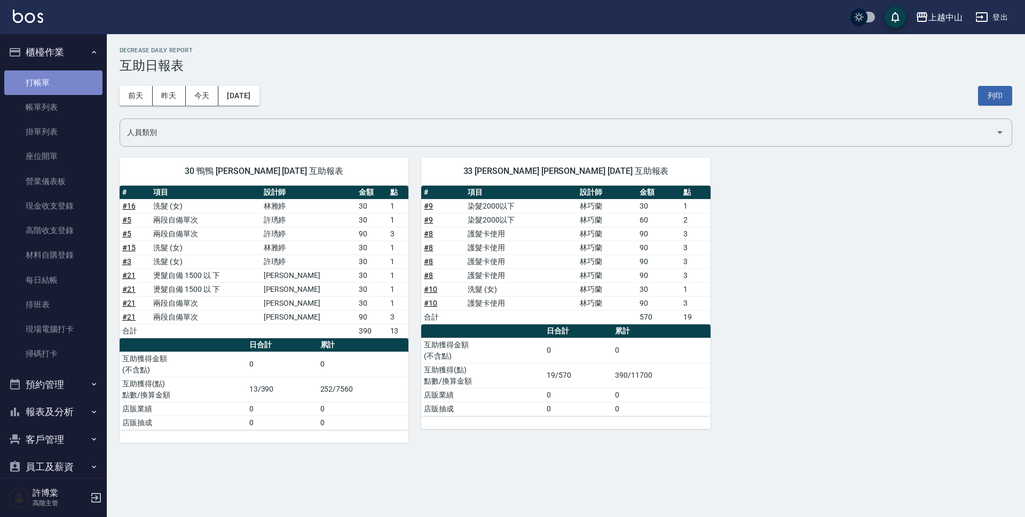
click at [65, 93] on link "打帳單" at bounding box center [53, 82] width 98 height 25
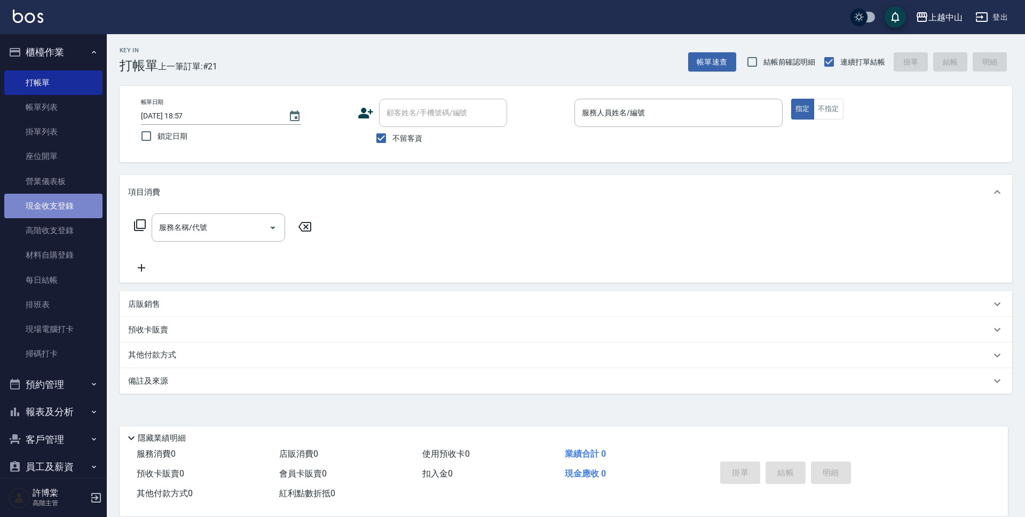
click at [69, 201] on link "現金收支登錄" at bounding box center [53, 206] width 98 height 25
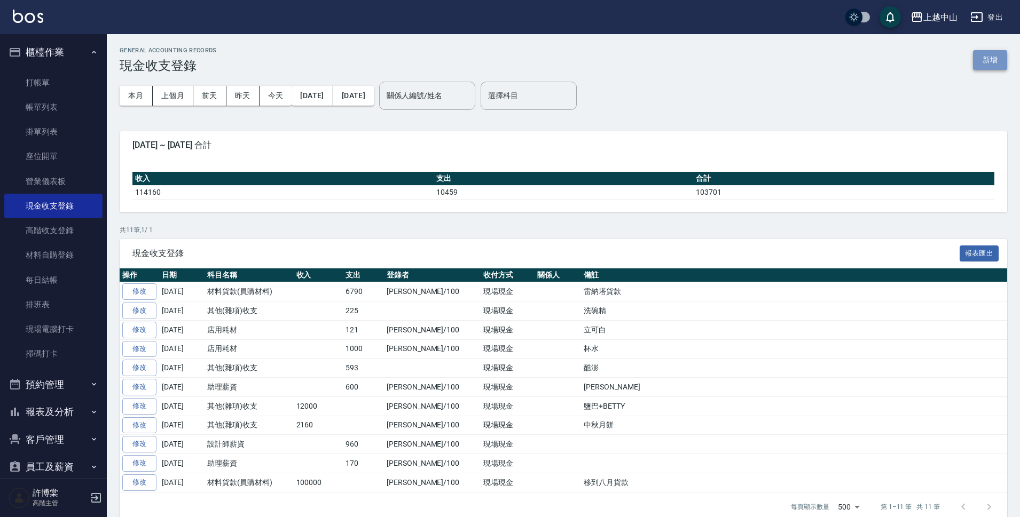
click at [975, 63] on button "新增" at bounding box center [990, 60] width 34 height 20
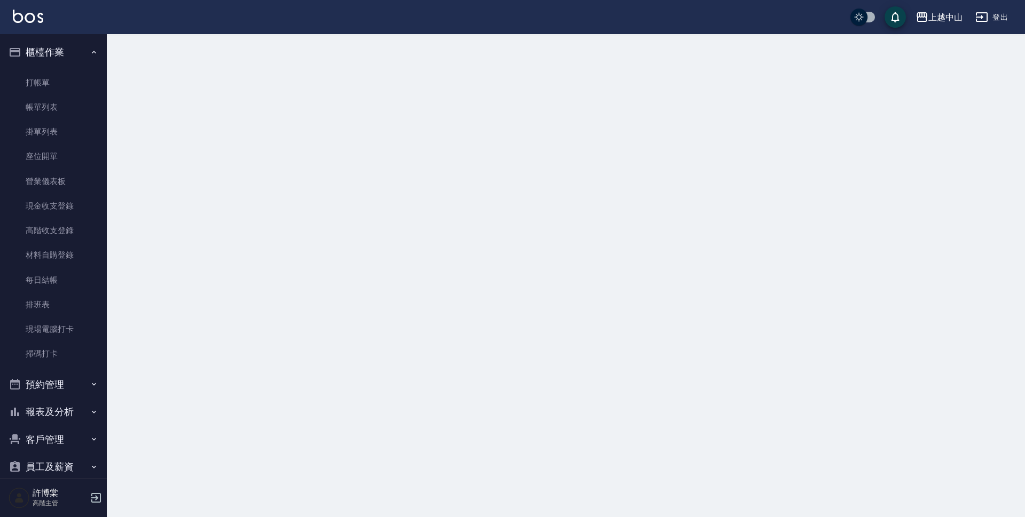
click at [975, 63] on div at bounding box center [512, 258] width 1025 height 517
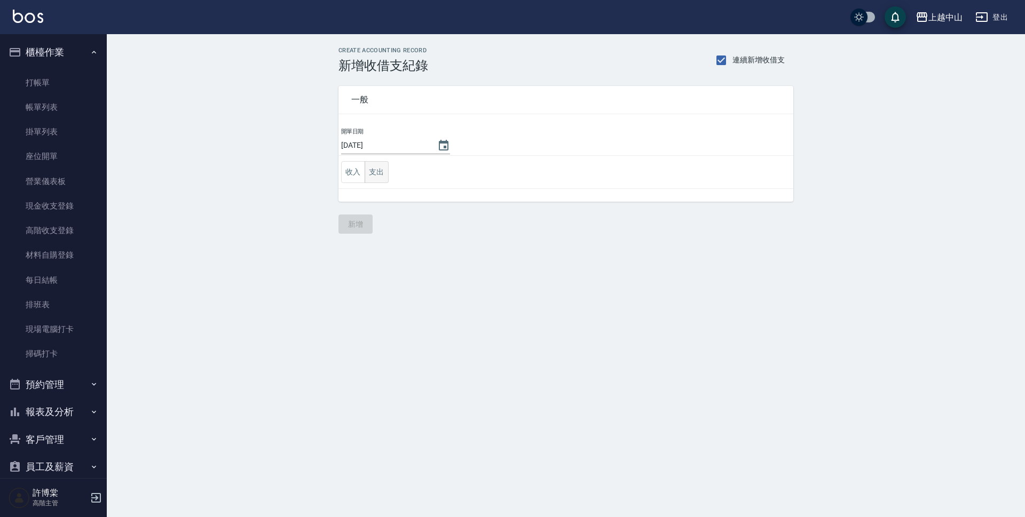
click at [371, 171] on button "支出" at bounding box center [377, 172] width 24 height 22
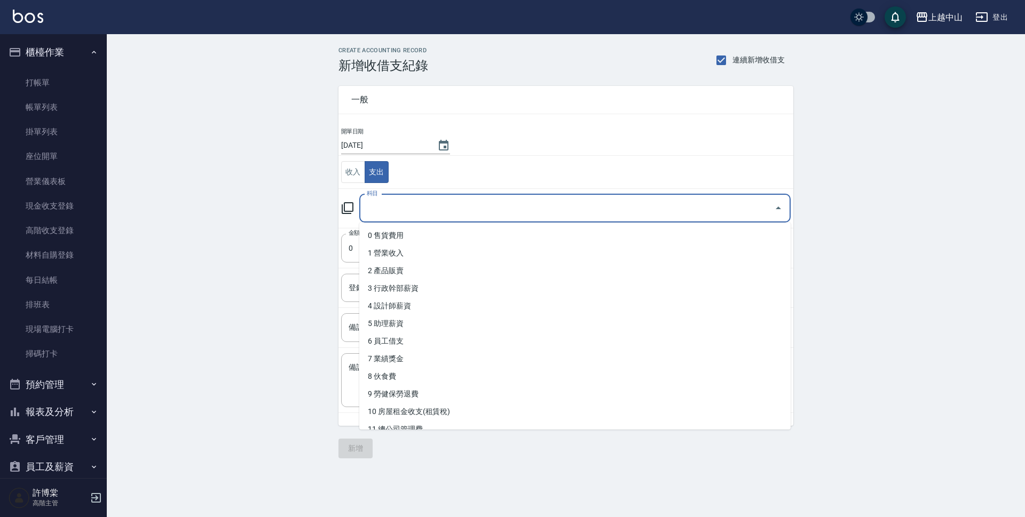
click at [410, 207] on input "科目" at bounding box center [567, 208] width 406 height 19
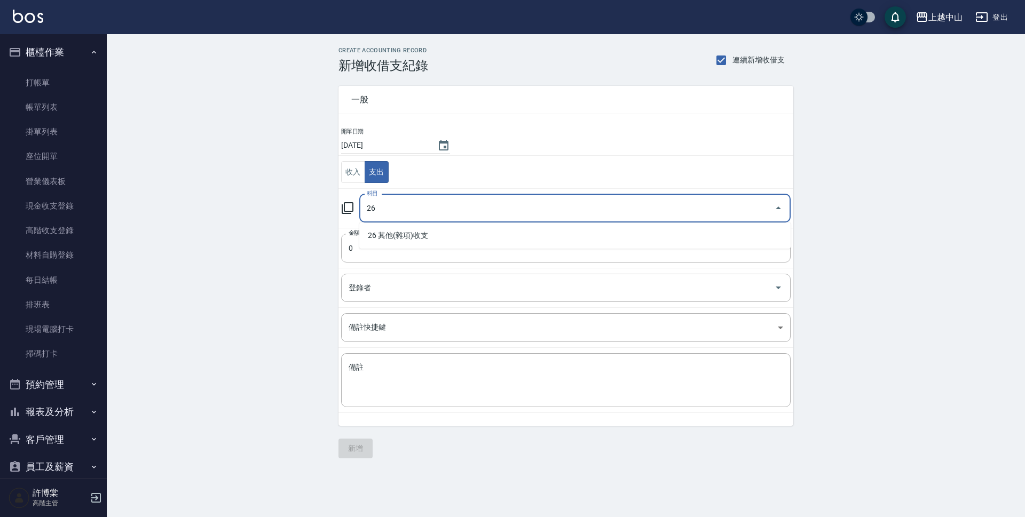
type input "26"
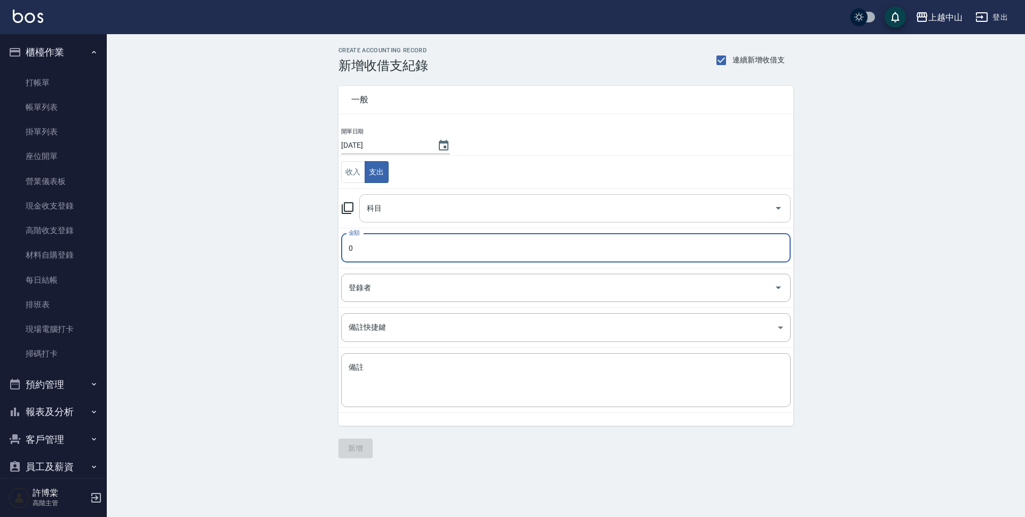
click at [403, 206] on input "科目" at bounding box center [567, 208] width 406 height 19
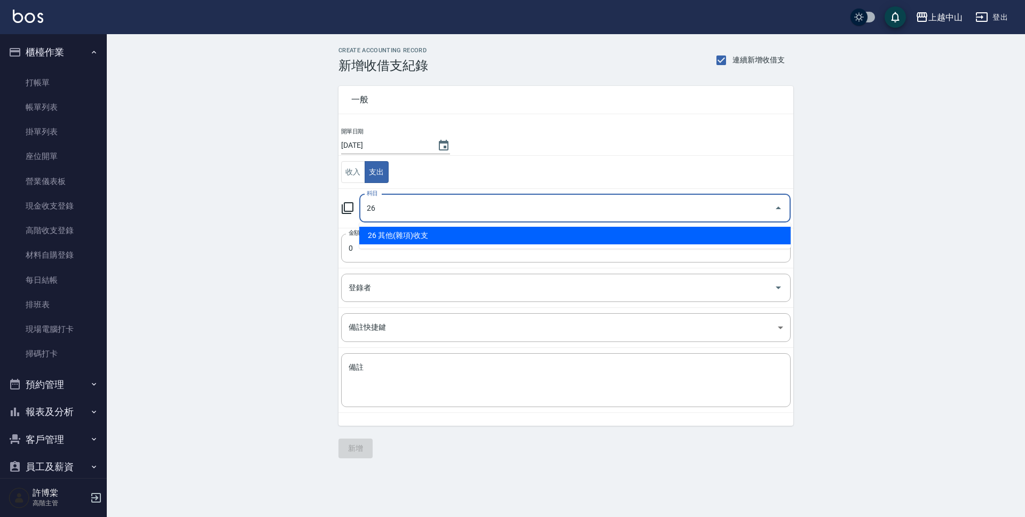
click at [430, 234] on li "26 其他(雜項)收支" at bounding box center [574, 236] width 431 height 18
type input "26 其他(雜項)收支"
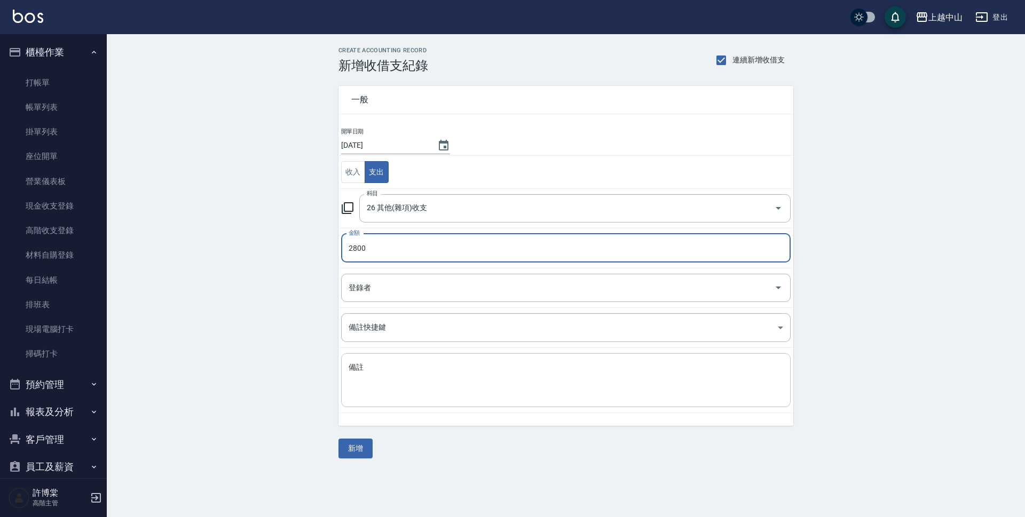
type input "2800"
click at [405, 375] on textarea "備註" at bounding box center [566, 381] width 435 height 36
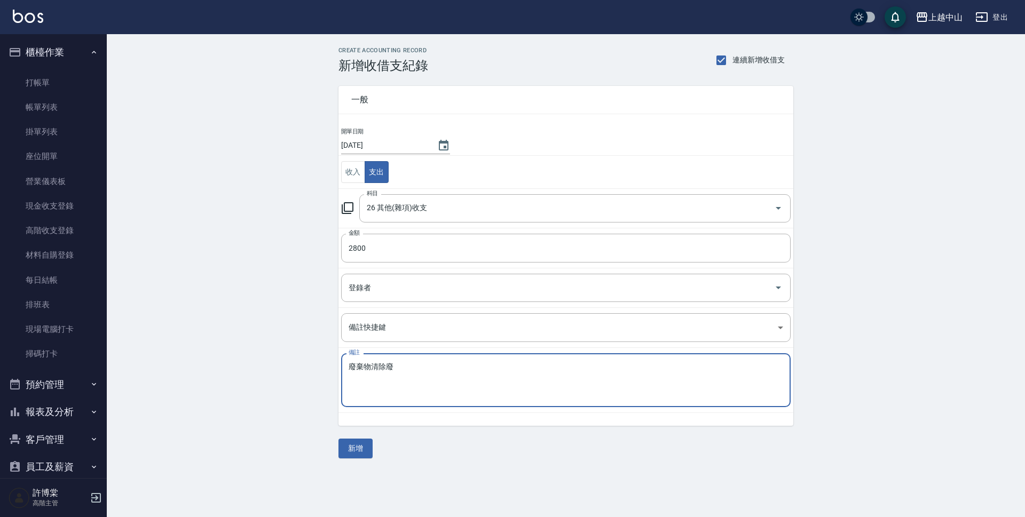
click at [405, 375] on textarea "廢棄物清除廢" at bounding box center [566, 381] width 435 height 36
click at [405, 370] on textarea "廢棄物清除廢" at bounding box center [566, 381] width 435 height 36
type textarea "廢棄物清除費"
click at [360, 452] on button "新增" at bounding box center [356, 449] width 34 height 20
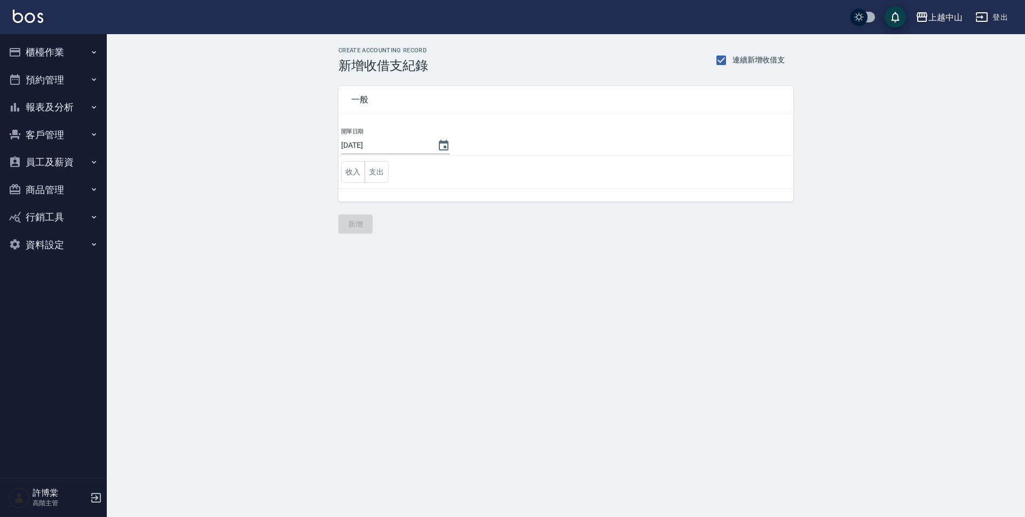
drag, startPoint x: 797, startPoint y: 206, endPoint x: 806, endPoint y: 235, distance: 31.4
click at [806, 235] on div "CREATE ACCOUNTING RECORD 新增收借支紀錄 連續新增收借支 一般 開單日期 2025/08/21 收入 支出 新增" at bounding box center [566, 140] width 918 height 213
